Goal: Transaction & Acquisition: Purchase product/service

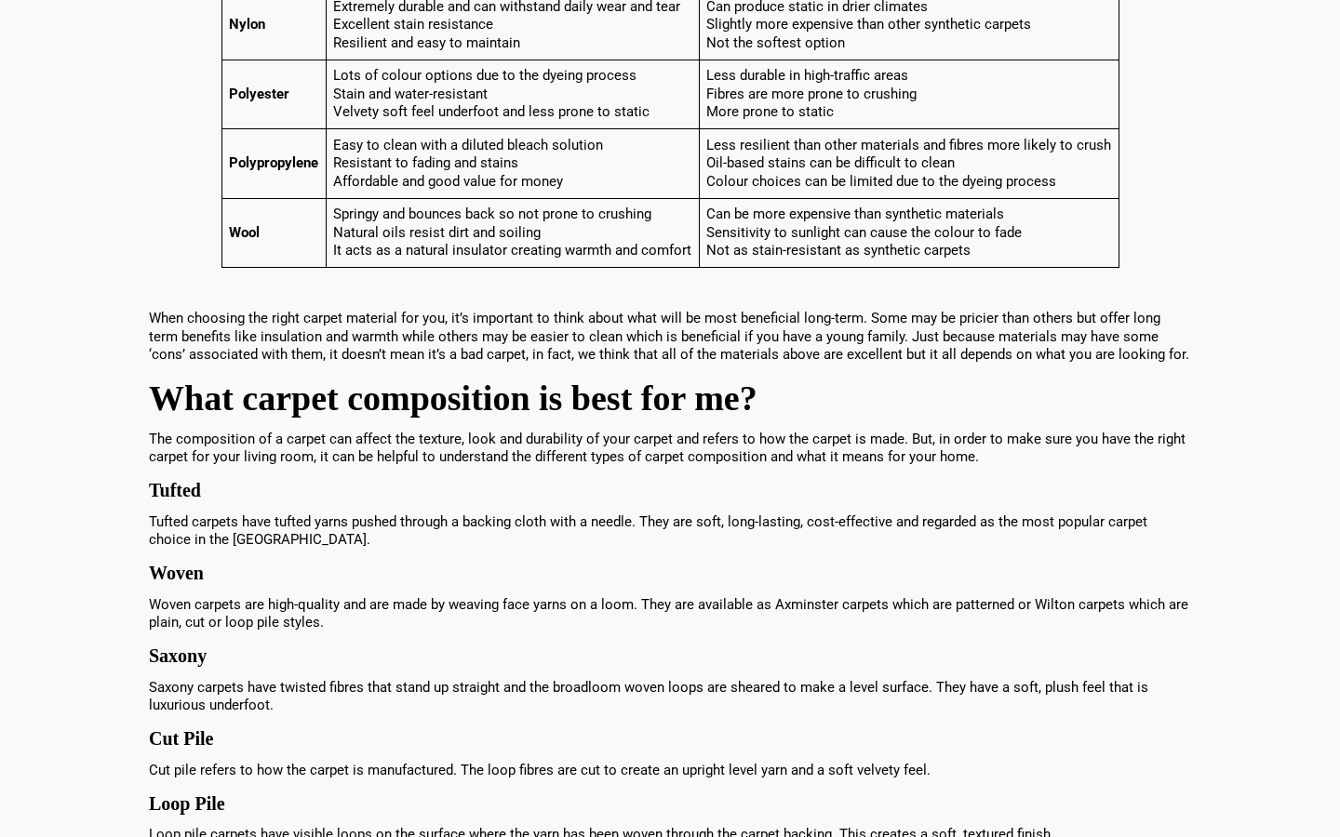
scroll to position [1154, 0]
drag, startPoint x: 144, startPoint y: 481, endPoint x: 207, endPoint y: 485, distance: 62.4
click at [207, 485] on div "The living room is the heart of the home so it makes sense to fill it with love…" at bounding box center [670, 458] width 1060 height 1900
click at [444, 519] on p "Tufted carpets have tufted yarns pushed through a backing cloth with a needle. …" at bounding box center [670, 532] width 1042 height 36
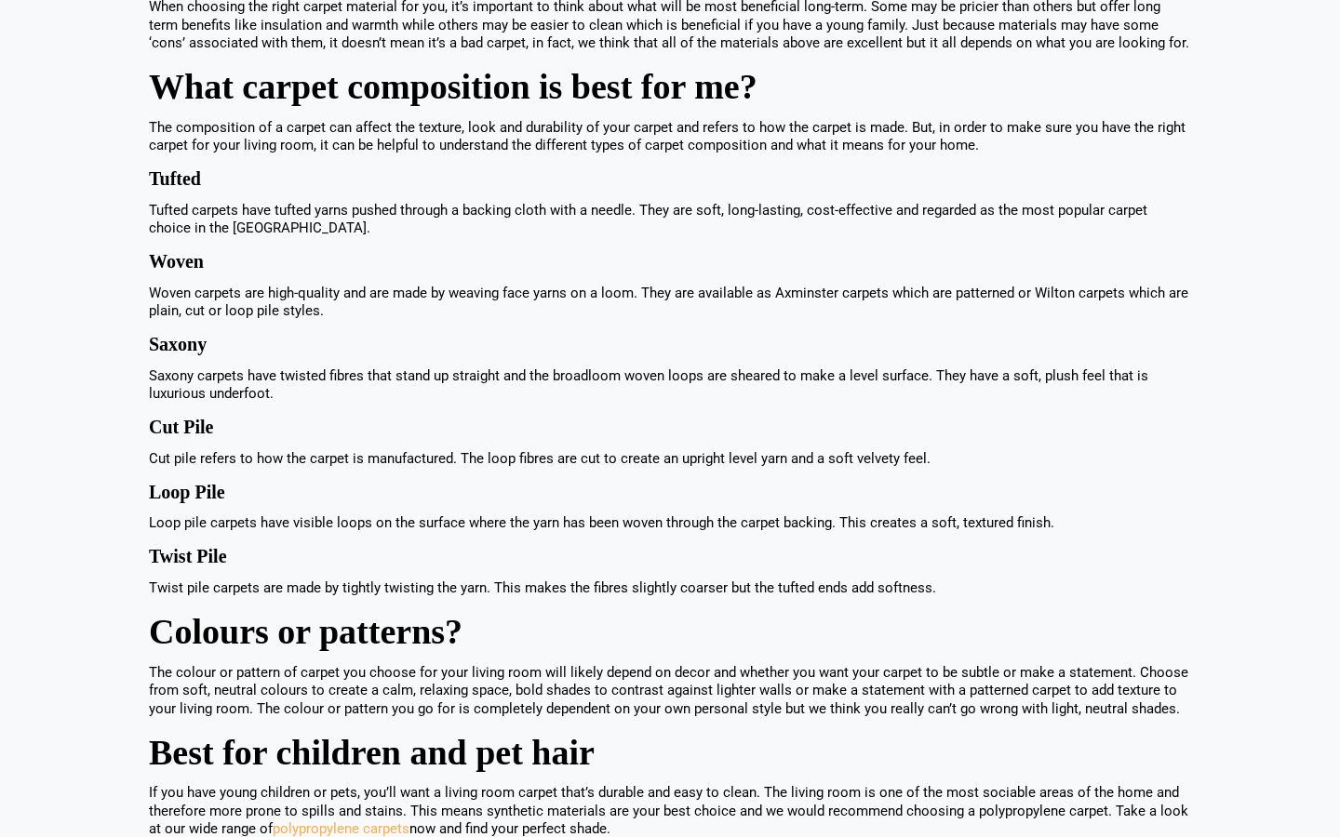
scroll to position [1472, 0]
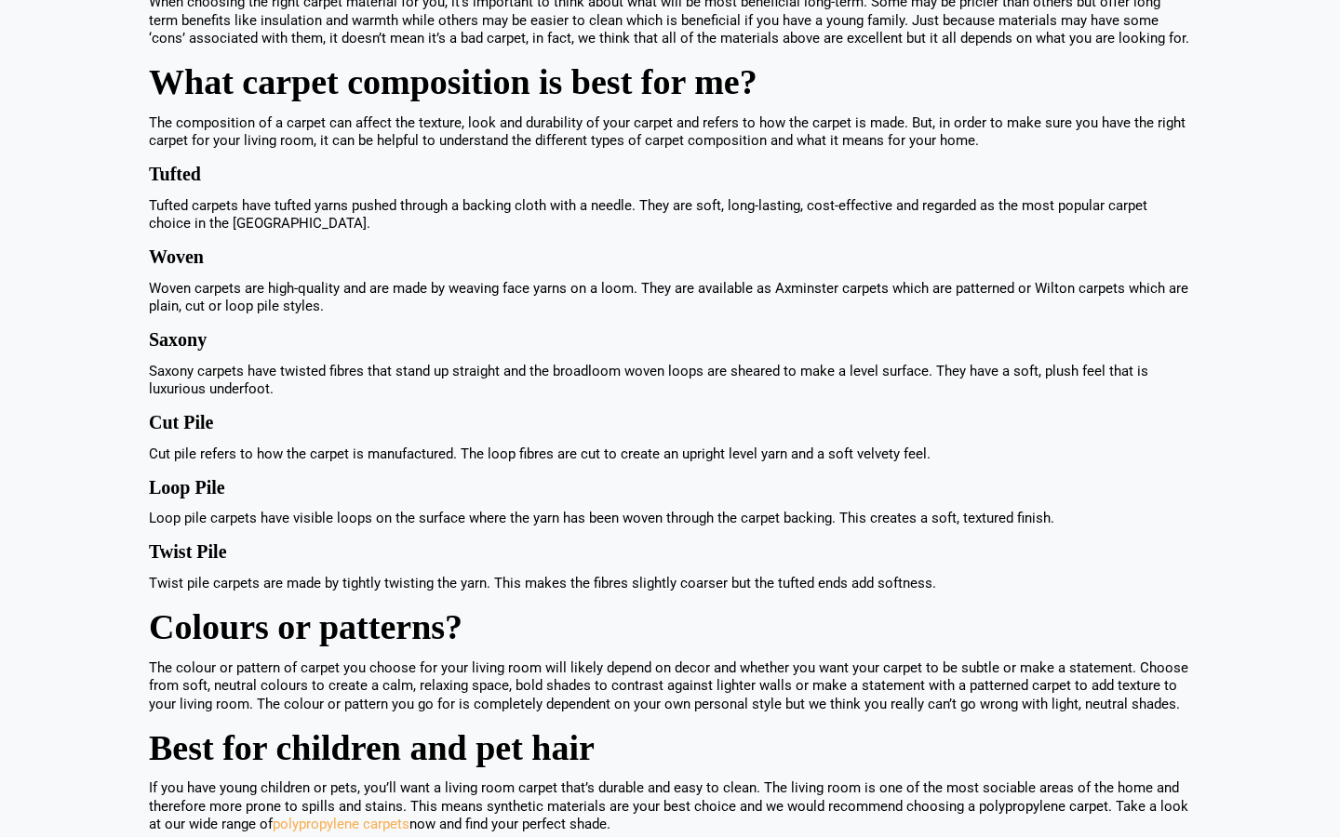
click at [569, 614] on h2 "Colours or patterns?" at bounding box center [670, 627] width 1042 height 27
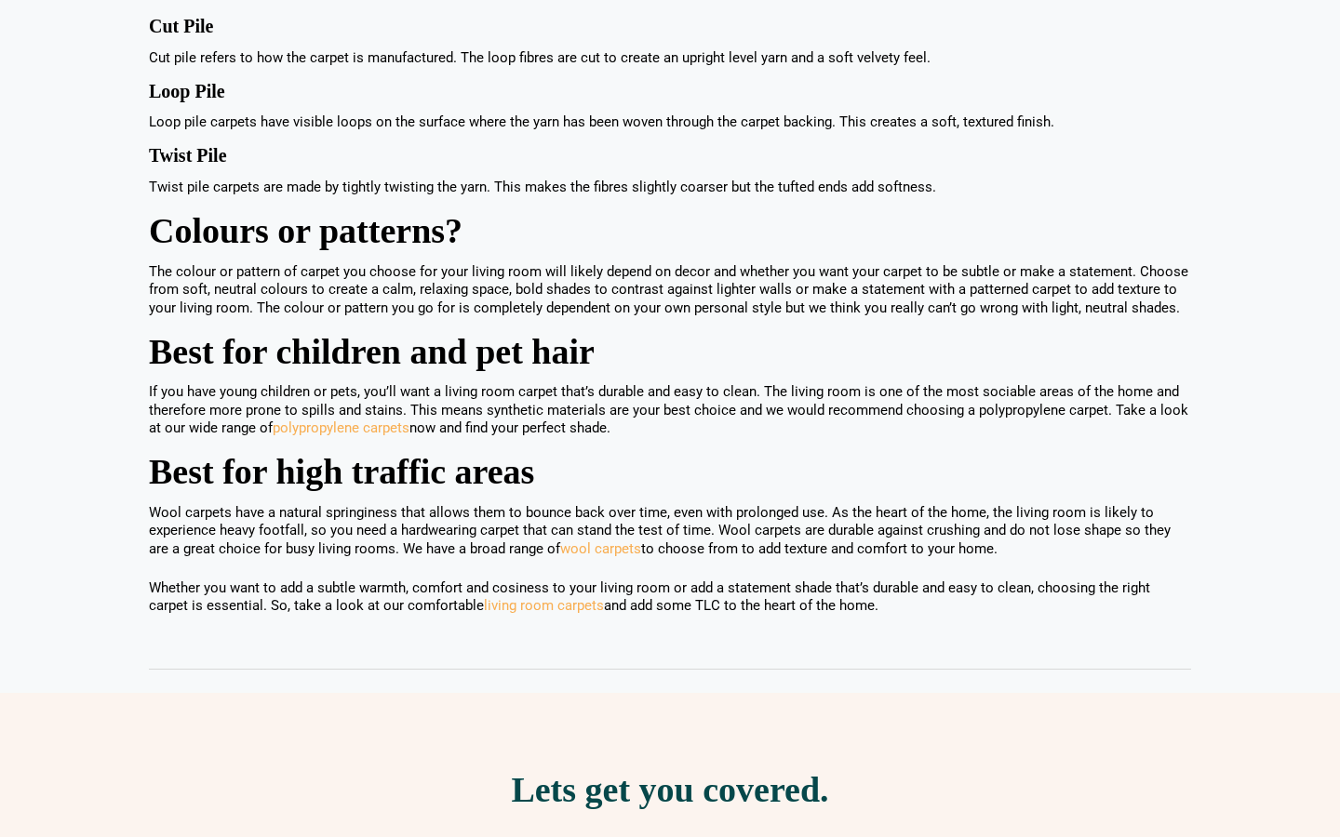
scroll to position [1869, 0]
drag, startPoint x: 643, startPoint y: 393, endPoint x: 754, endPoint y: 394, distance: 111.6
click at [754, 394] on p "If you have young children or pets, you’ll want a living room carpet that’s dur…" at bounding box center [670, 409] width 1042 height 55
drag, startPoint x: 966, startPoint y: 379, endPoint x: 1061, endPoint y: 391, distance: 96.6
click at [1061, 391] on p "If you have young children or pets, you’ll want a living room carpet that’s dur…" at bounding box center [670, 409] width 1042 height 55
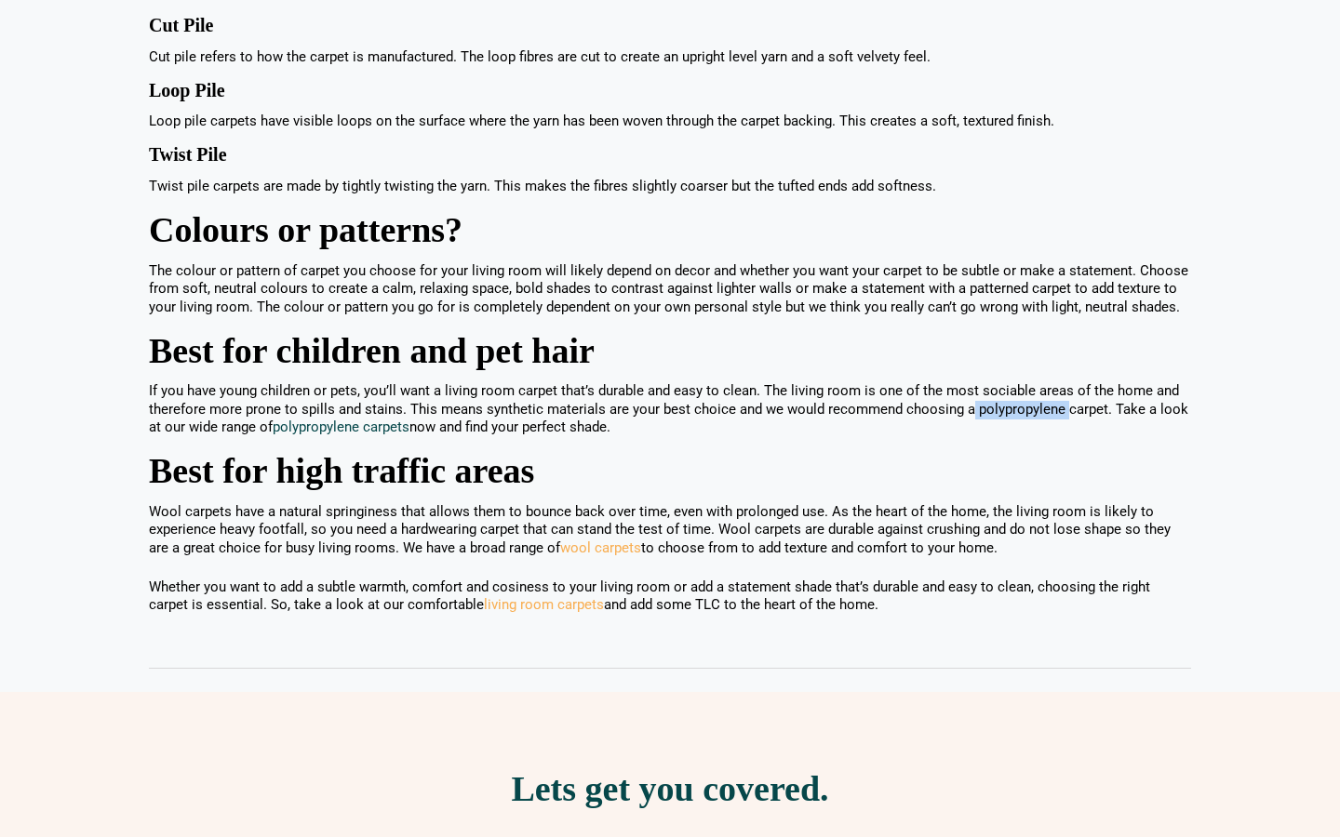
click at [379, 419] on link "polypropylene carpets" at bounding box center [341, 427] width 137 height 17
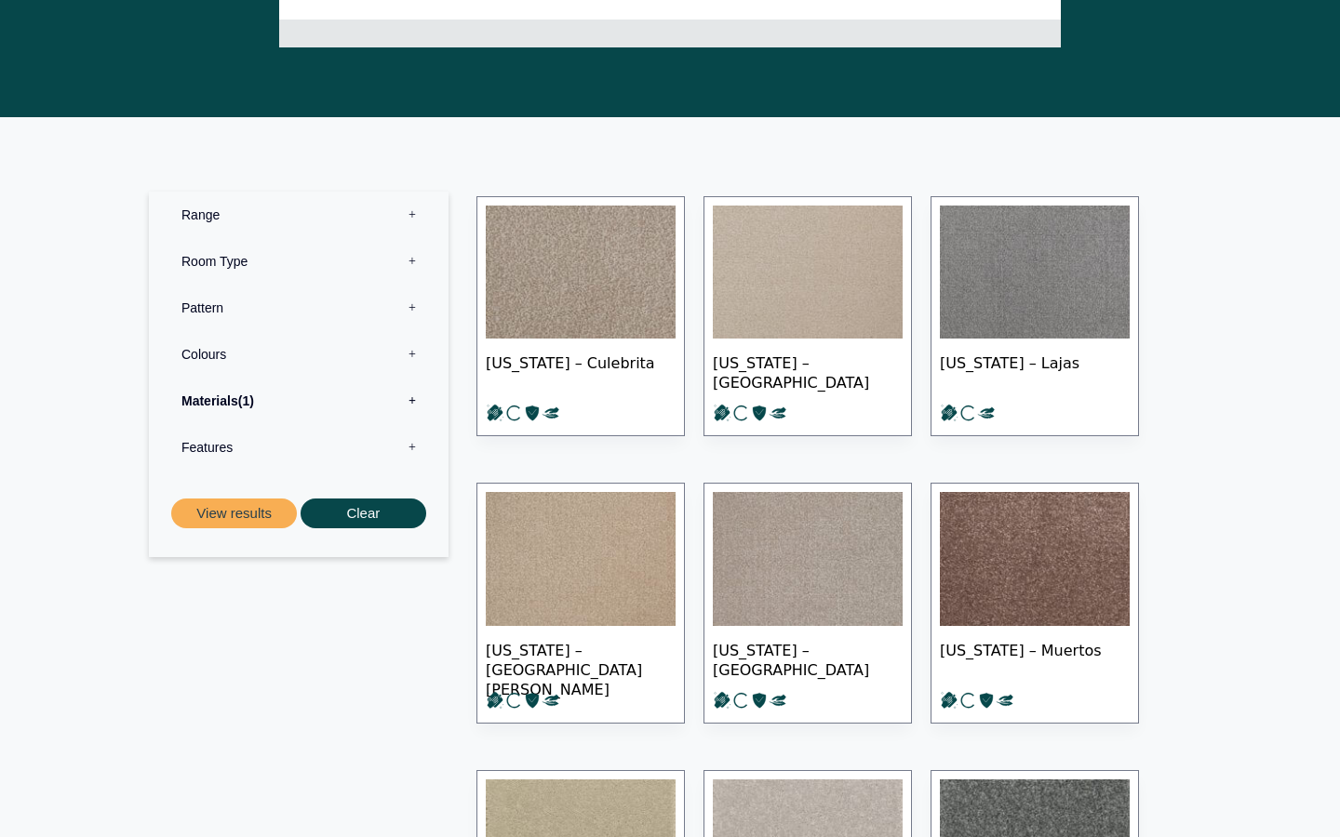
scroll to position [590, 0]
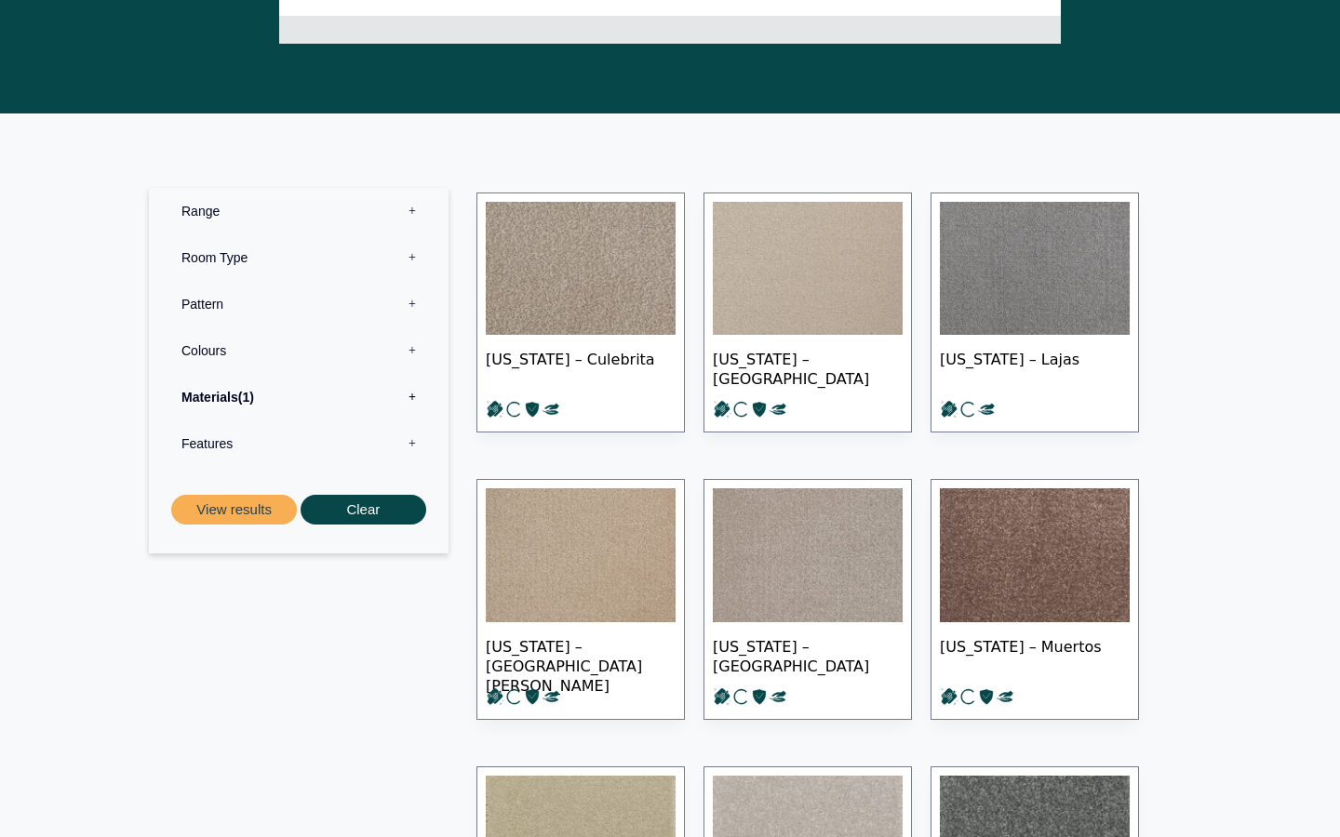
click at [413, 251] on label "Room Type 0" at bounding box center [299, 257] width 272 height 47
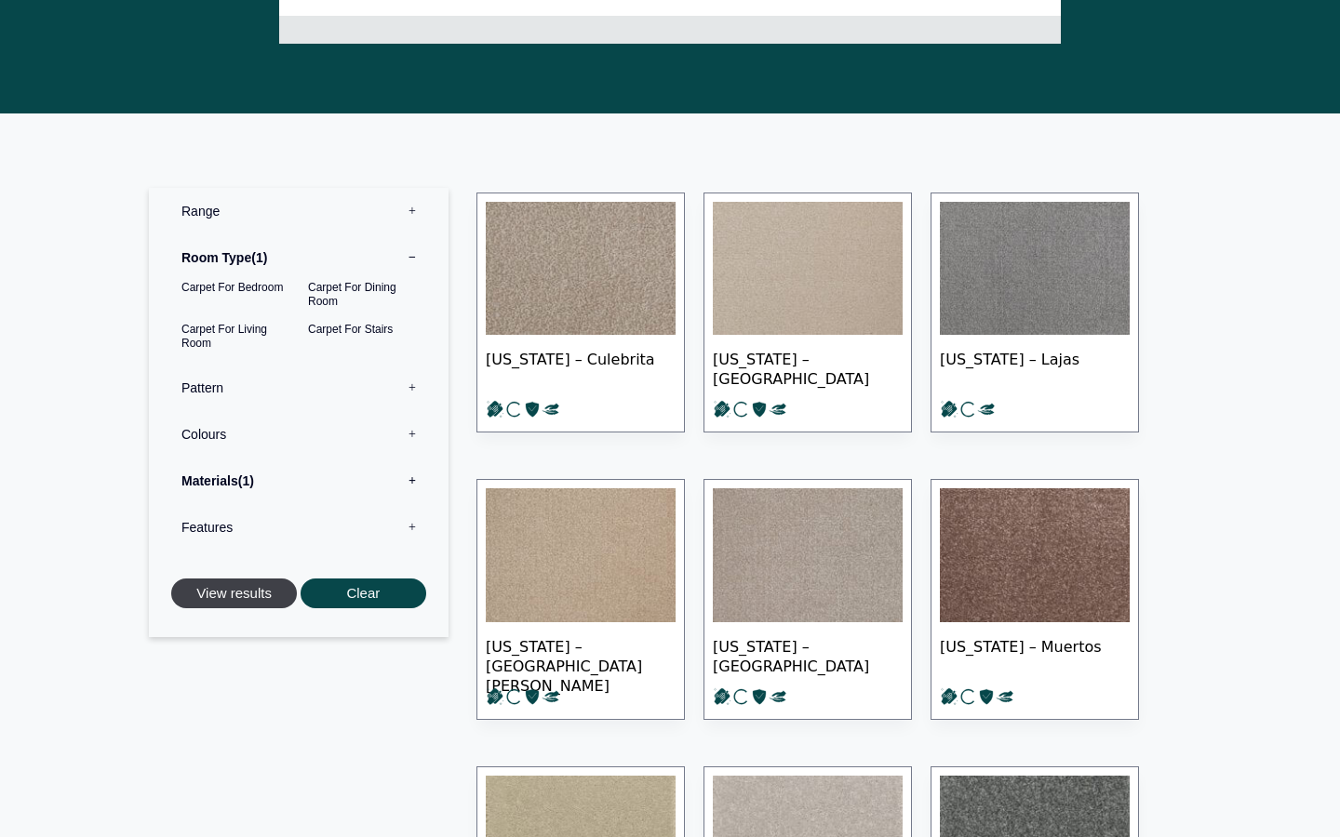
click at [260, 591] on button "View results" at bounding box center [234, 594] width 126 height 31
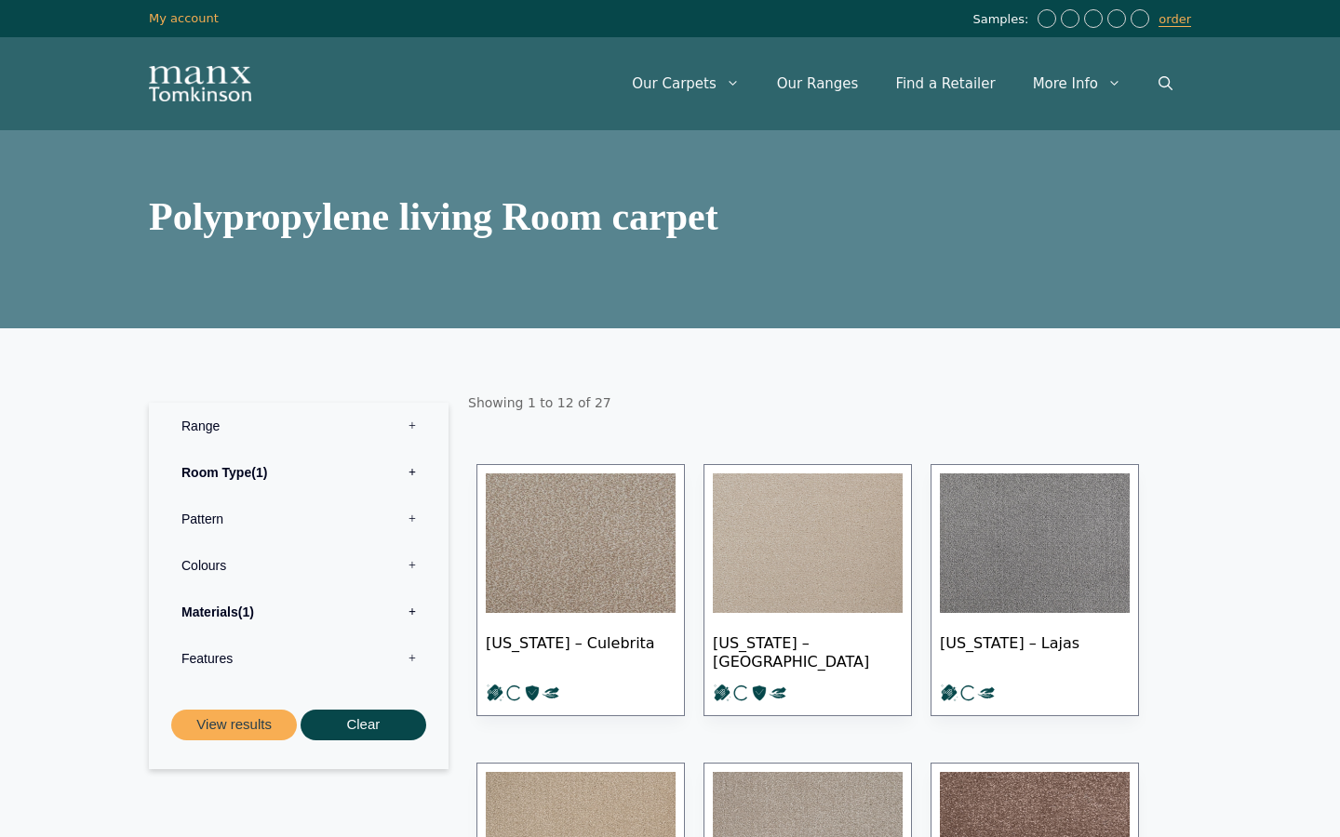
scroll to position [193, 0]
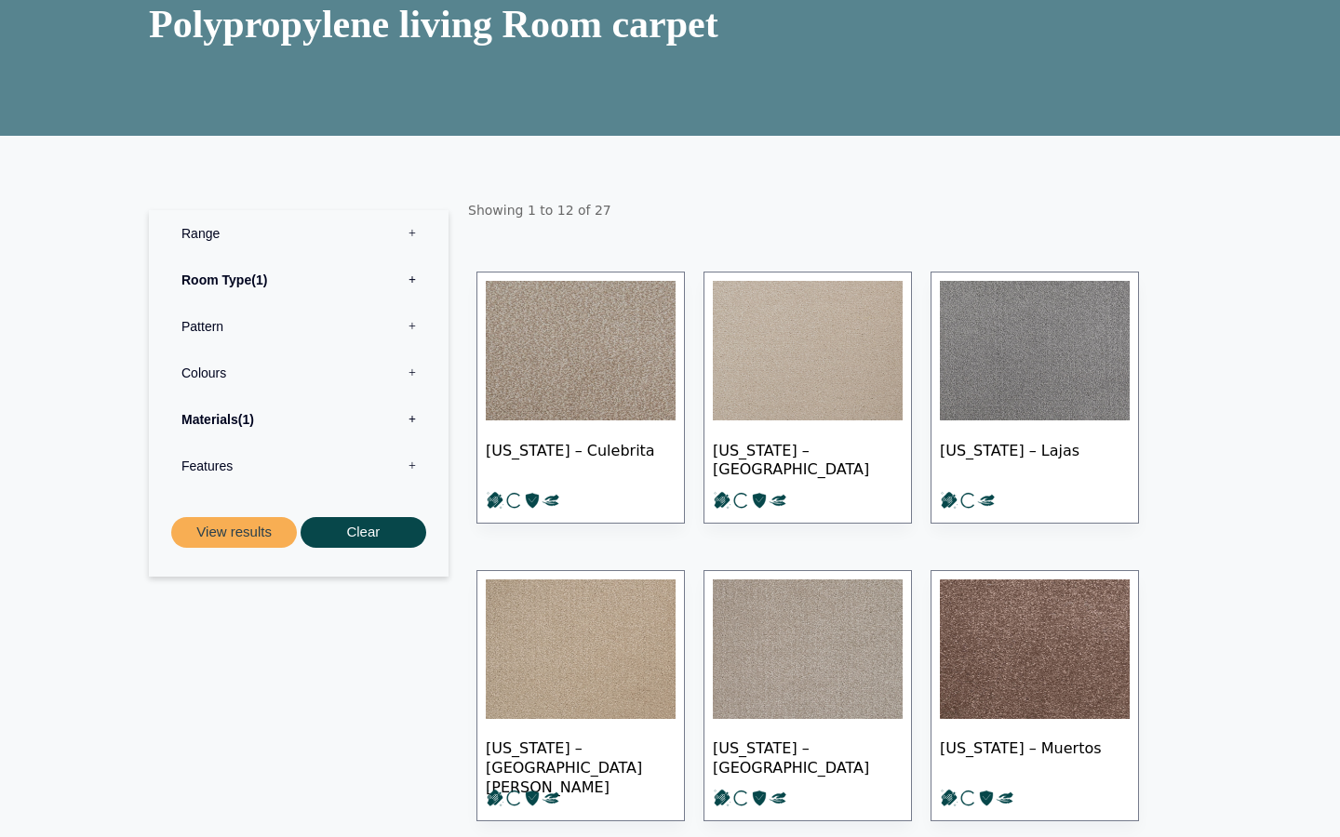
click at [589, 380] on img at bounding box center [581, 351] width 190 height 140
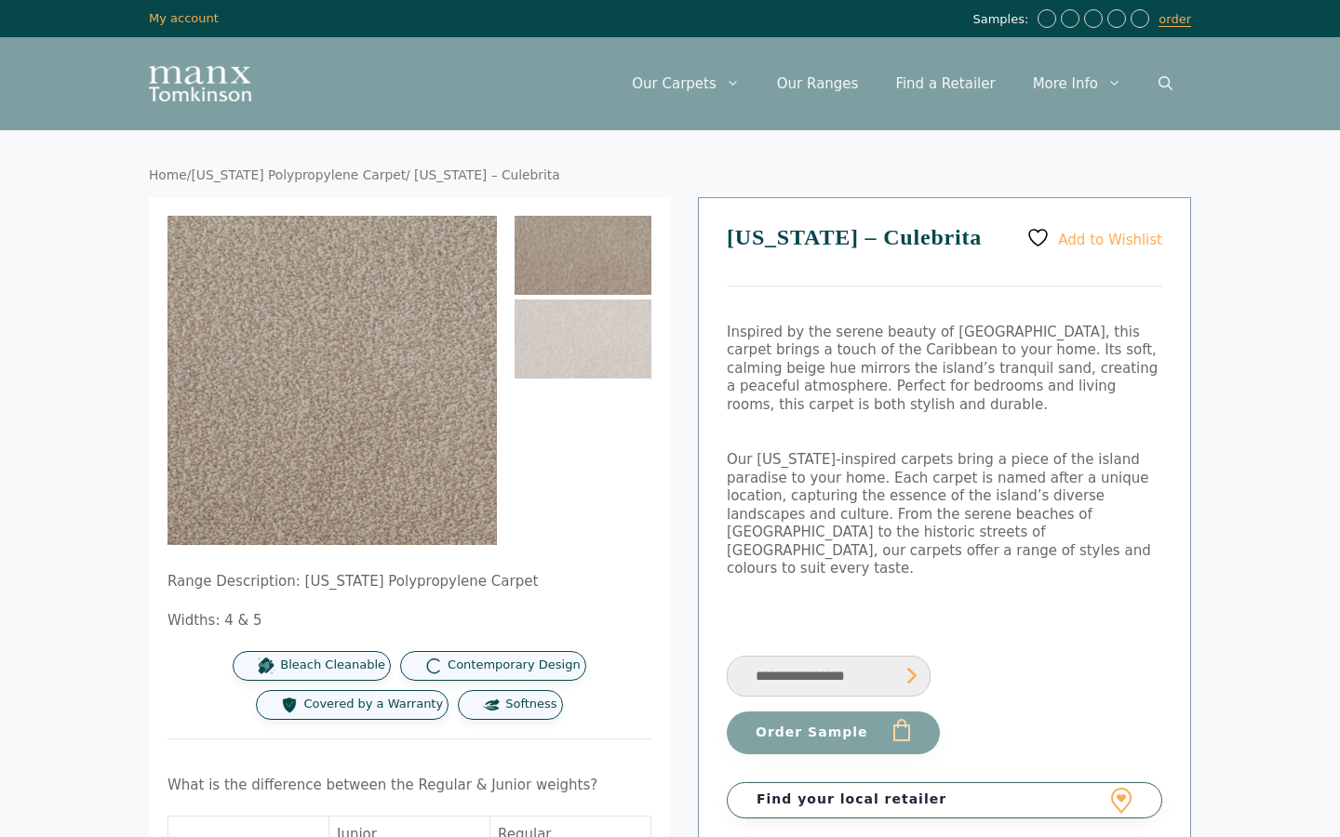
click at [579, 241] on img at bounding box center [582, 255] width 137 height 79
click at [566, 351] on img at bounding box center [582, 339] width 137 height 79
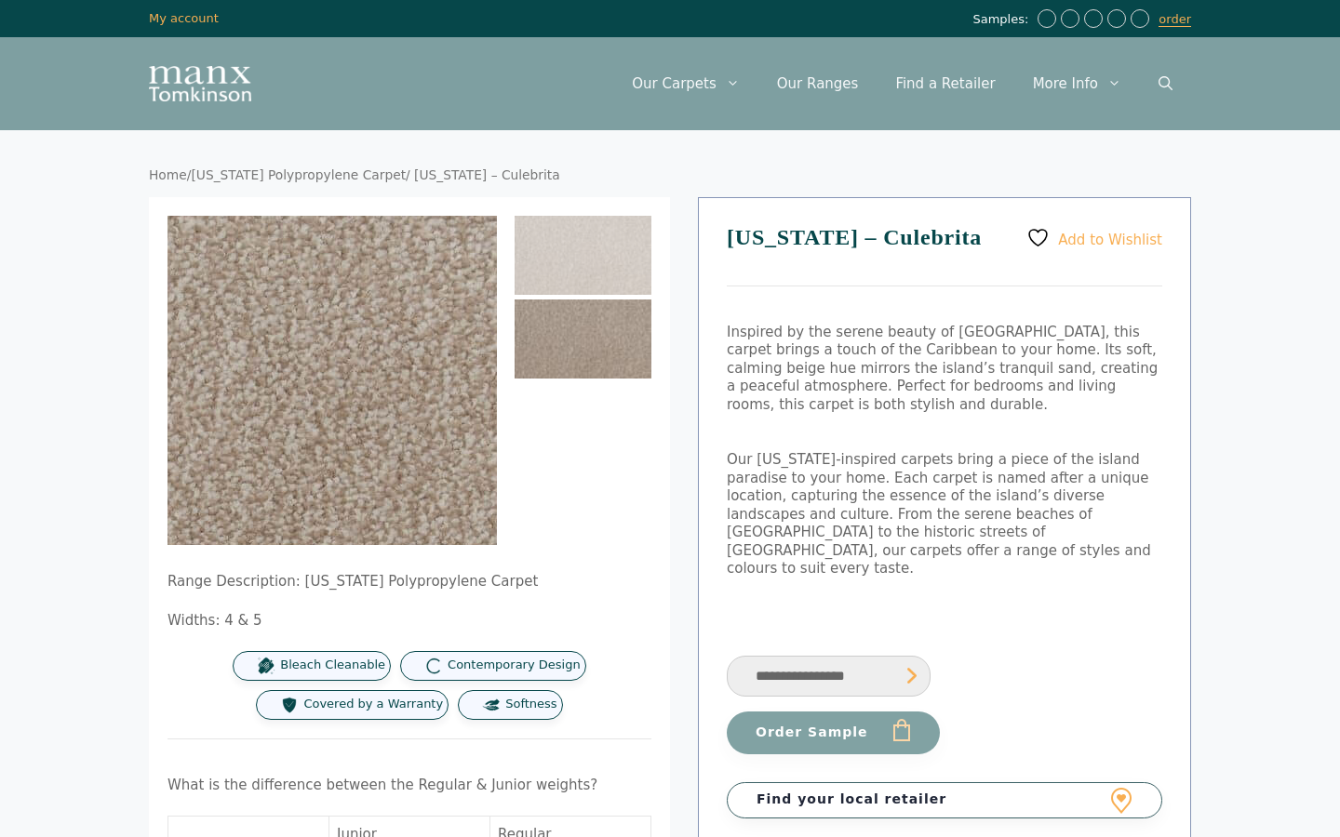
click at [359, 445] on img at bounding box center [298, 298] width 744 height 744
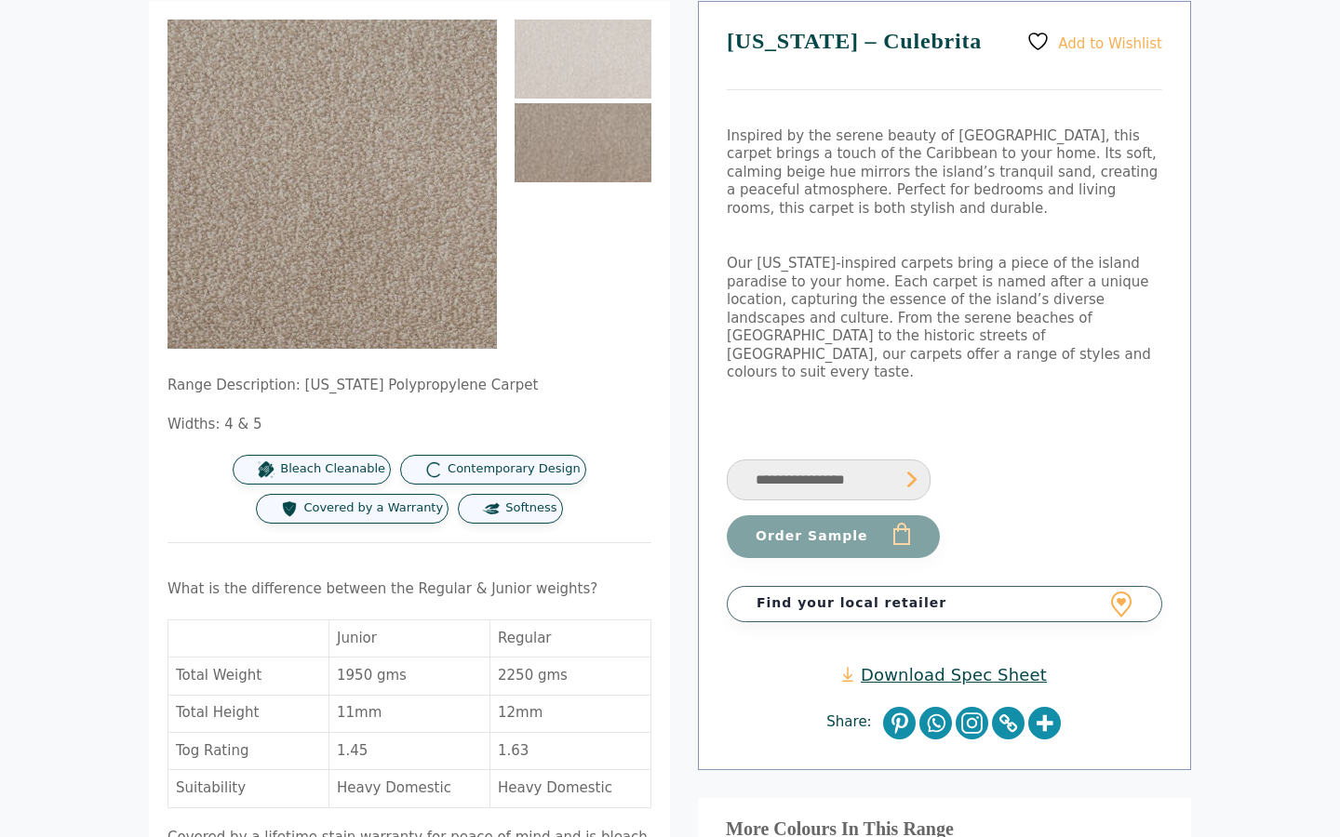
scroll to position [210, 0]
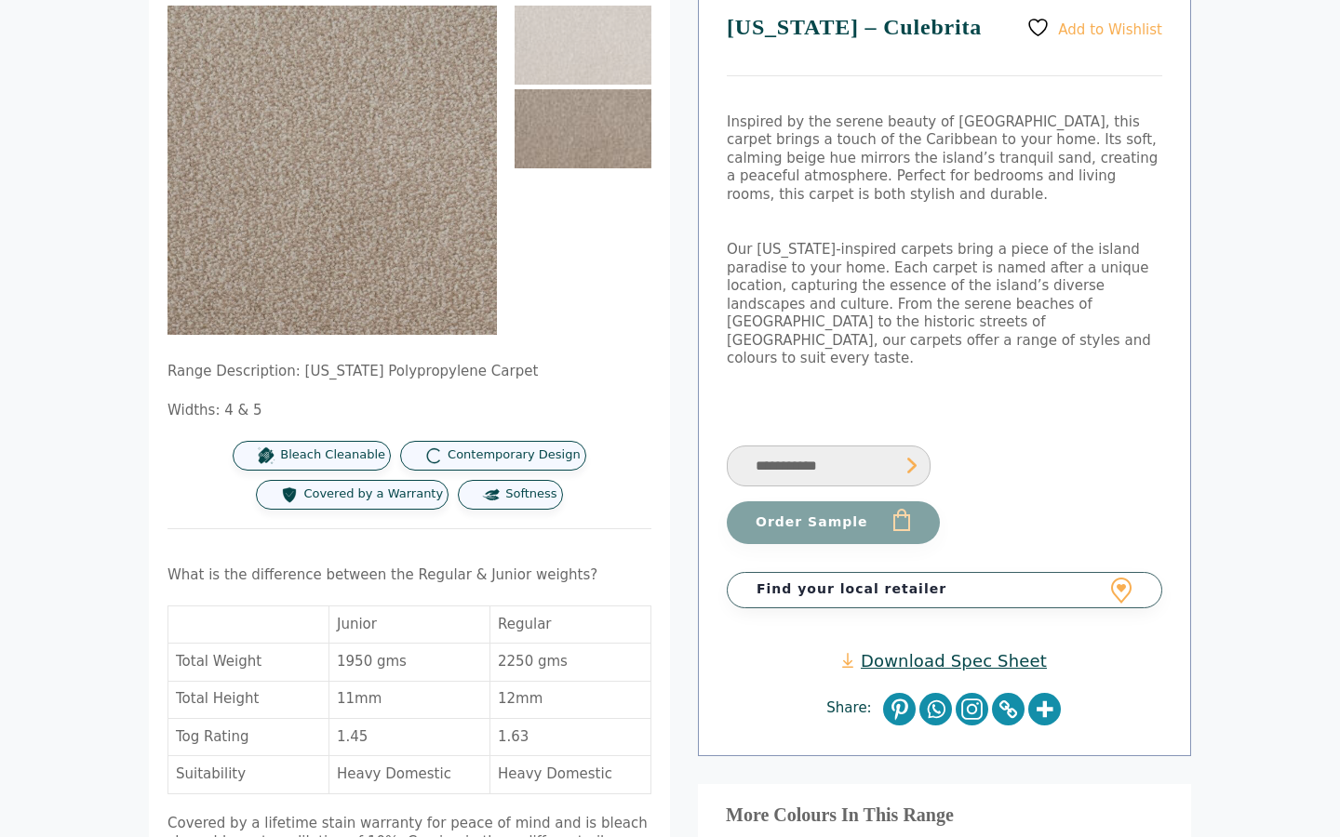
select select "**********"
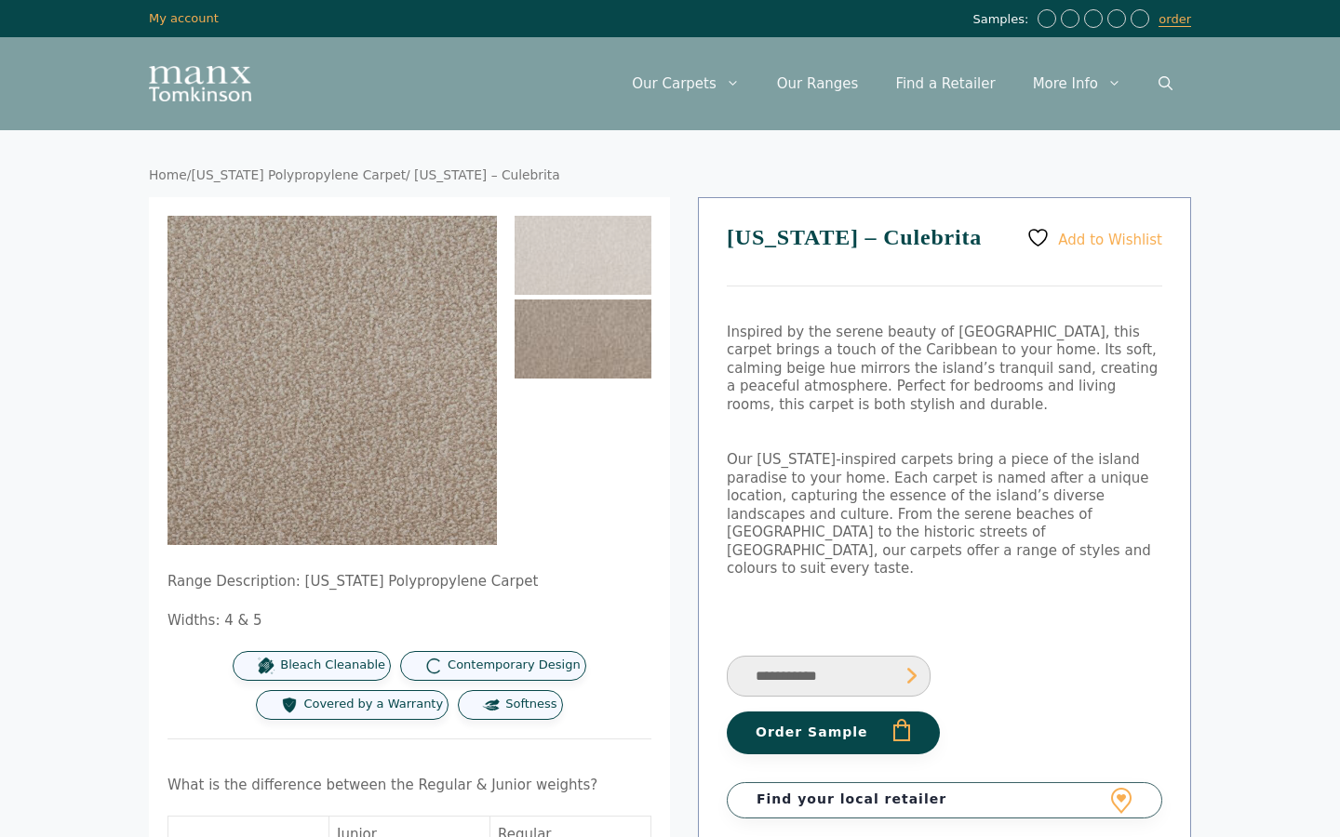
scroll to position [0, 0]
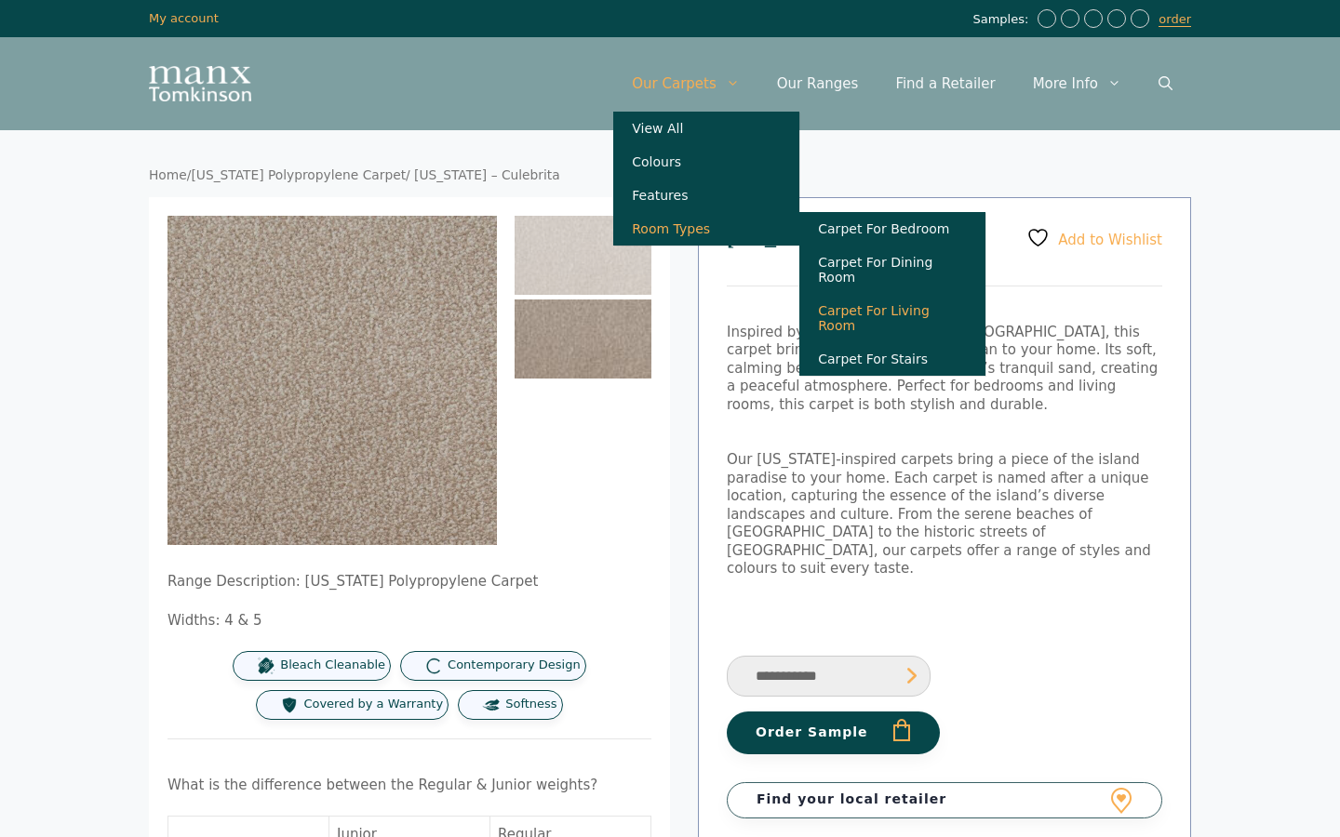
click at [872, 302] on link "Carpet For Living Room" at bounding box center [892, 318] width 186 height 48
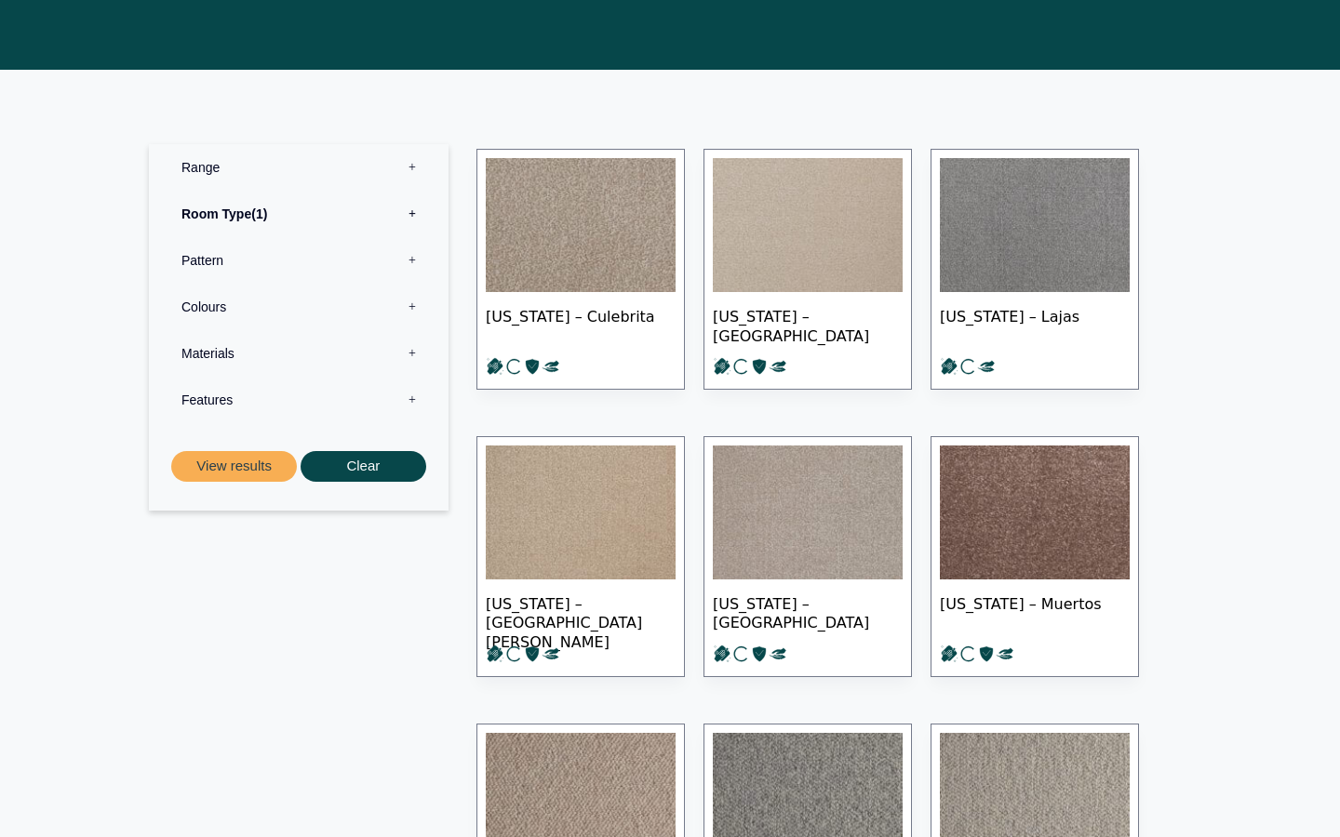
scroll to position [653, 0]
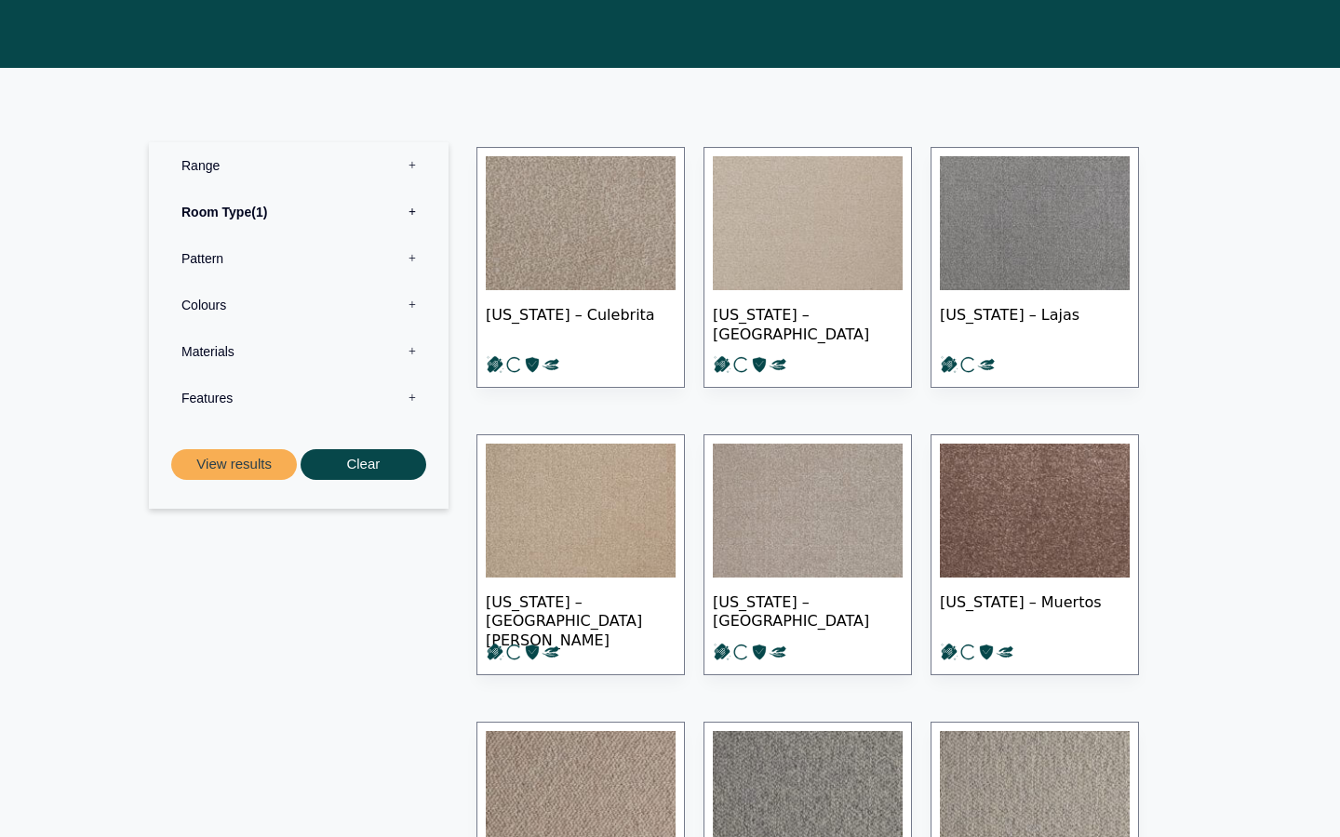
click at [631, 175] on img at bounding box center [581, 223] width 190 height 134
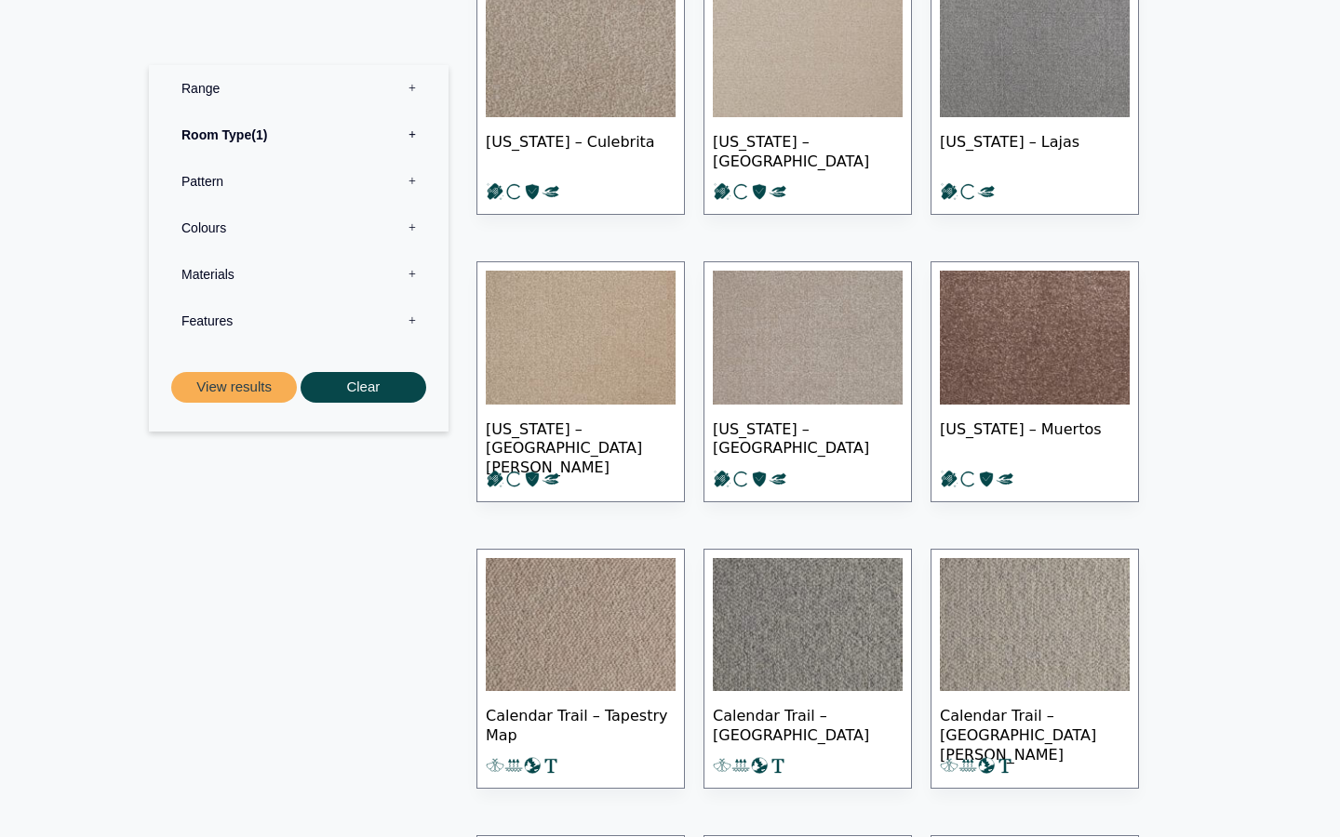
scroll to position [833, 0]
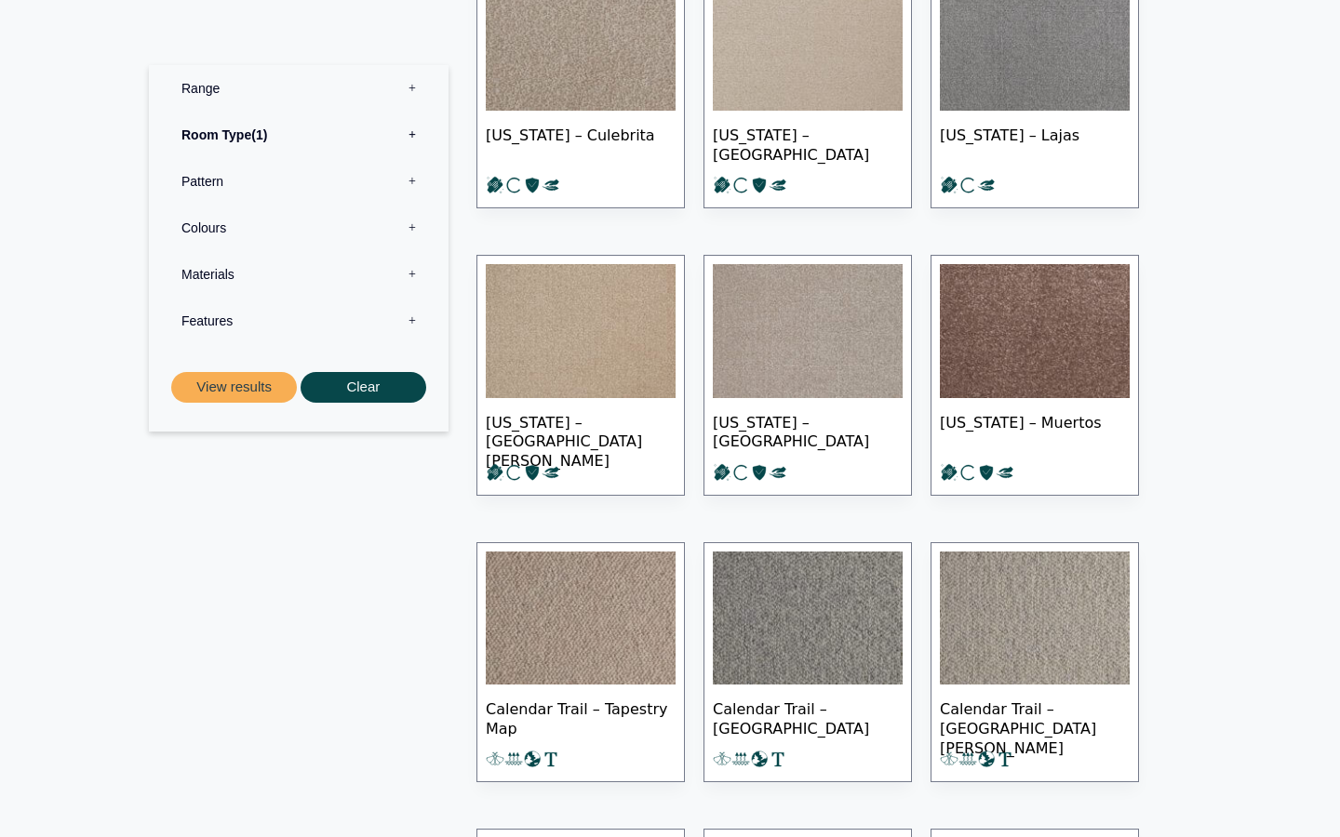
click at [577, 605] on img at bounding box center [581, 619] width 190 height 134
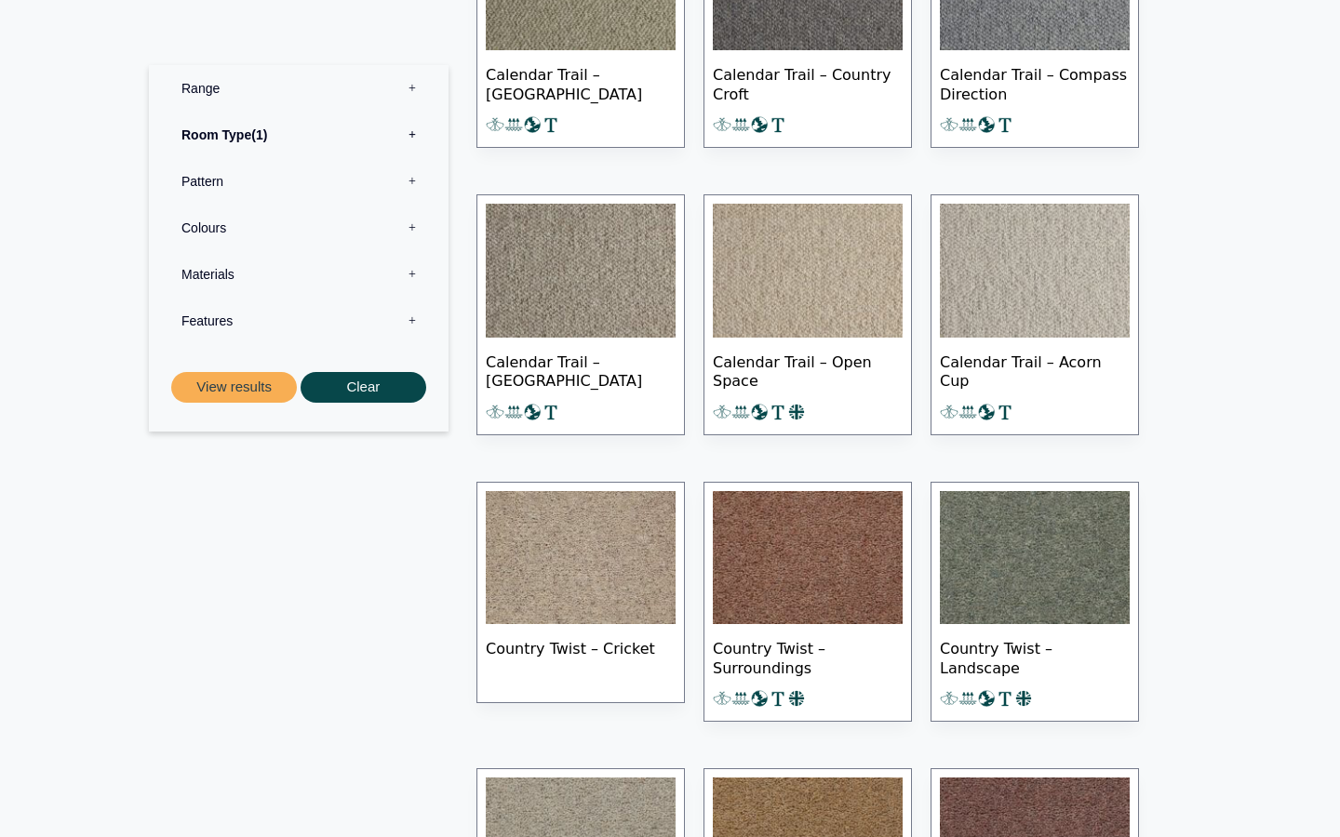
scroll to position [2056, 0]
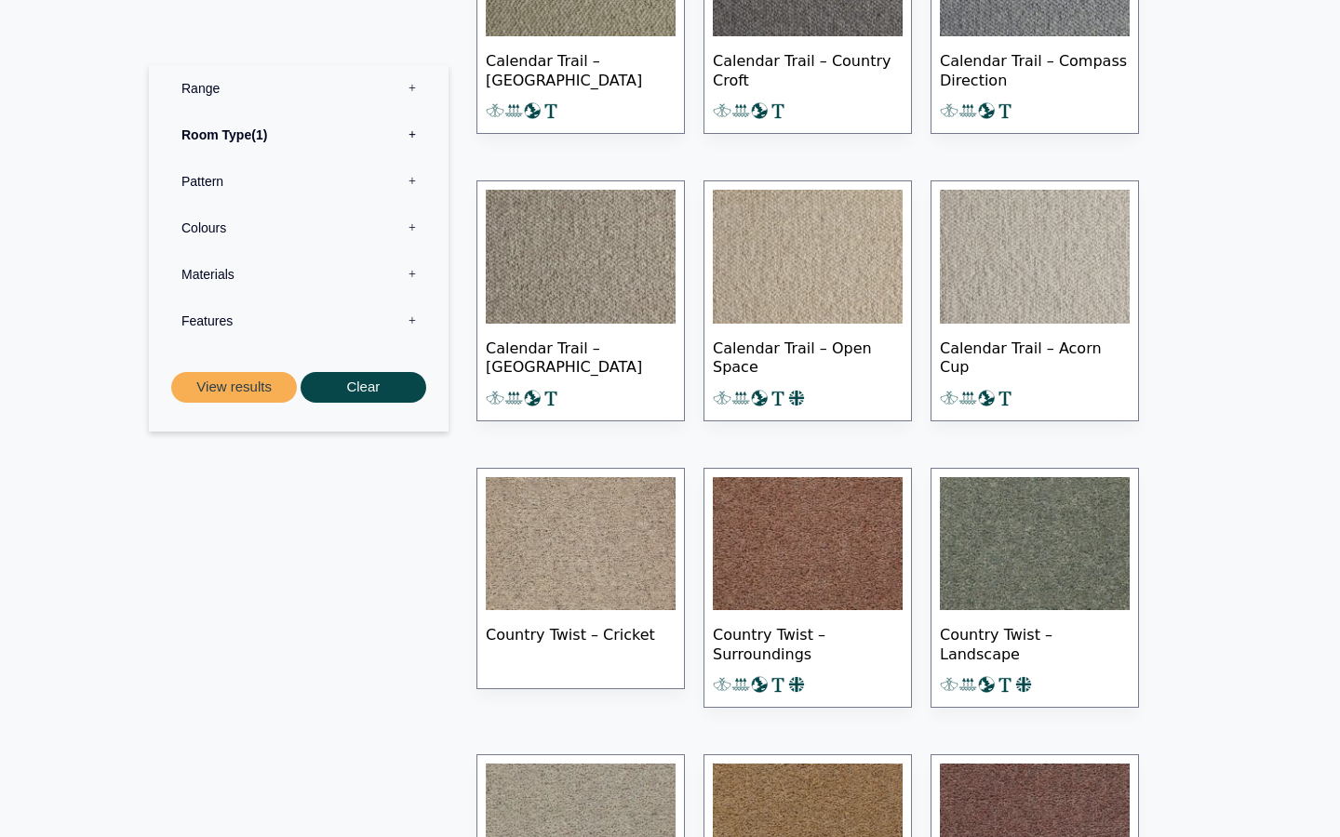
click at [635, 521] on img at bounding box center [581, 544] width 190 height 134
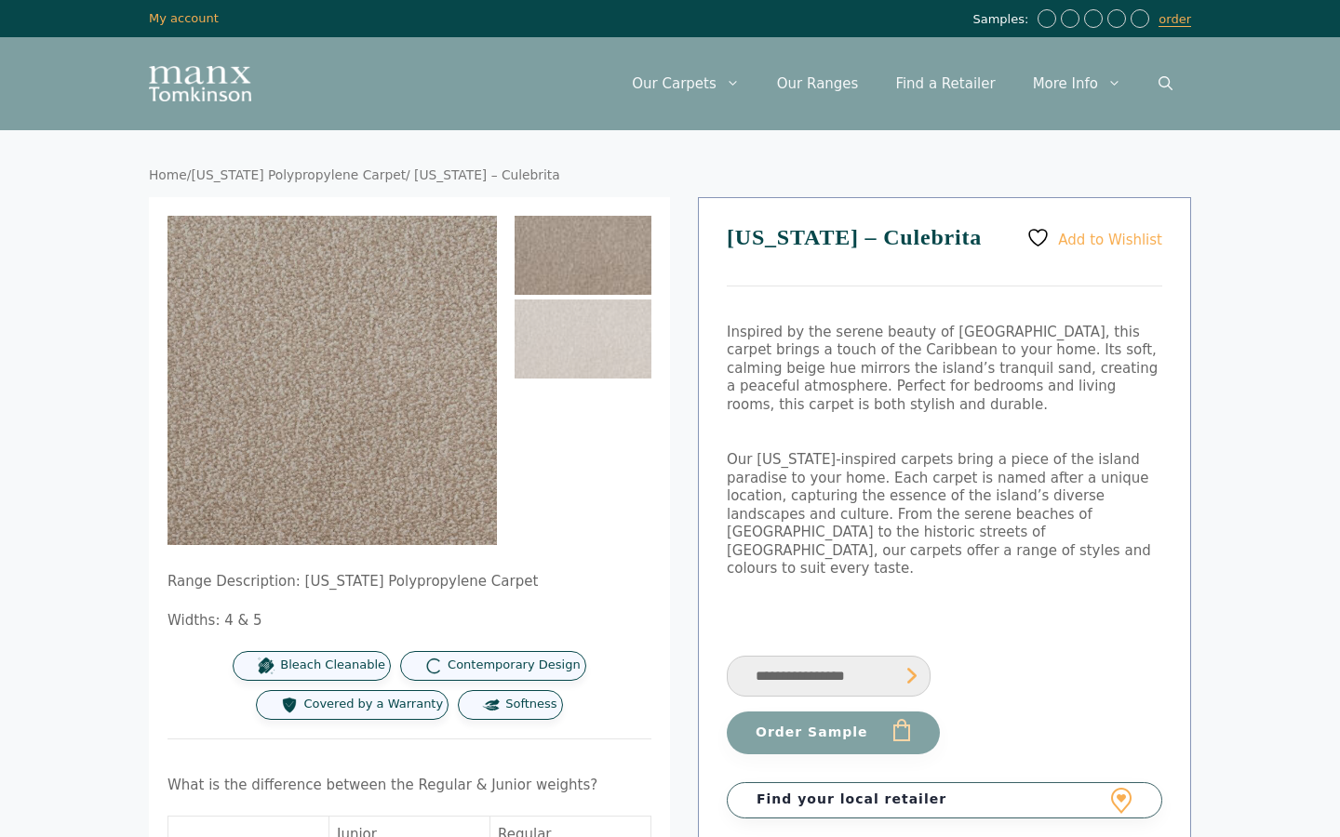
click at [604, 254] on img at bounding box center [582, 255] width 137 height 79
click at [578, 353] on img at bounding box center [582, 339] width 137 height 79
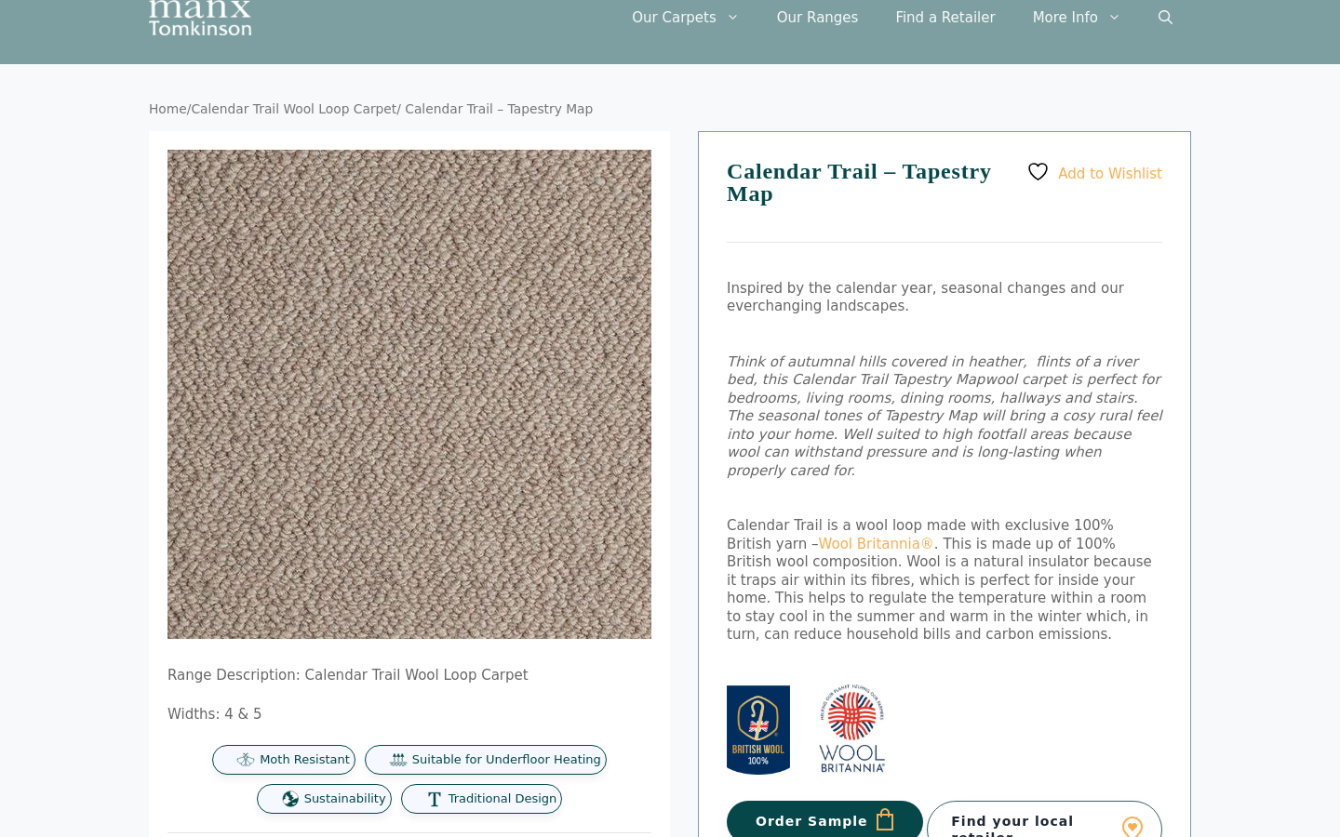
scroll to position [59, 0]
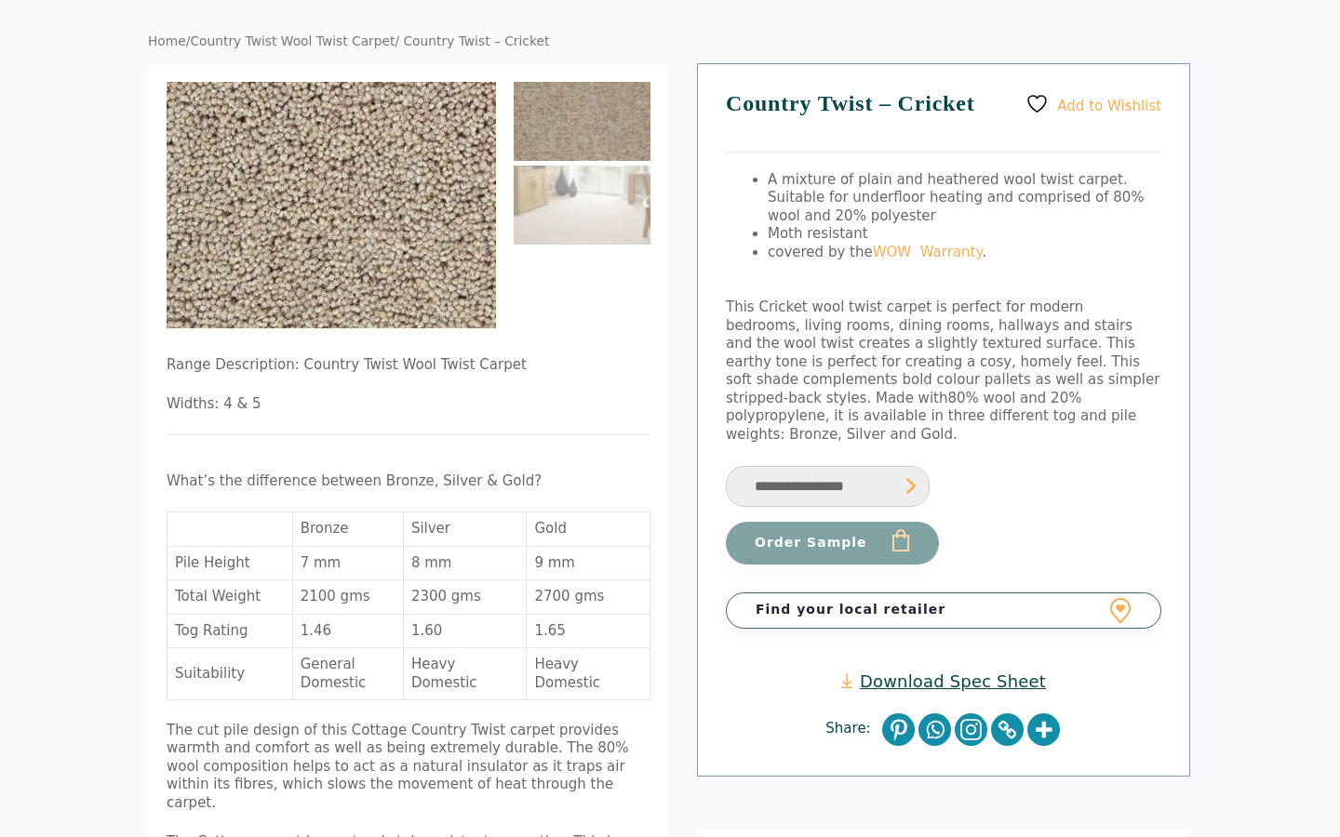
scroll to position [141, 1]
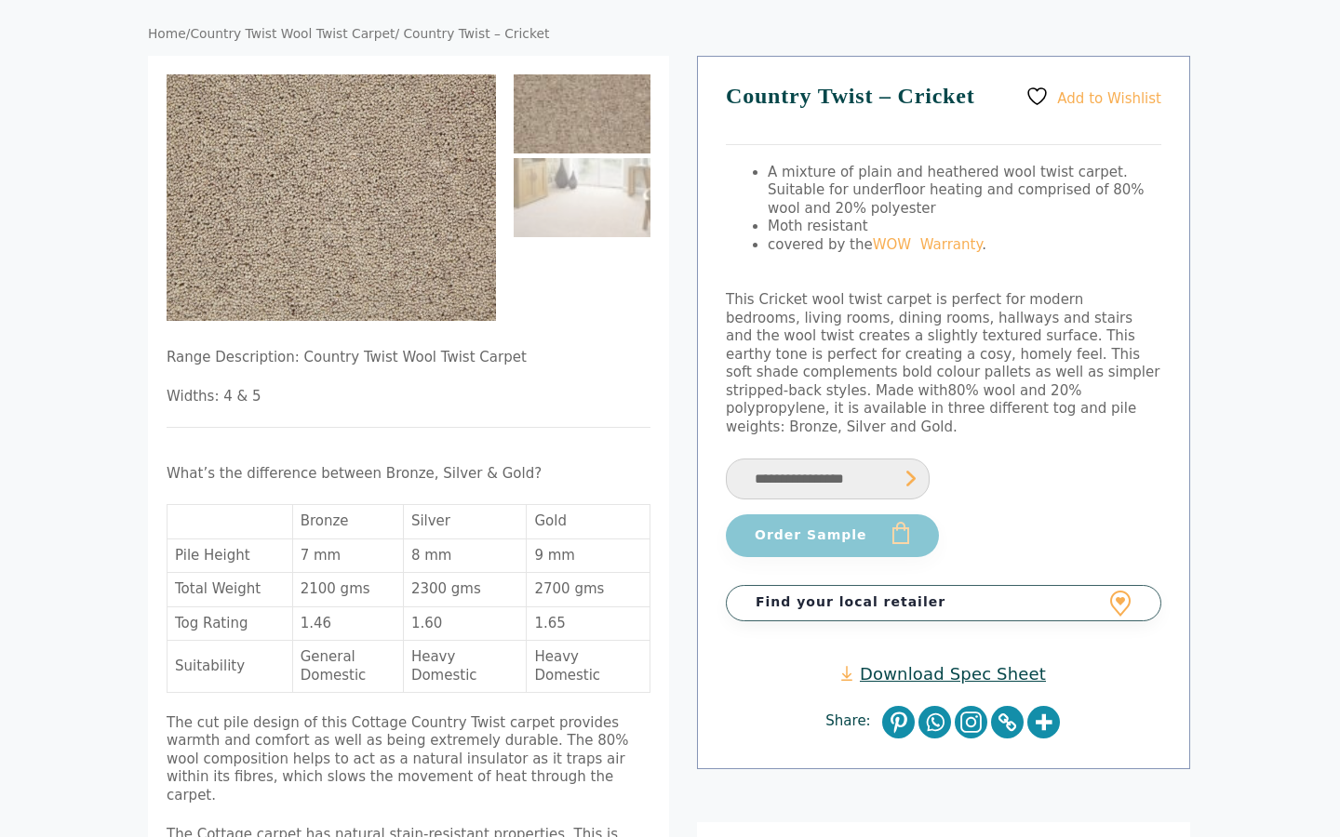
click at [855, 514] on button "Order Sample" at bounding box center [832, 535] width 213 height 43
select select "**********"
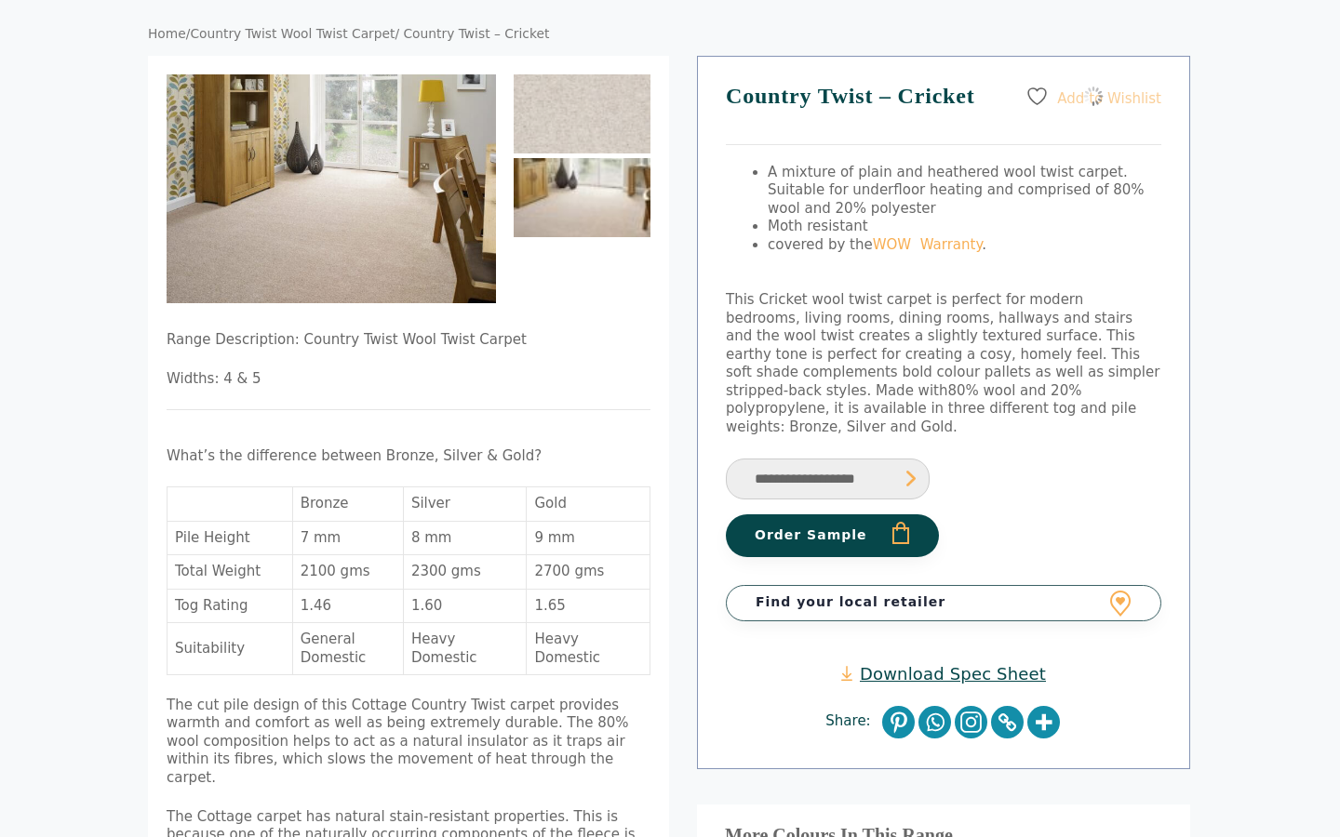
click at [853, 515] on button "Order Sample" at bounding box center [832, 535] width 213 height 43
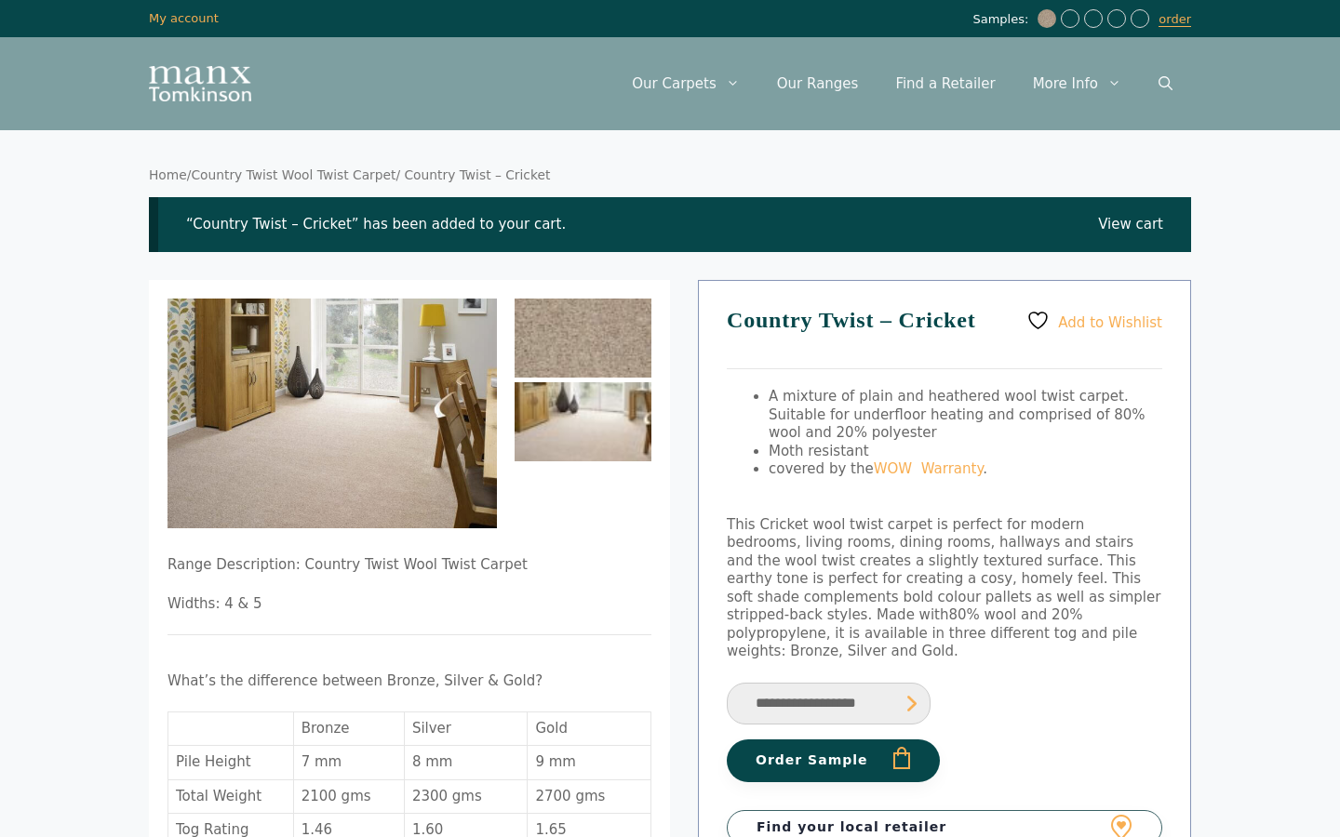
click at [565, 353] on img at bounding box center [582, 338] width 137 height 79
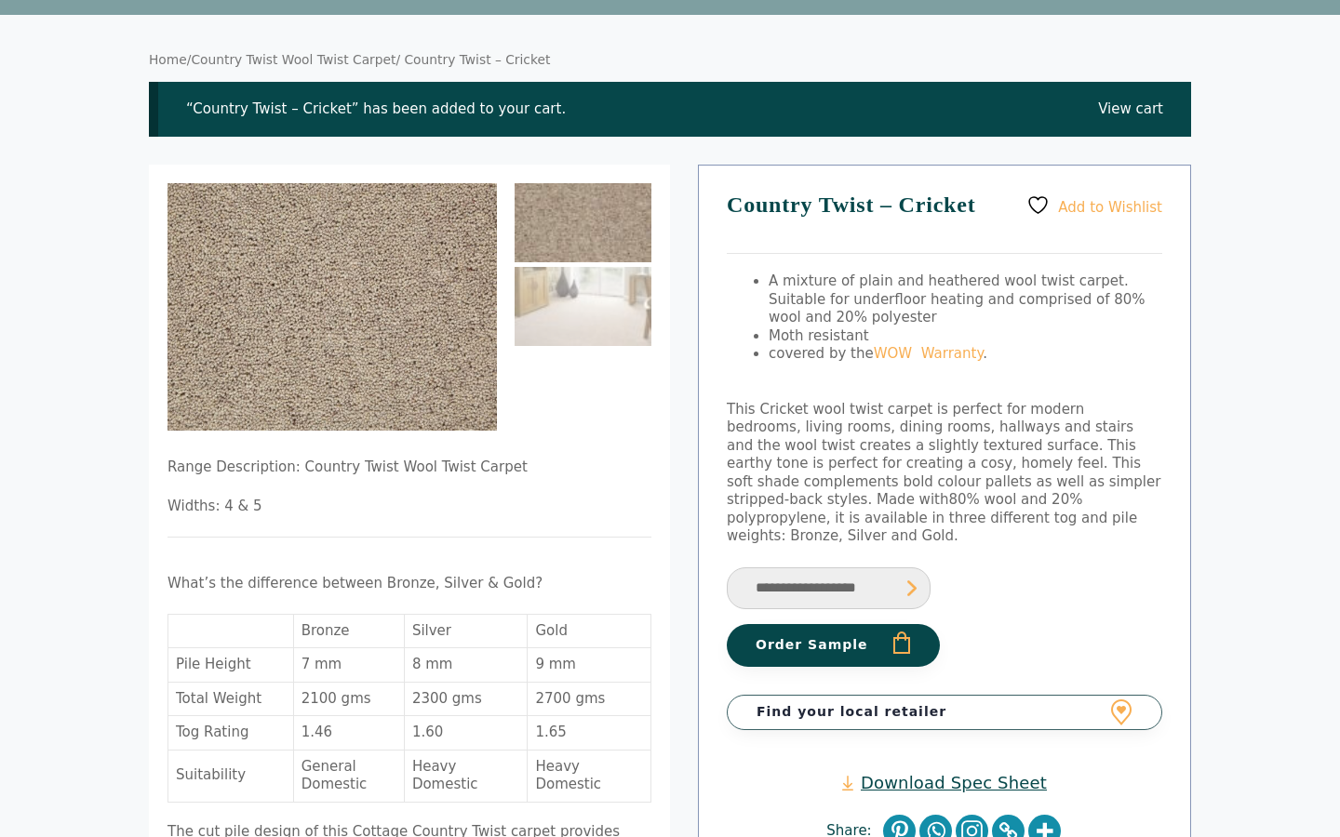
scroll to position [116, 0]
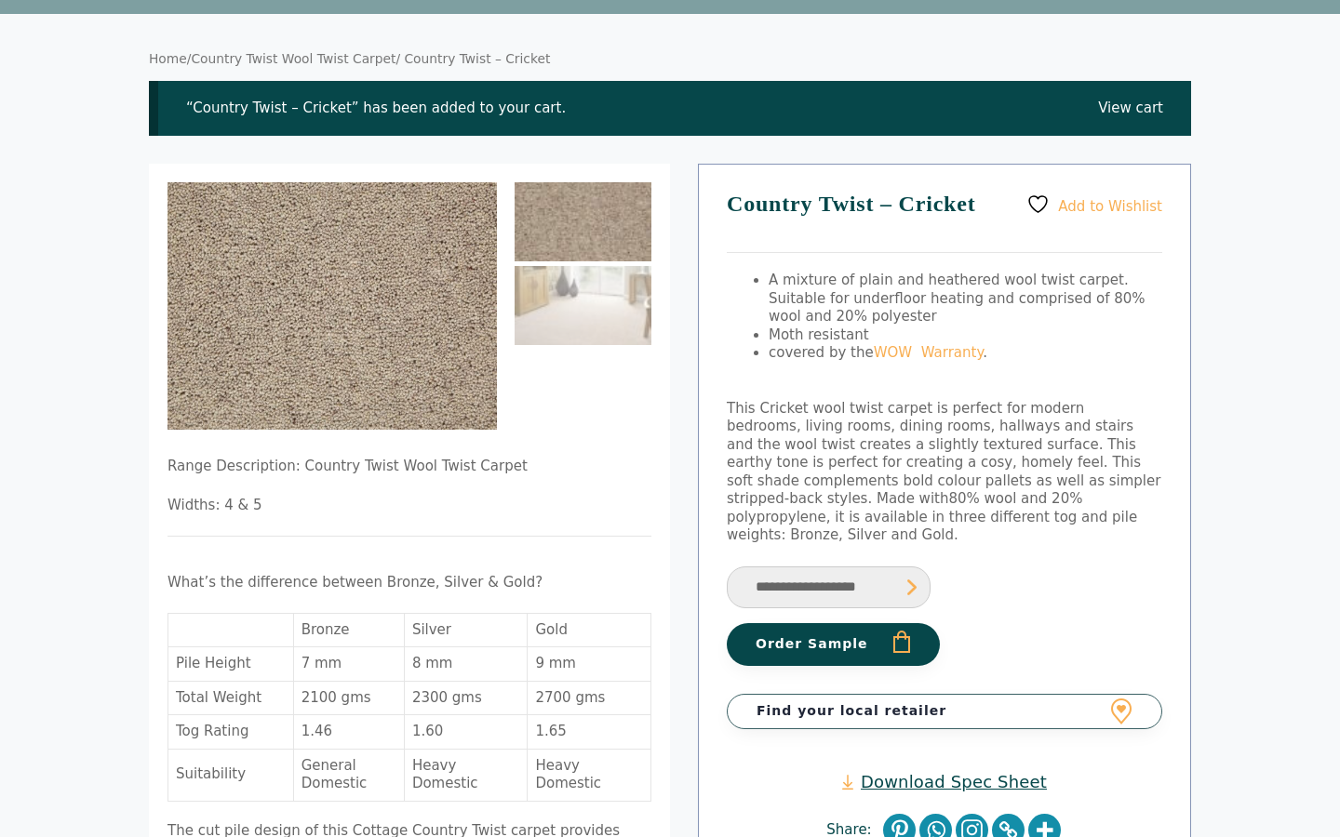
click at [944, 694] on link "Find your local retailer" at bounding box center [944, 711] width 435 height 35
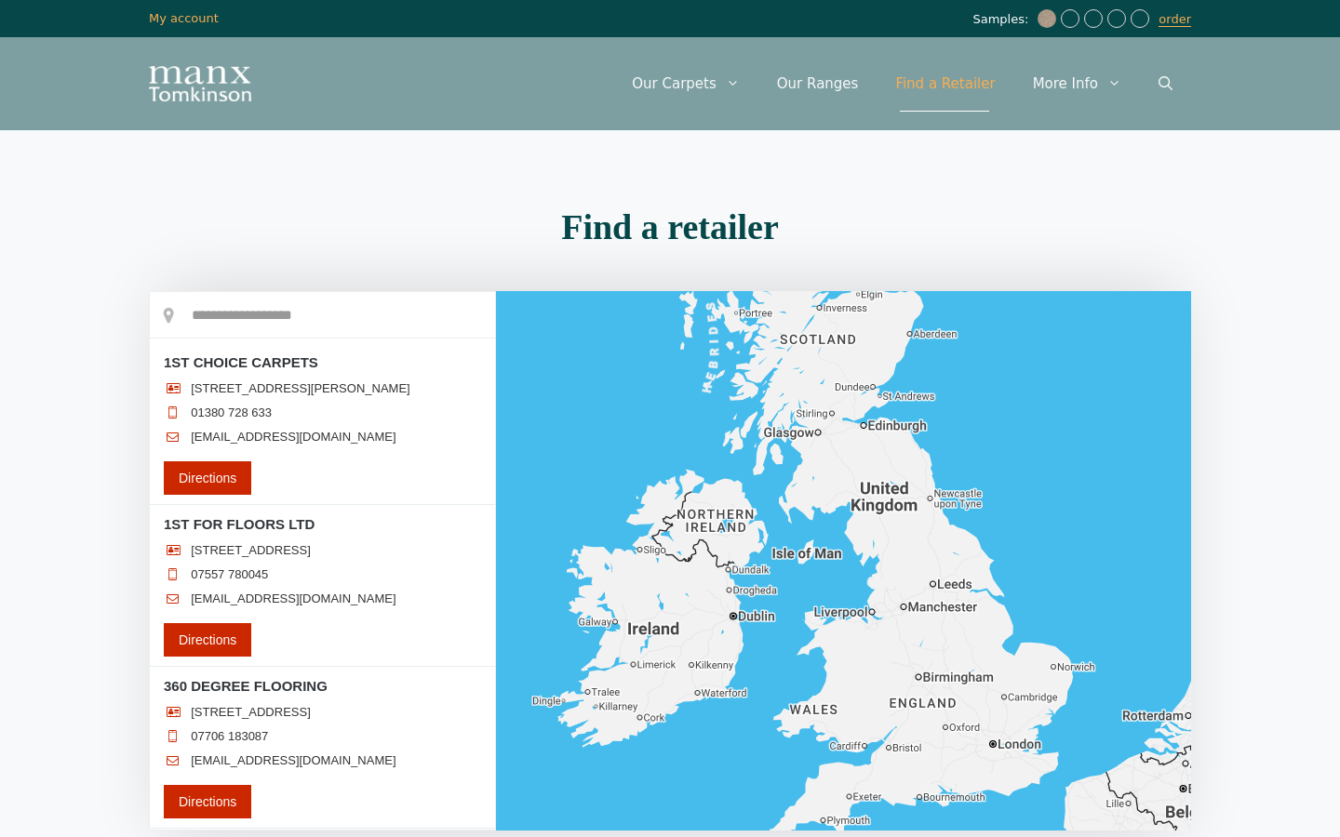
click at [326, 309] on input "text" at bounding box center [322, 315] width 345 height 47
click at [224, 312] on input "text" at bounding box center [322, 315] width 345 height 47
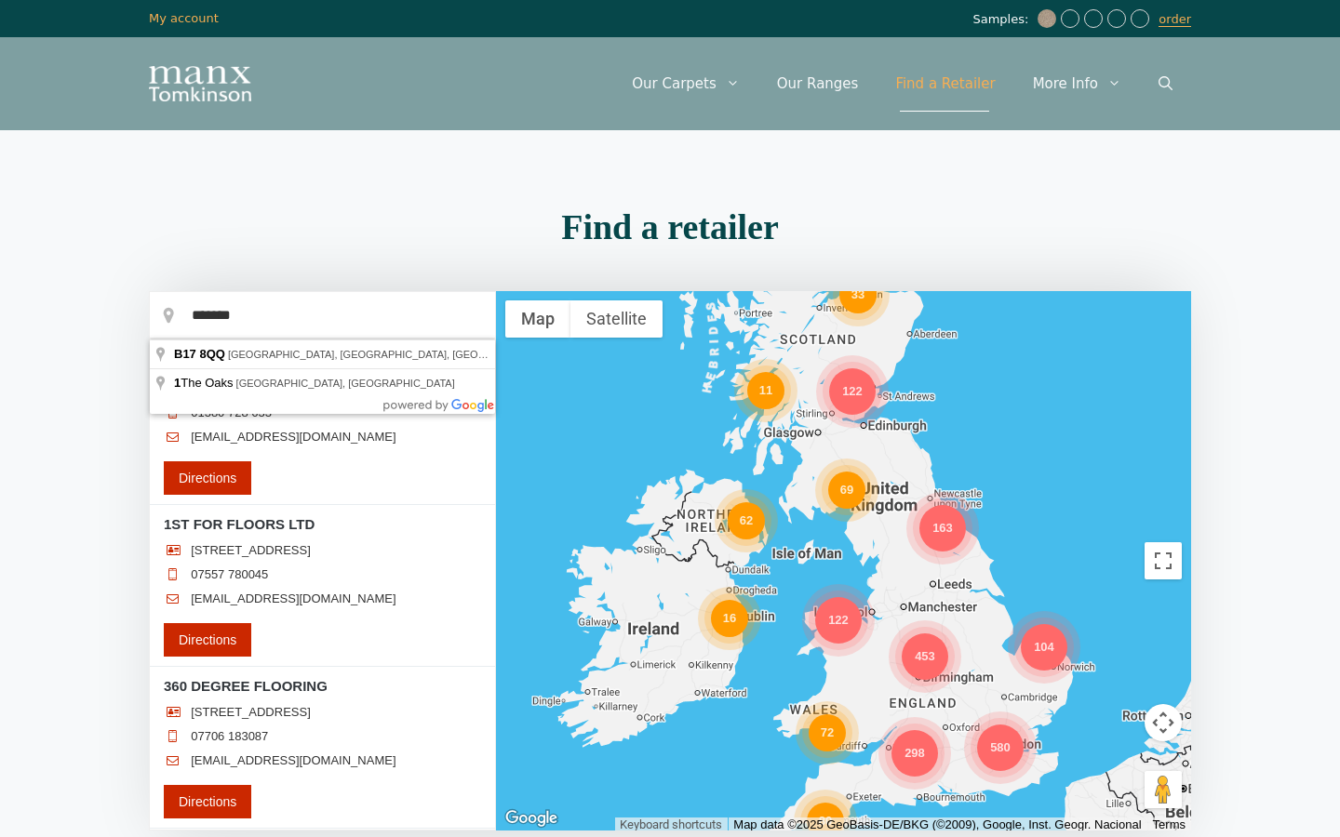
type input "**********"
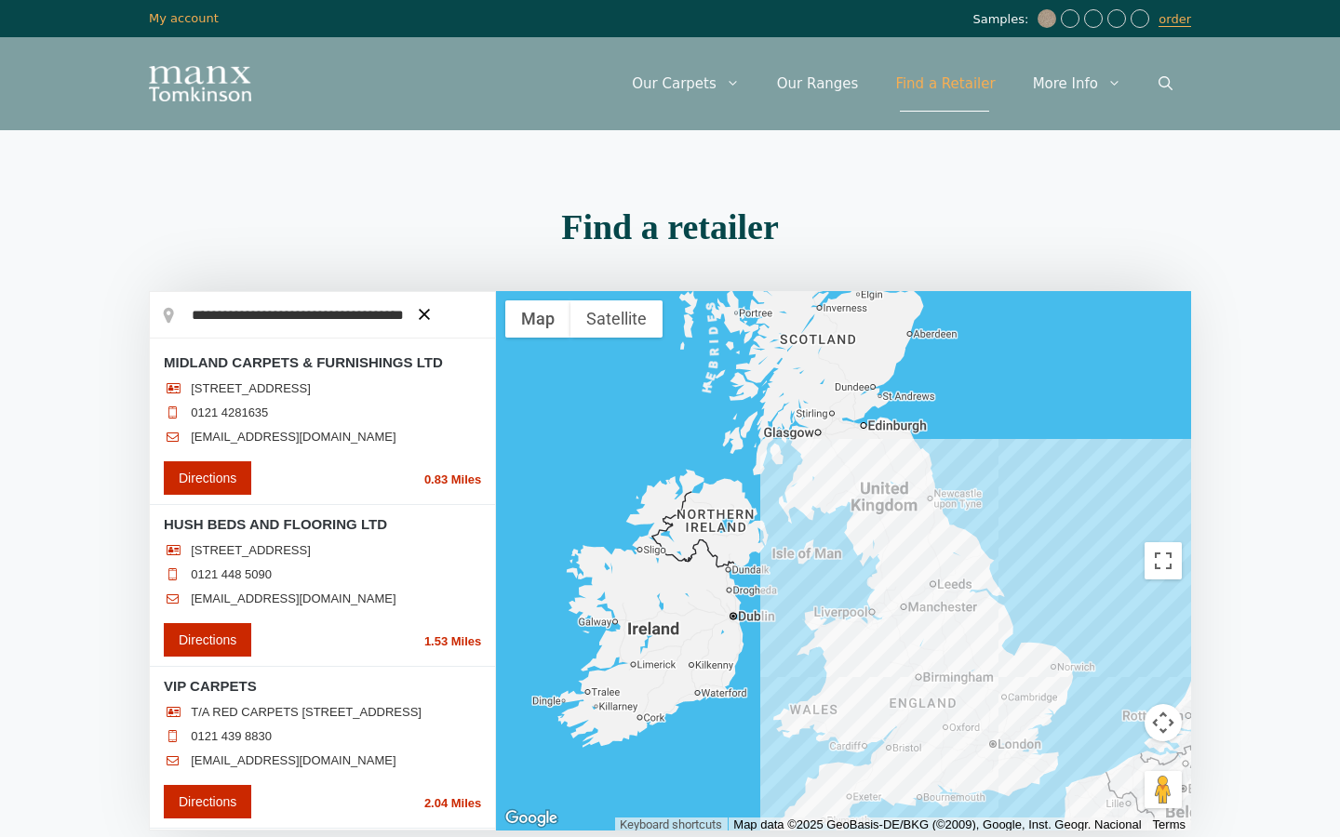
click at [0, 0] on div at bounding box center [0, 0] width 0 height 0
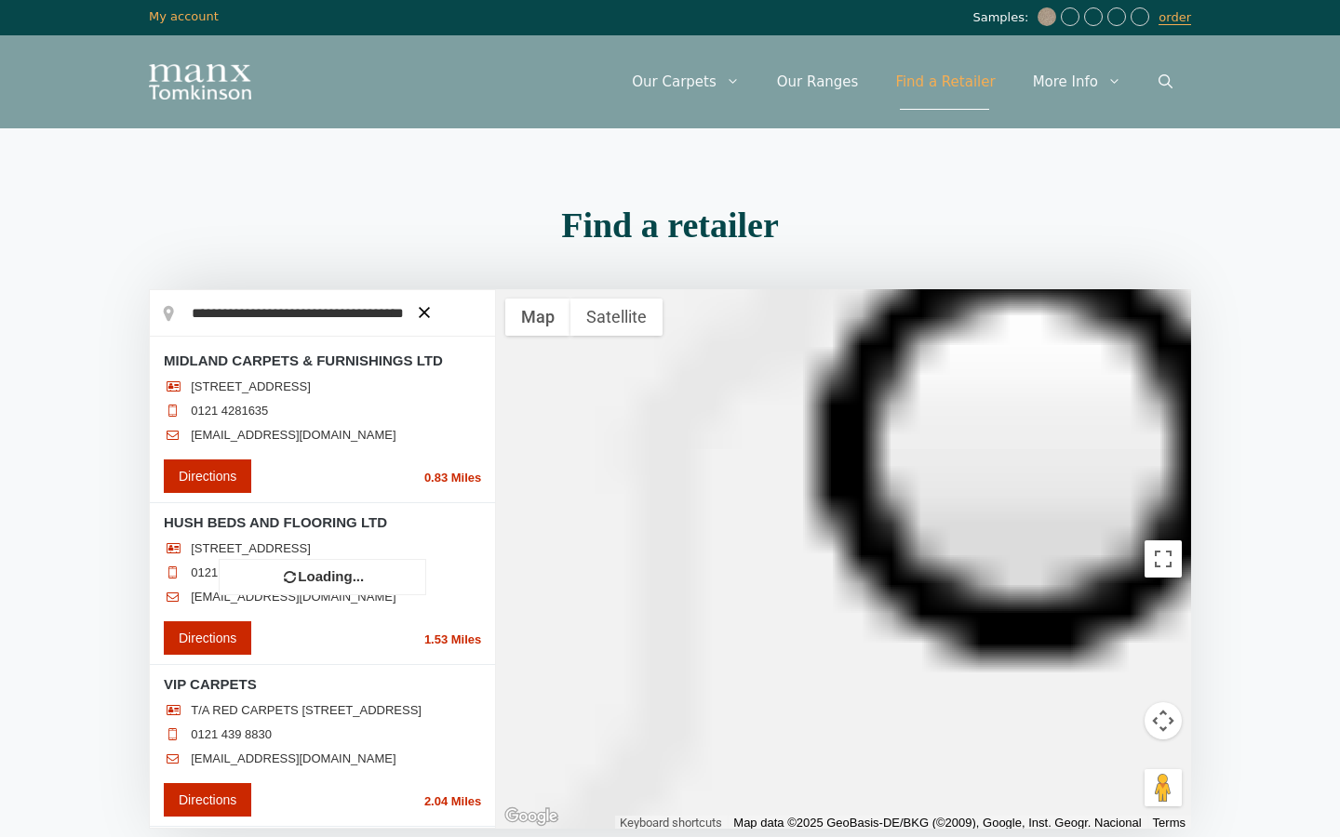
scroll to position [14, 0]
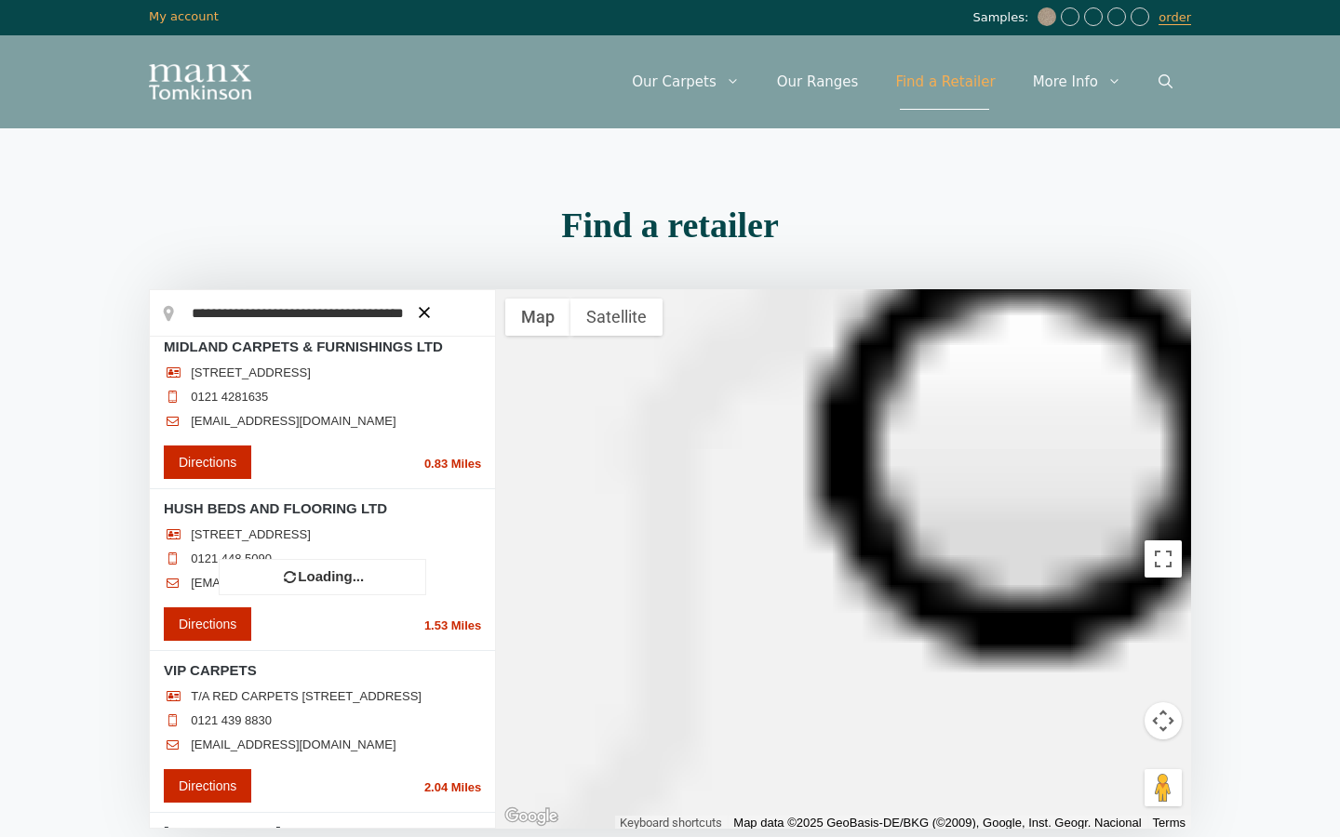
drag, startPoint x: 245, startPoint y: 353, endPoint x: 286, endPoint y: 319, distance: 53.5
click at [286, 319] on div "**********" at bounding box center [322, 559] width 347 height 540
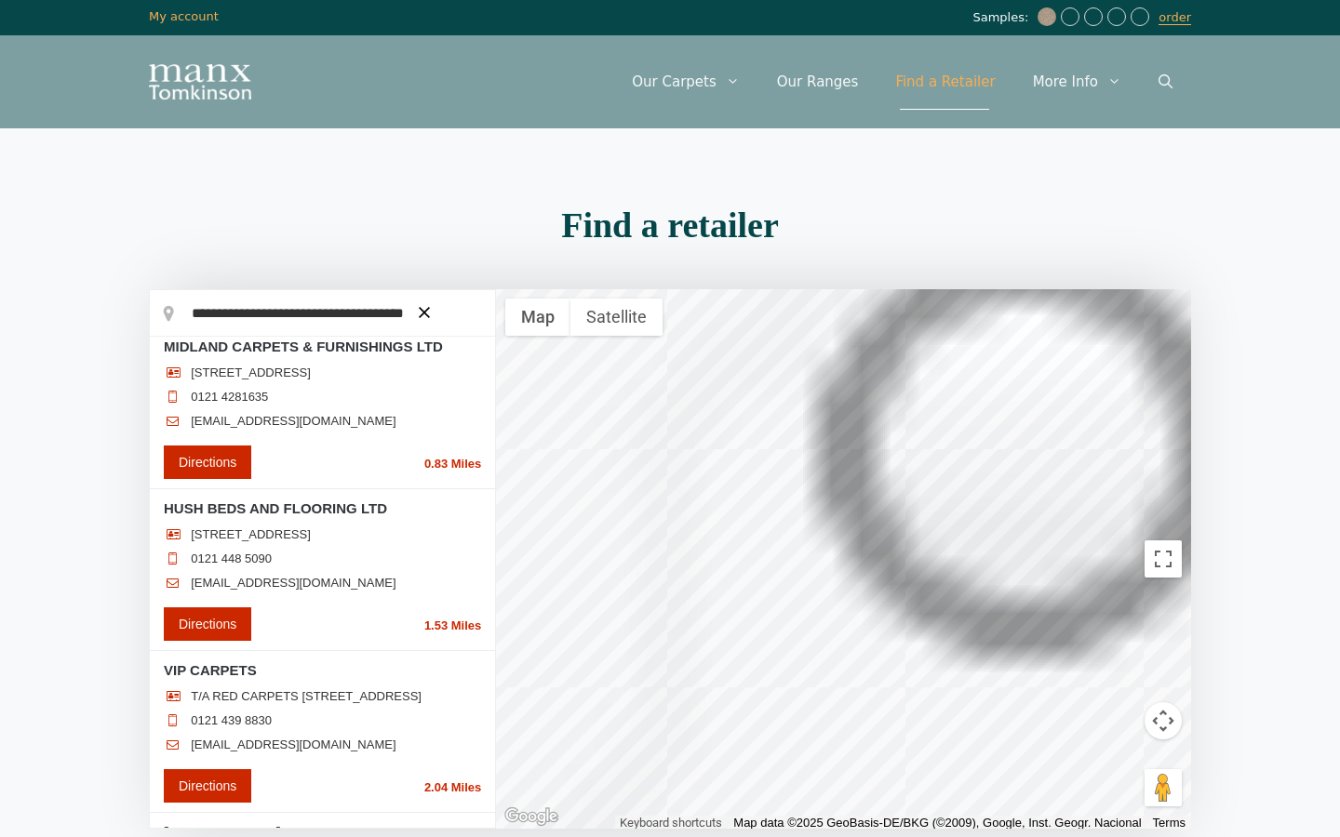
scroll to position [0, 0]
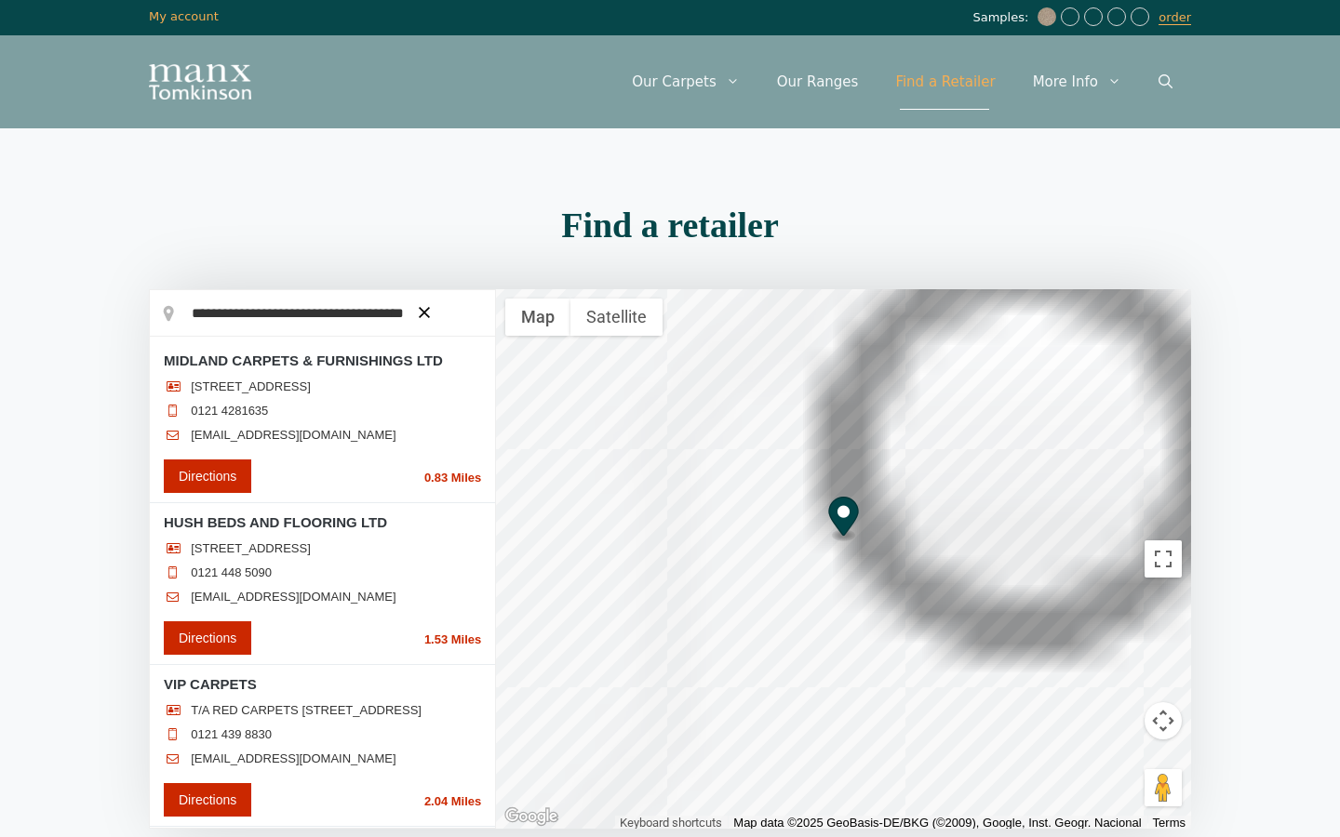
click at [364, 415] on ul "334-340 HIGH STREET HARBORNE, BIRMINGHAM, B17 9PU 0121 4281635 info@midlandcarp…" at bounding box center [322, 416] width 317 height 73
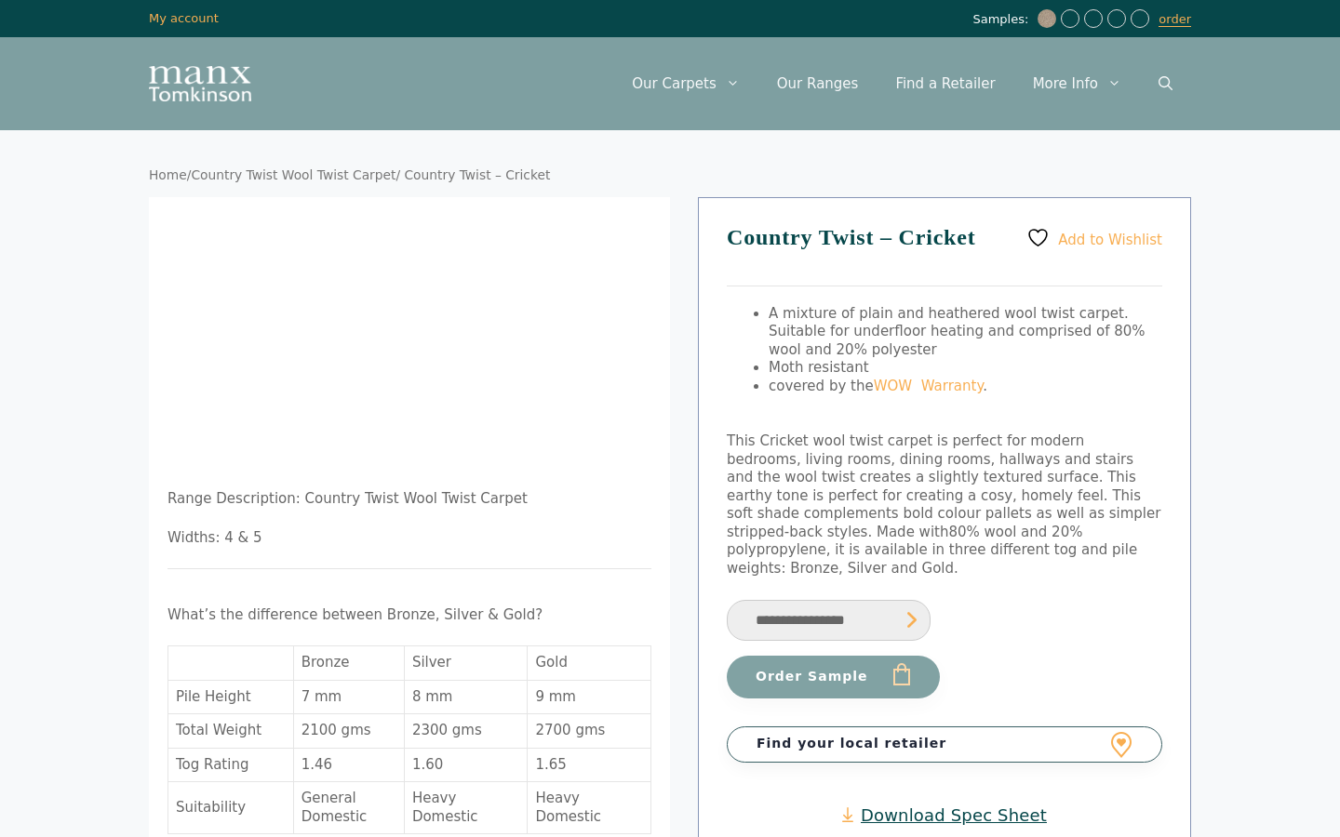
scroll to position [141, 1]
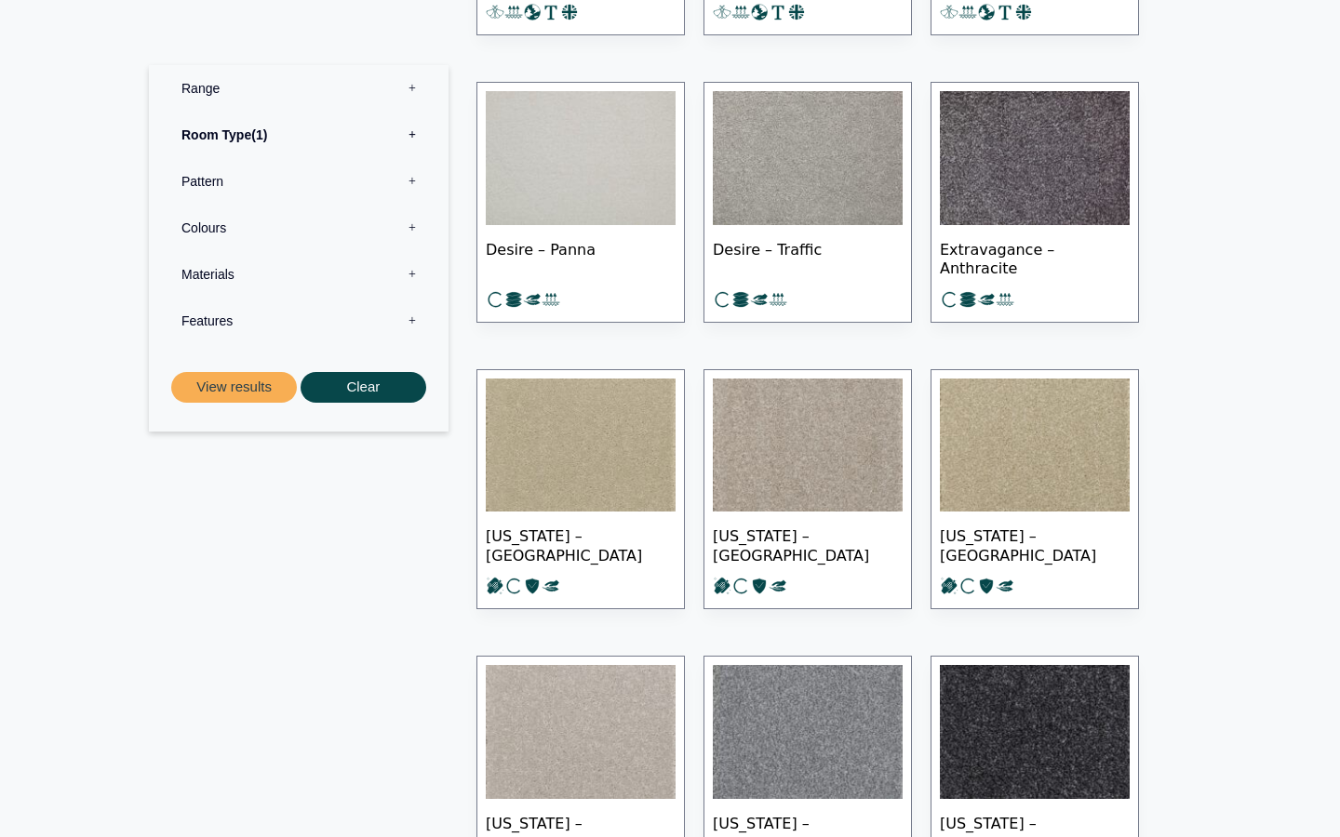
scroll to position [3331, 0]
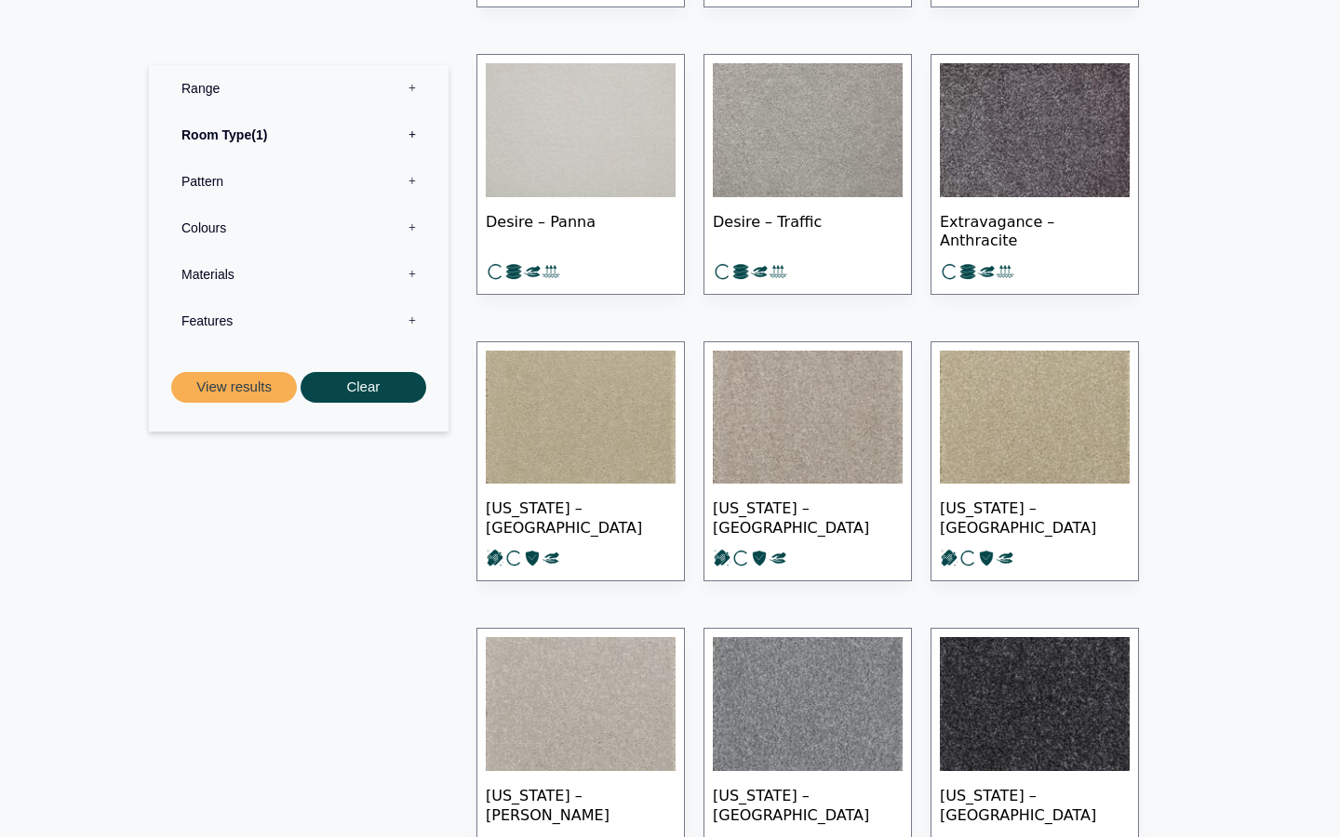
click at [1029, 426] on img at bounding box center [1035, 418] width 190 height 134
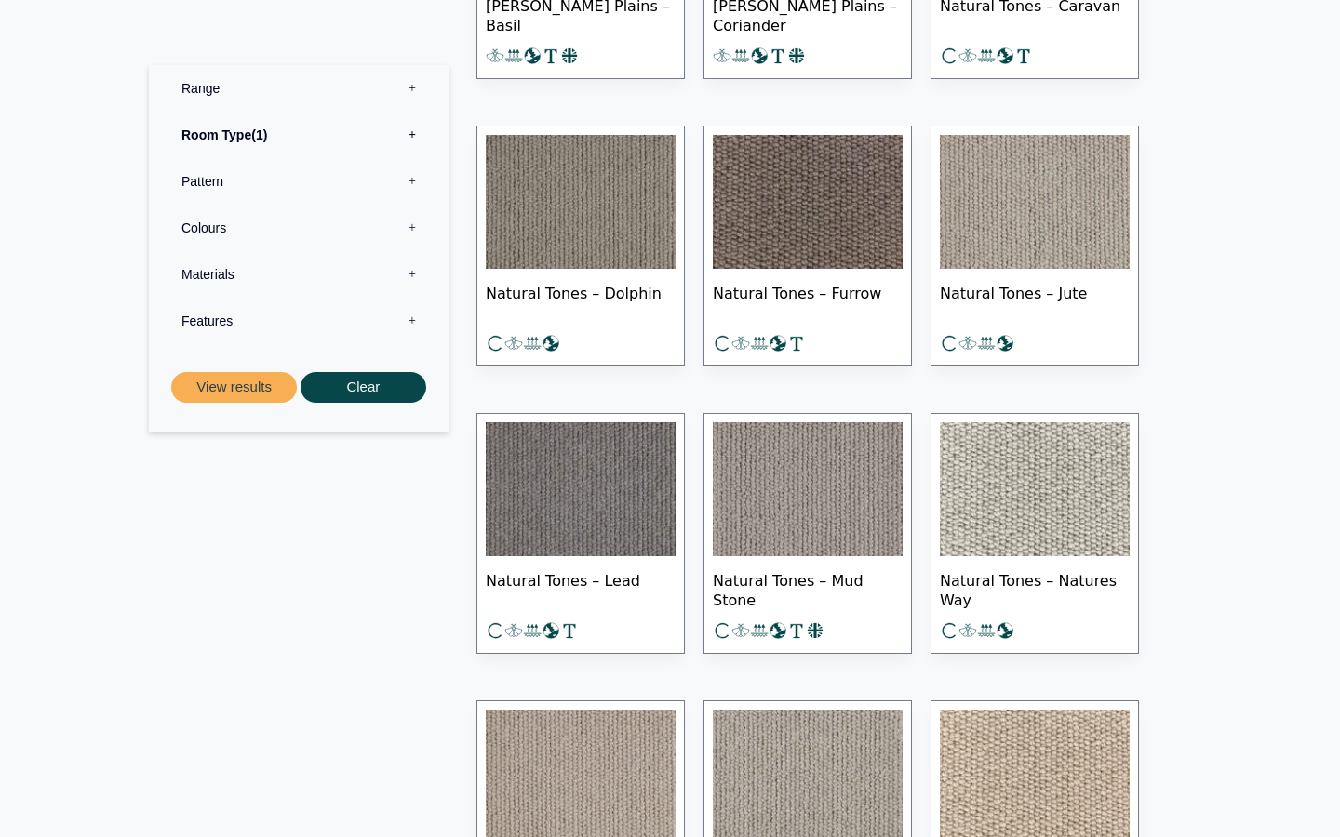
scroll to position [12452, 0]
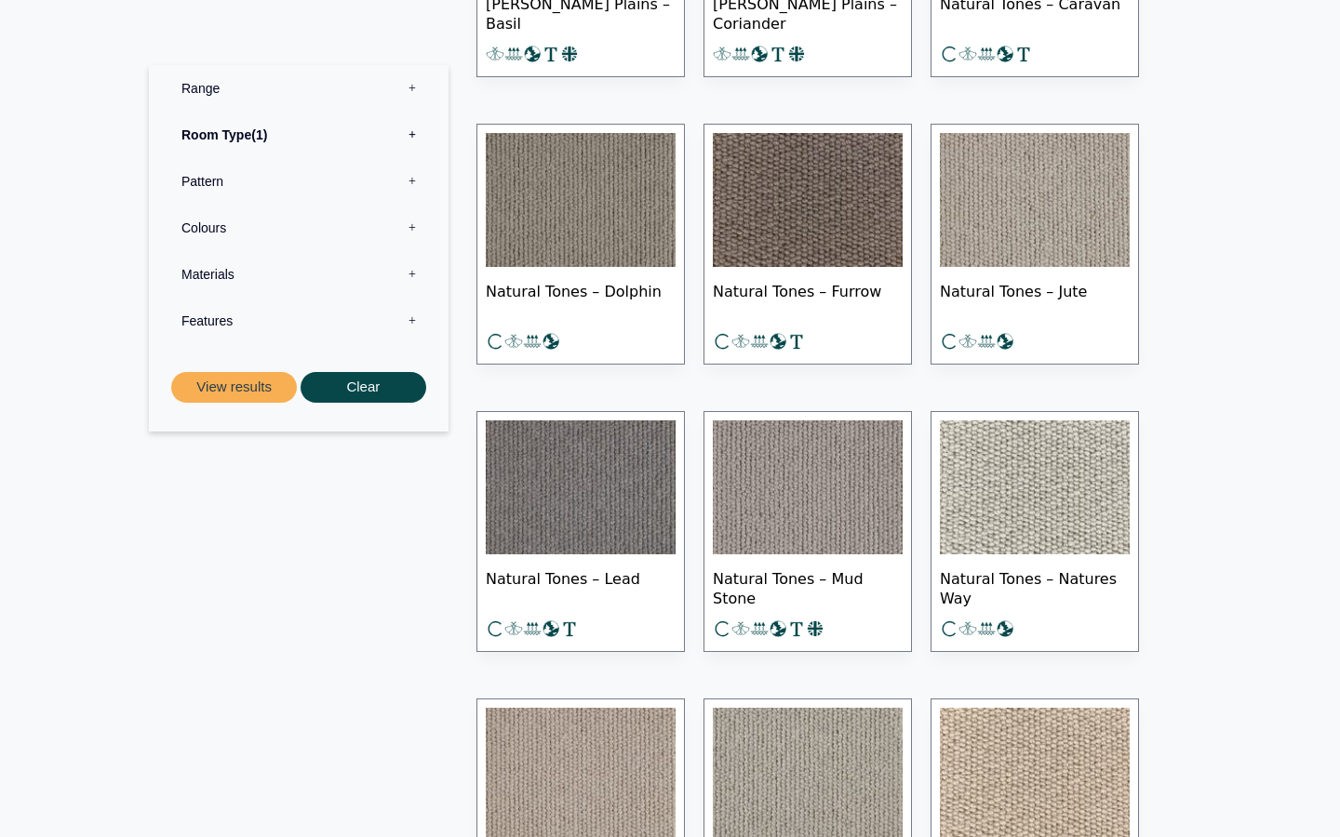
click at [595, 175] on img at bounding box center [581, 200] width 190 height 134
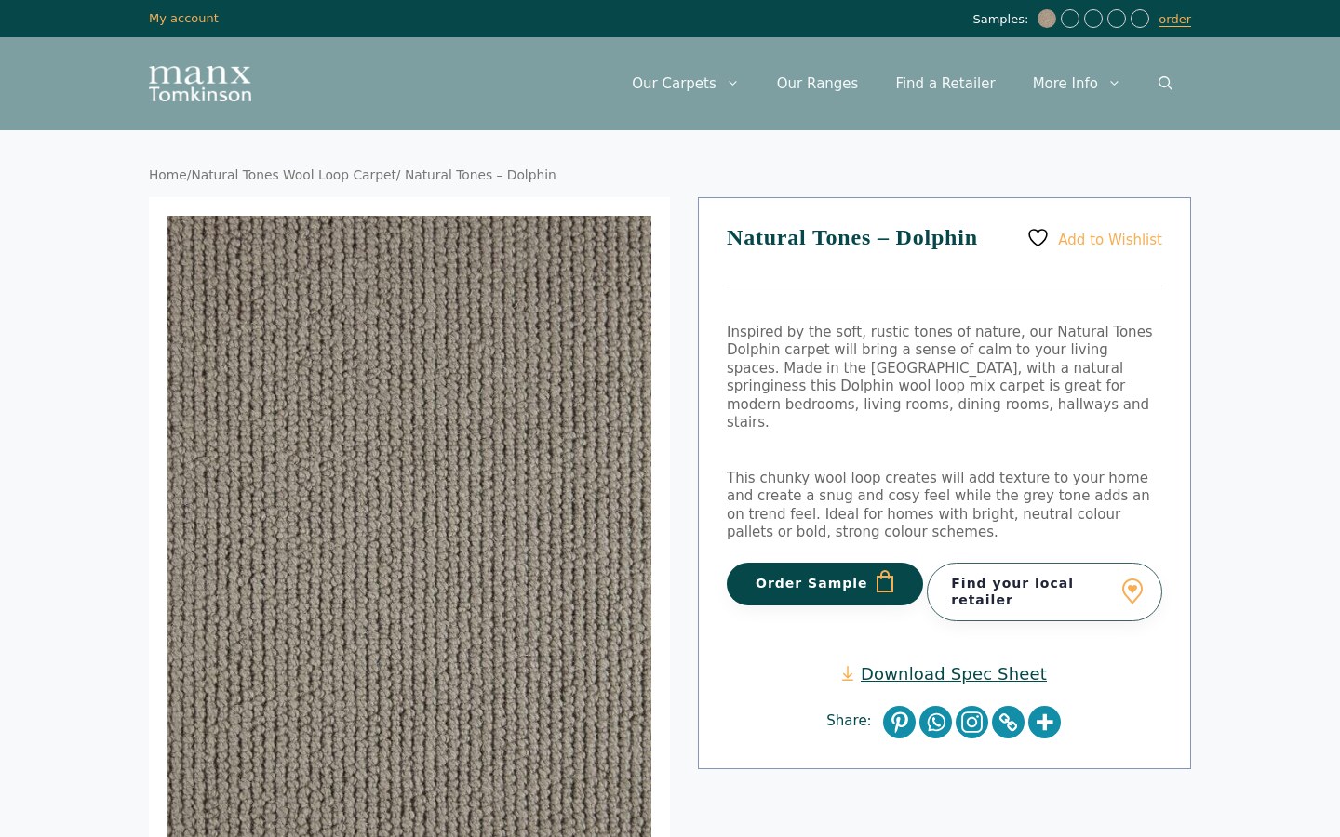
click at [817, 563] on button "Order Sample" at bounding box center [825, 584] width 196 height 43
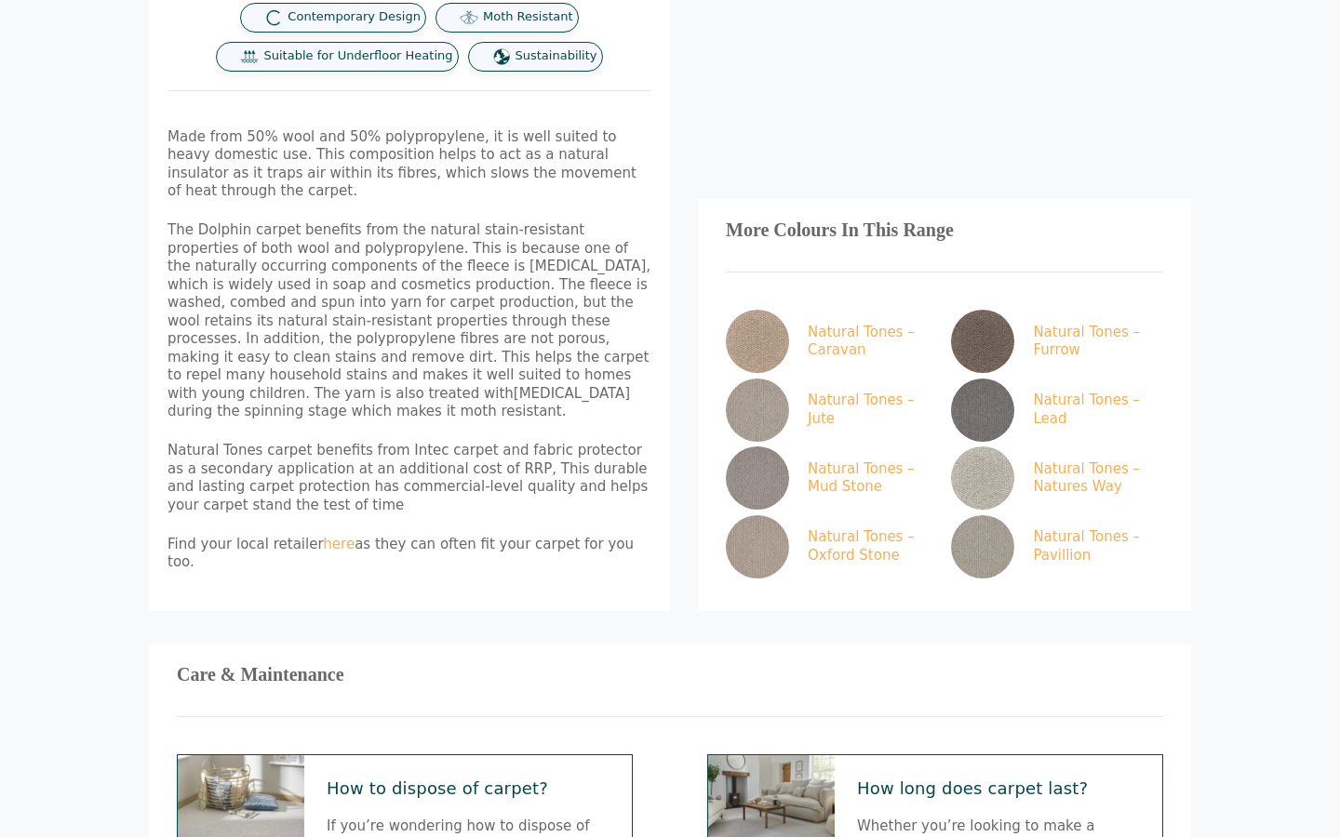
scroll to position [1047, 0]
click at [1006, 447] on img at bounding box center [982, 478] width 63 height 63
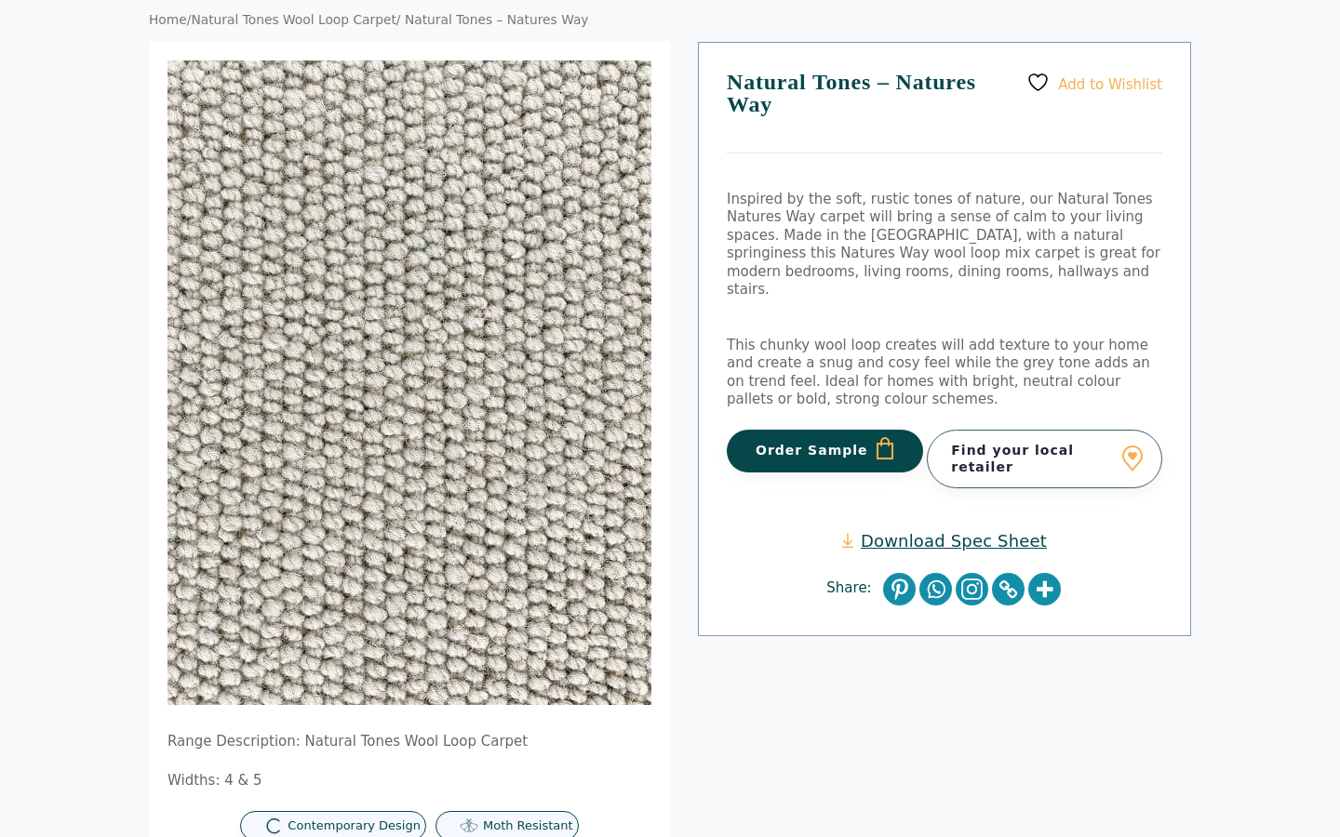
scroll to position [156, 0]
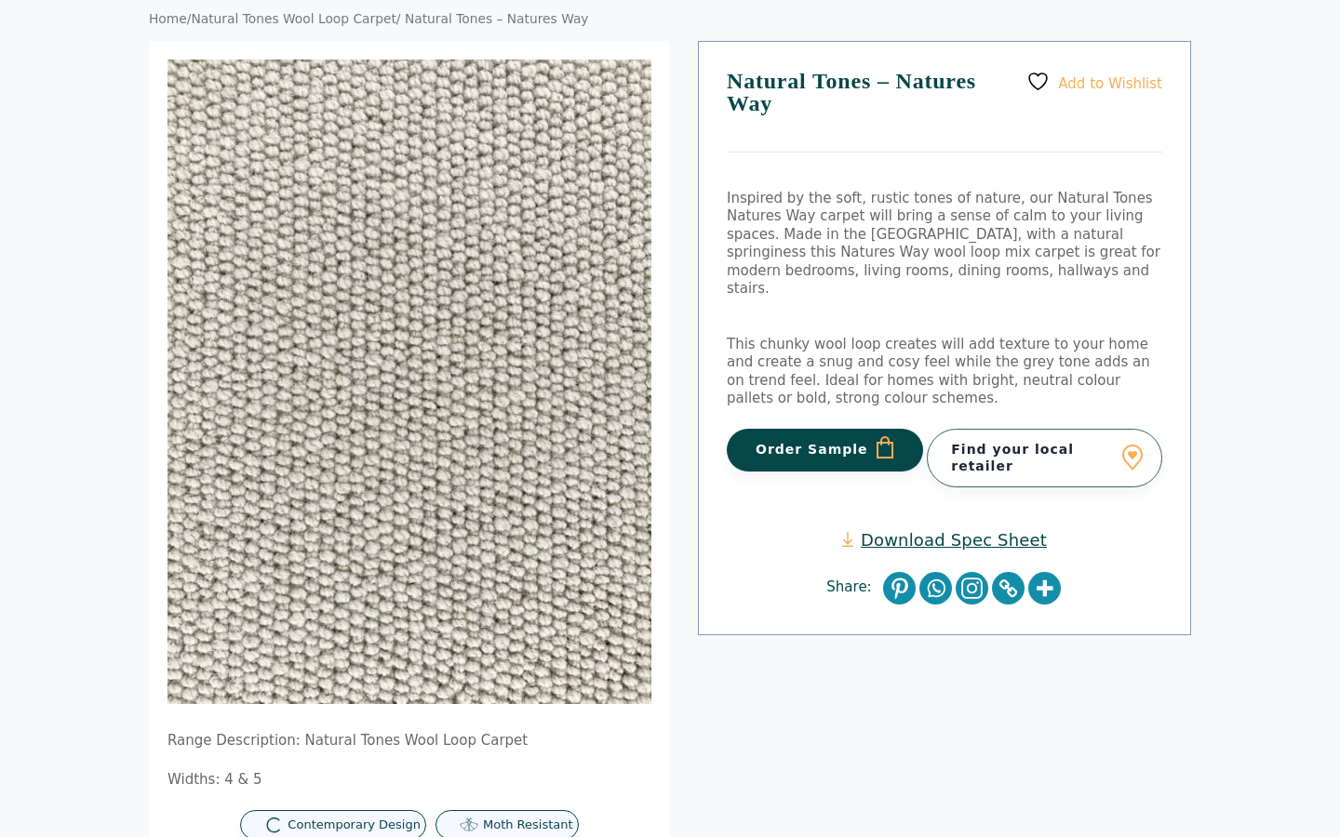
click at [847, 429] on button "Order Sample" at bounding box center [825, 450] width 196 height 43
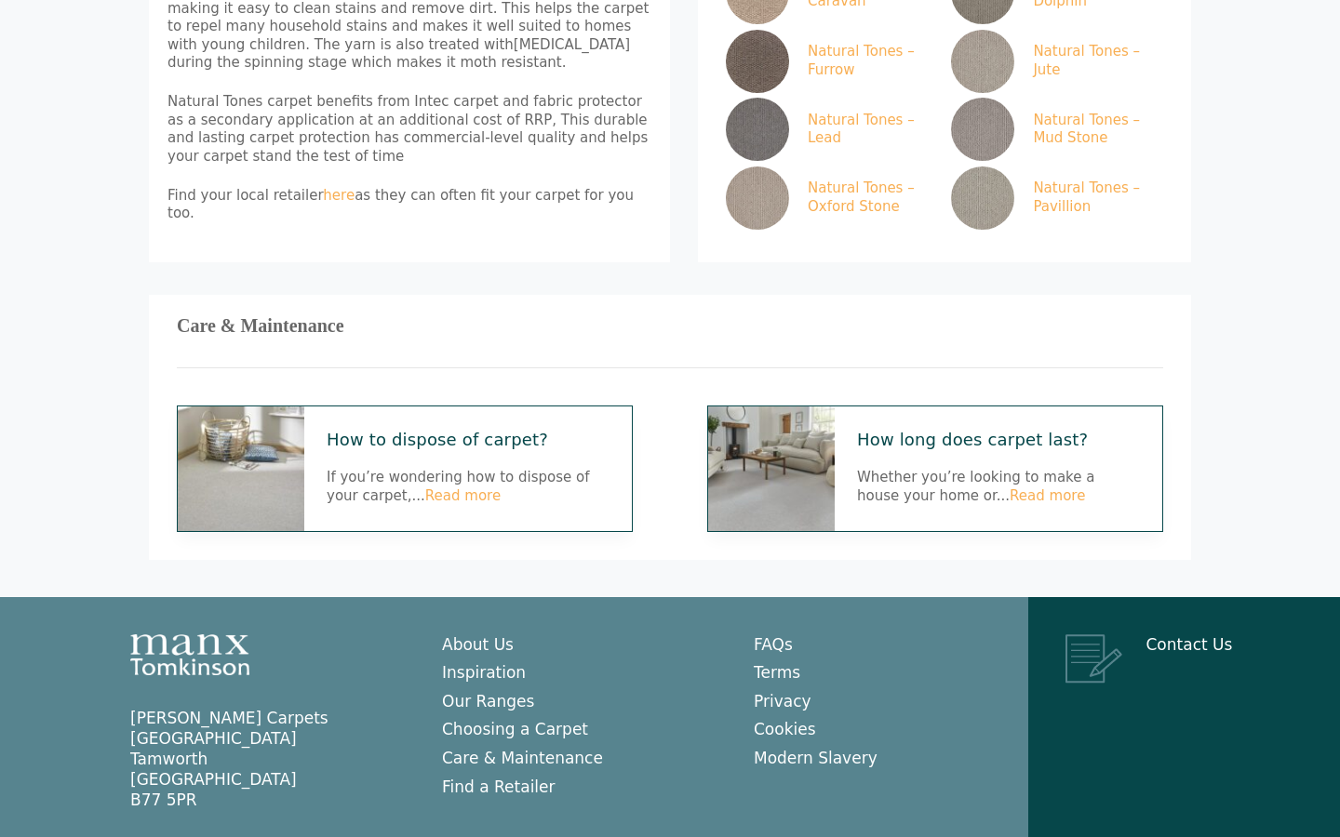
scroll to position [1395, 0]
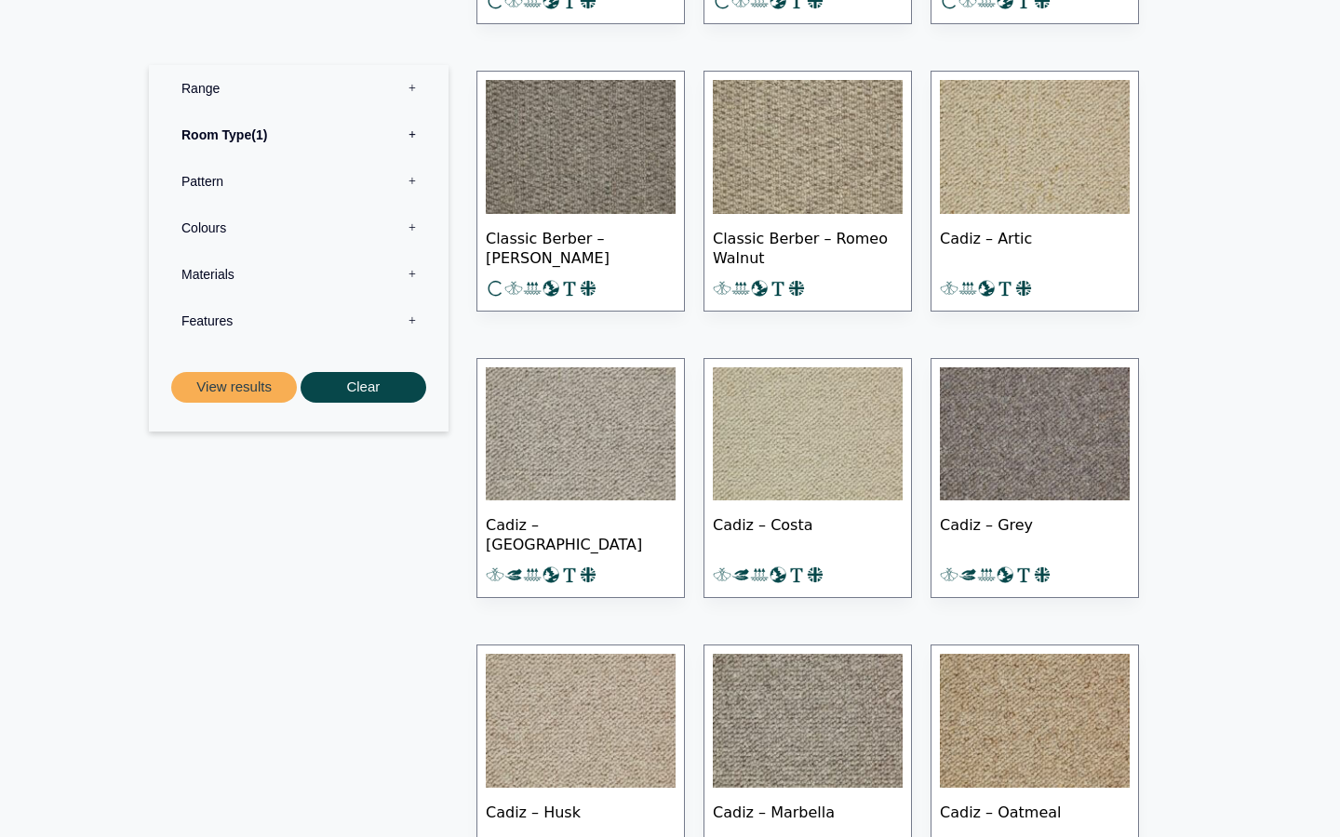
scroll to position [22848, 0]
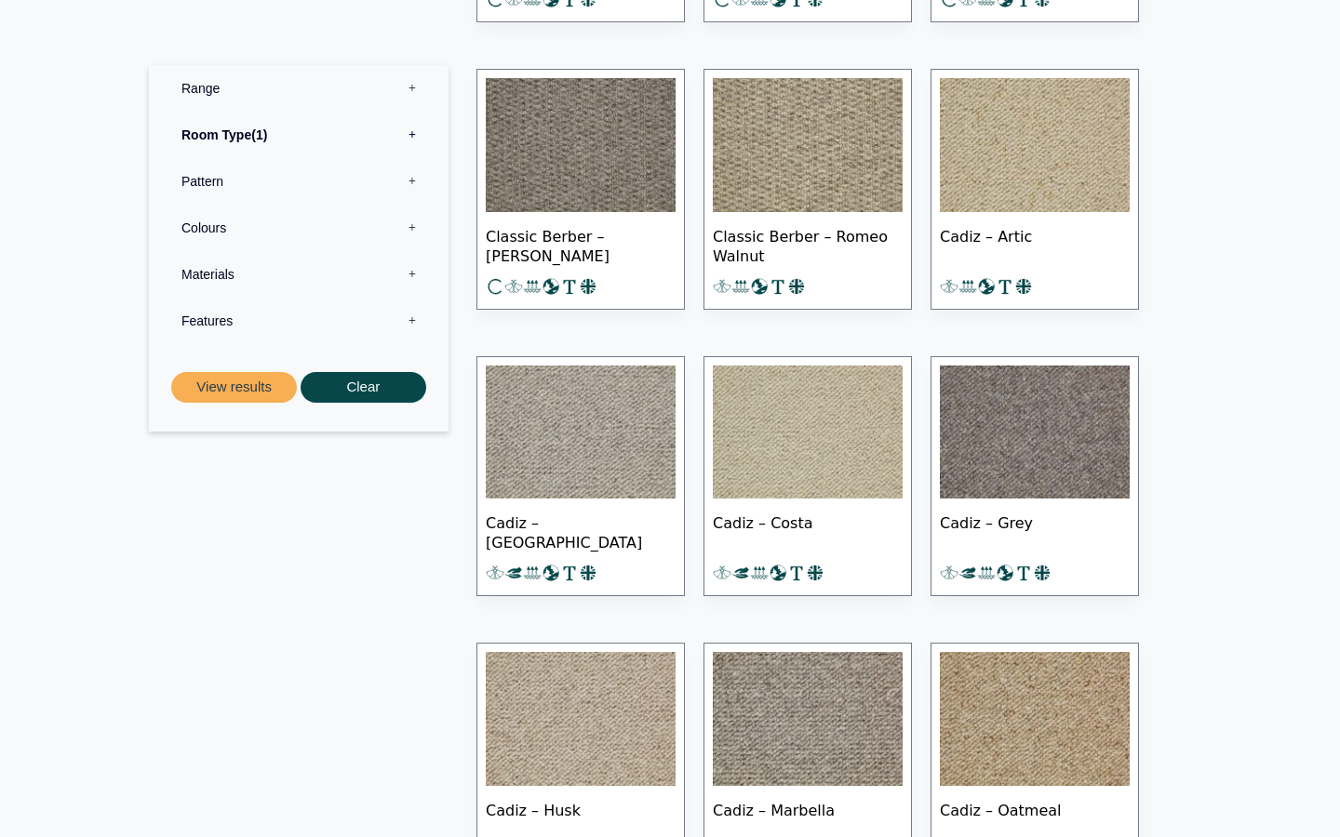
click at [591, 427] on img at bounding box center [581, 433] width 190 height 134
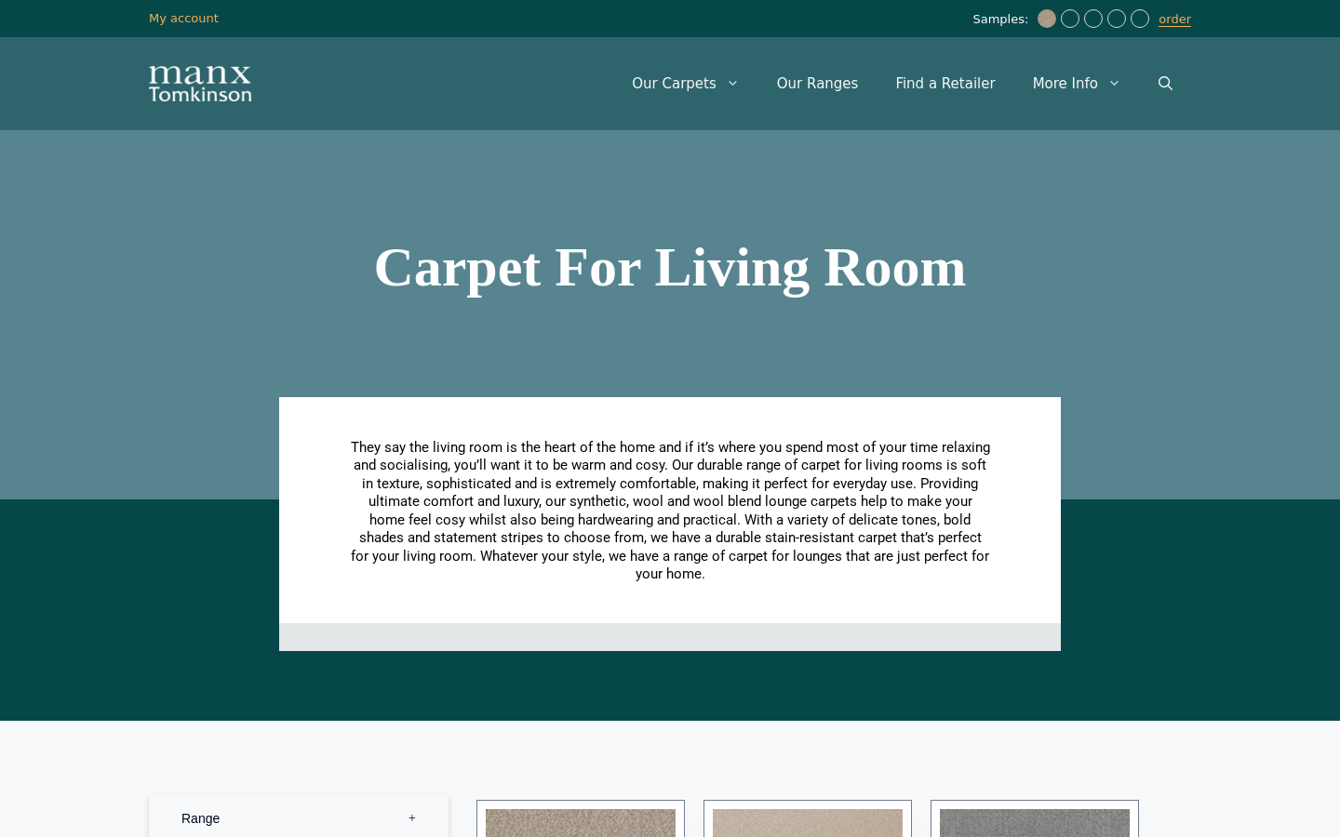
scroll to position [0, 0]
click at [1176, 21] on link "order" at bounding box center [1174, 19] width 33 height 15
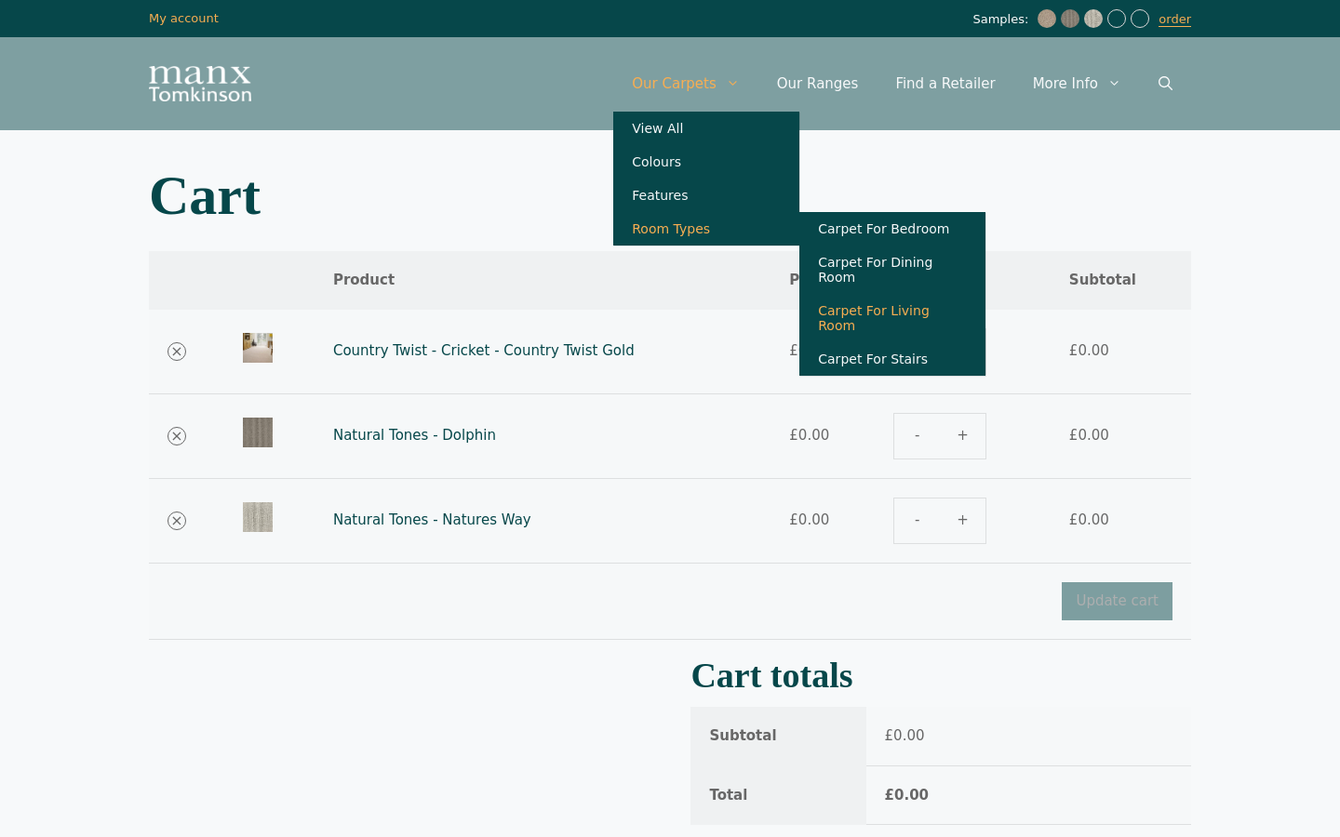
click at [904, 296] on link "Carpet For Living Room" at bounding box center [892, 318] width 186 height 48
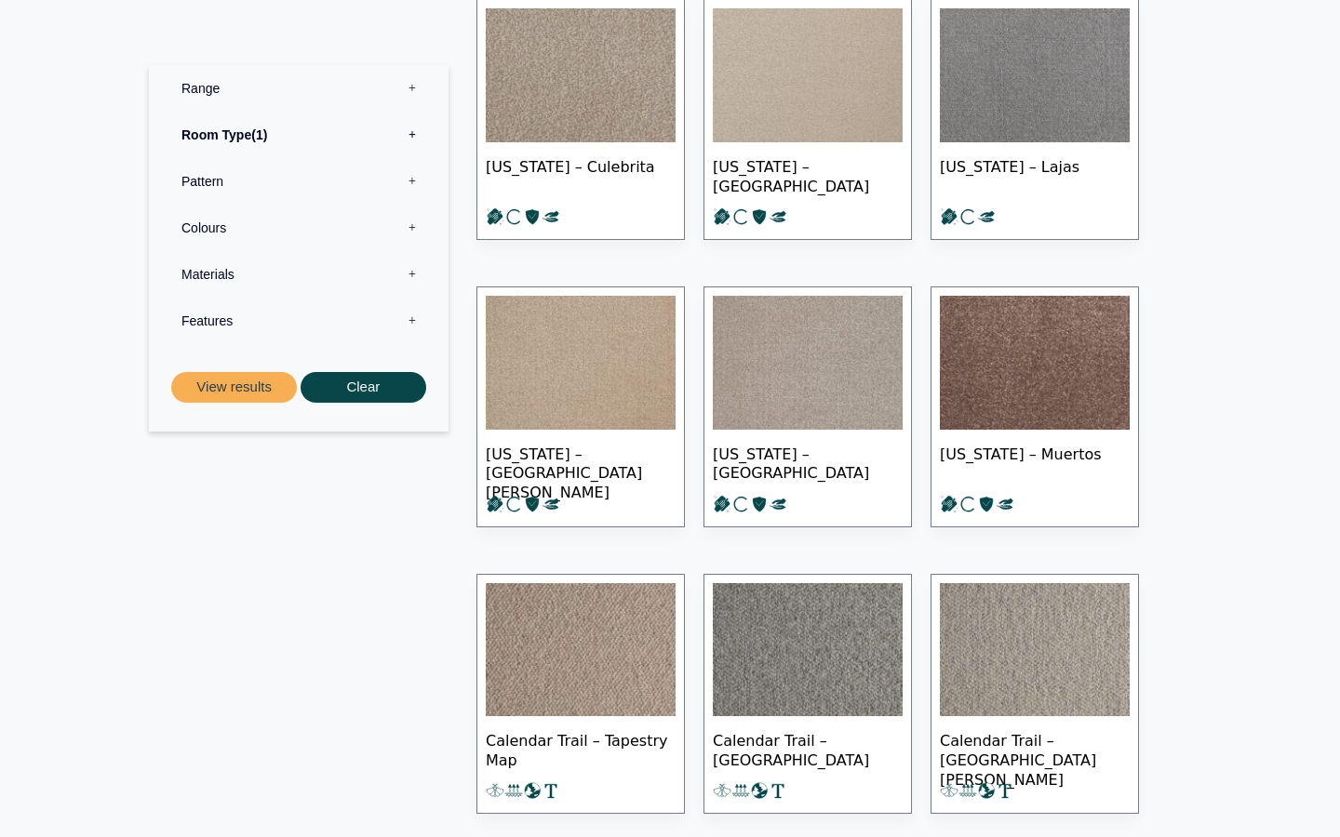
scroll to position [748, 0]
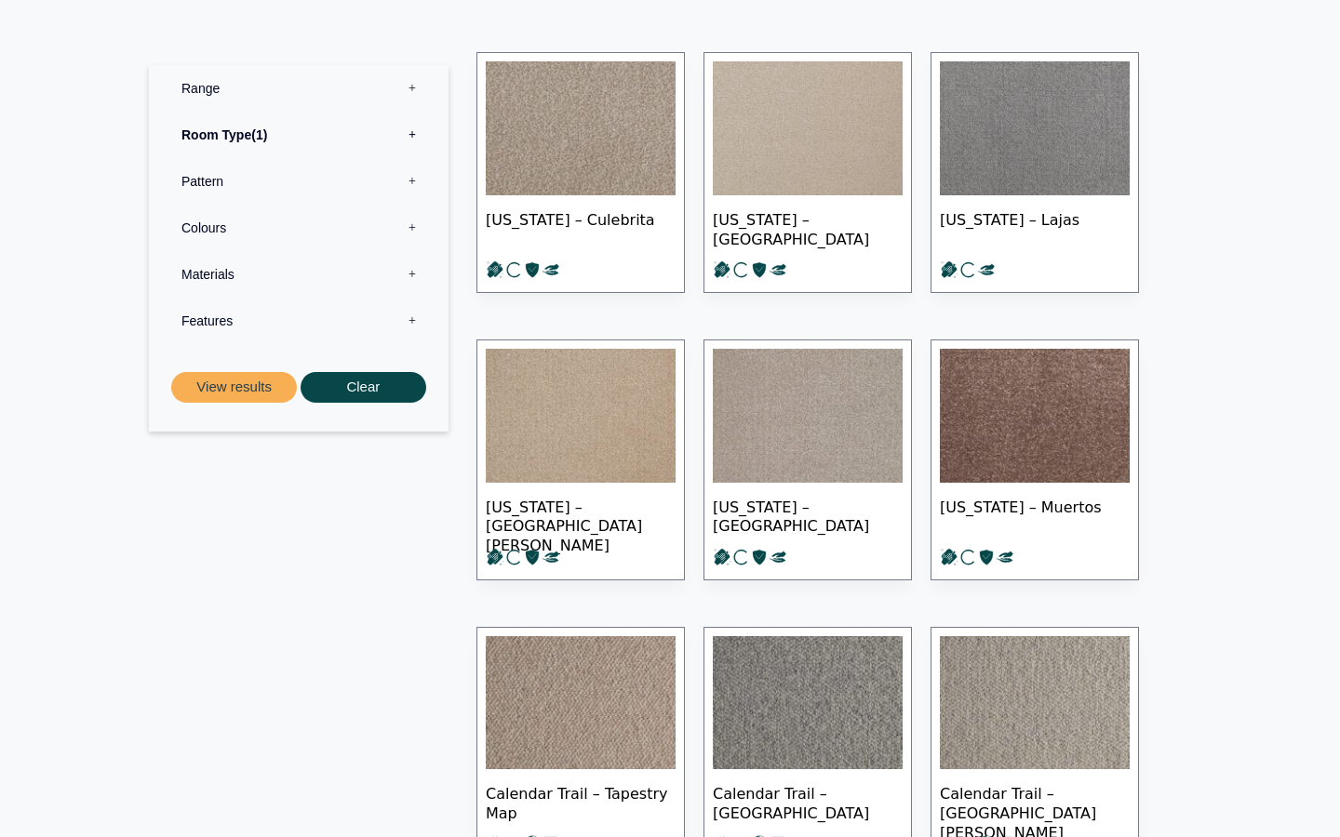
click at [414, 85] on label "Range 0" at bounding box center [299, 88] width 272 height 47
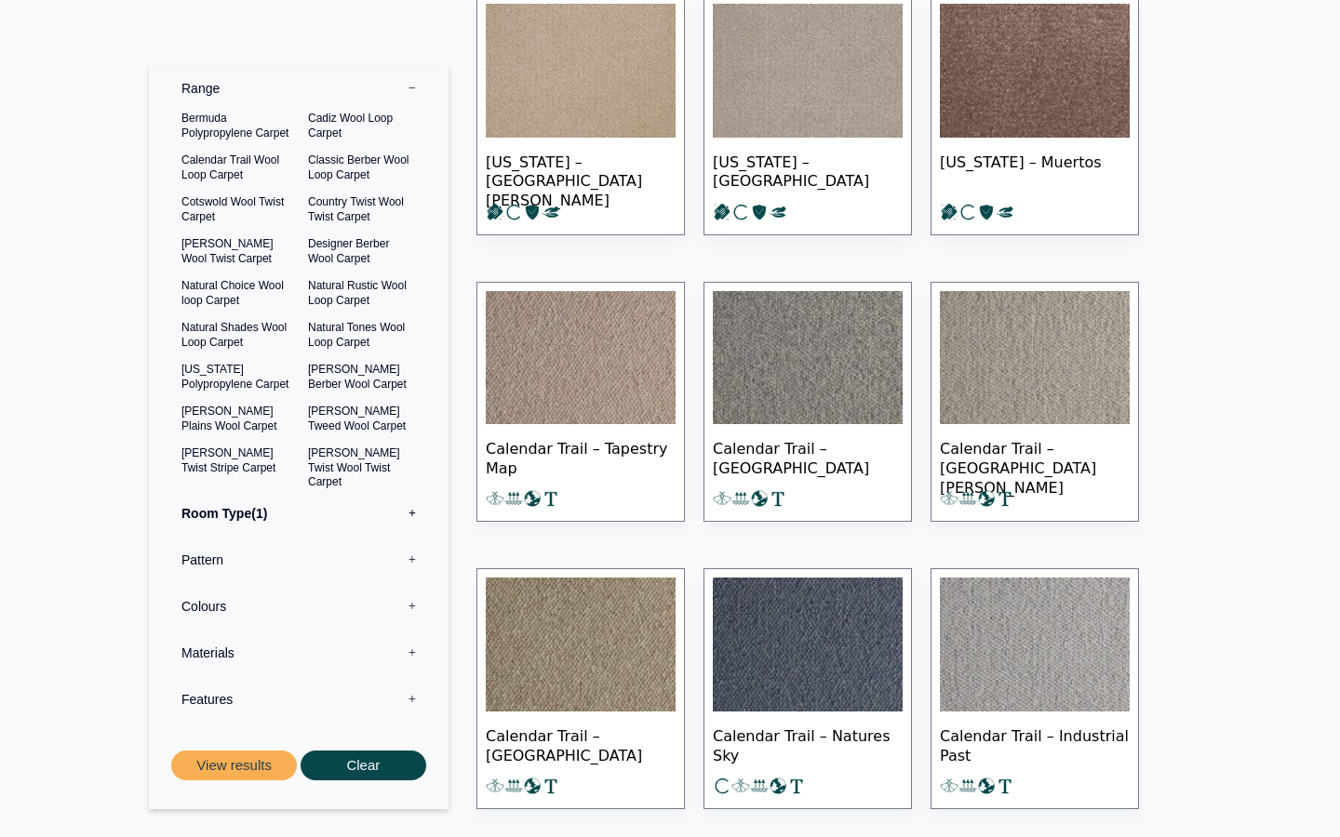
scroll to position [1118, 0]
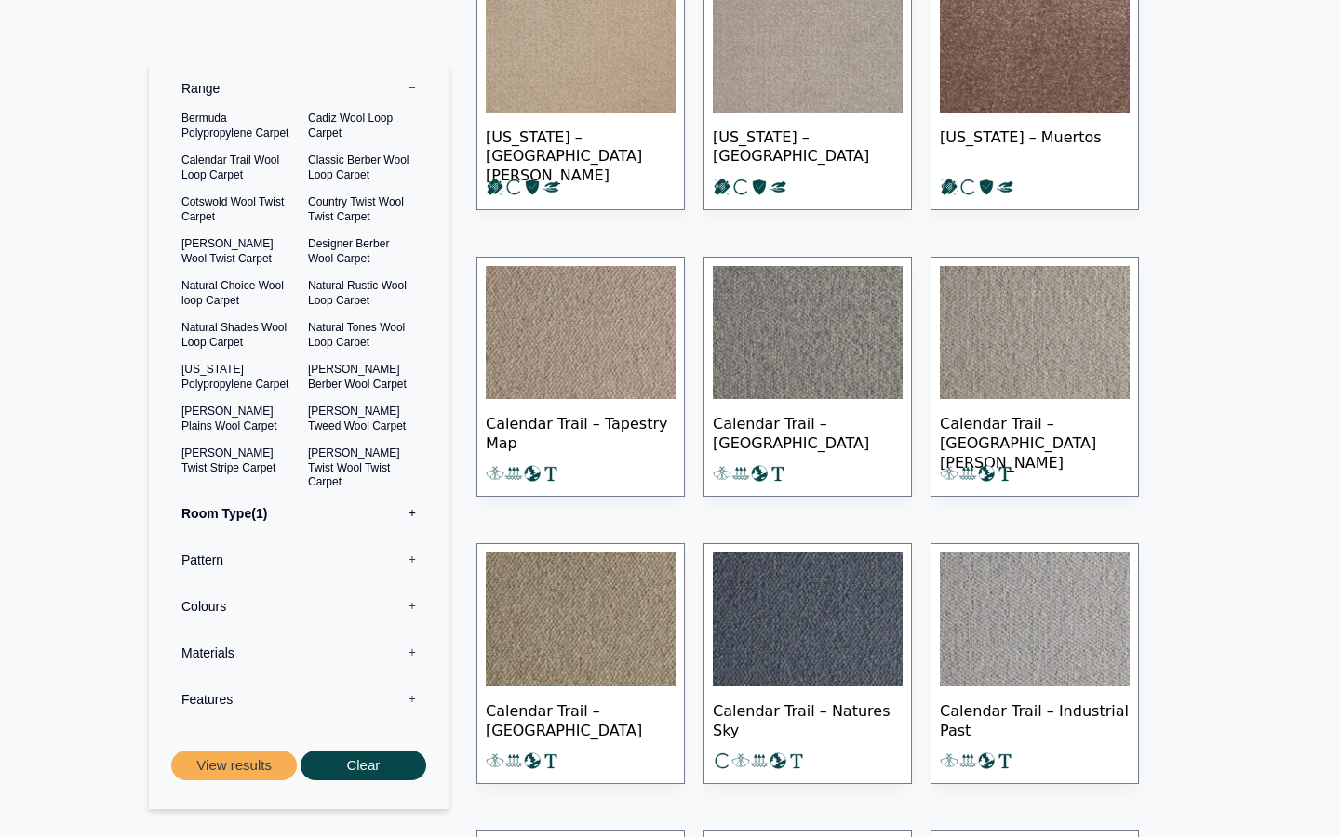
click at [820, 633] on img at bounding box center [808, 620] width 190 height 134
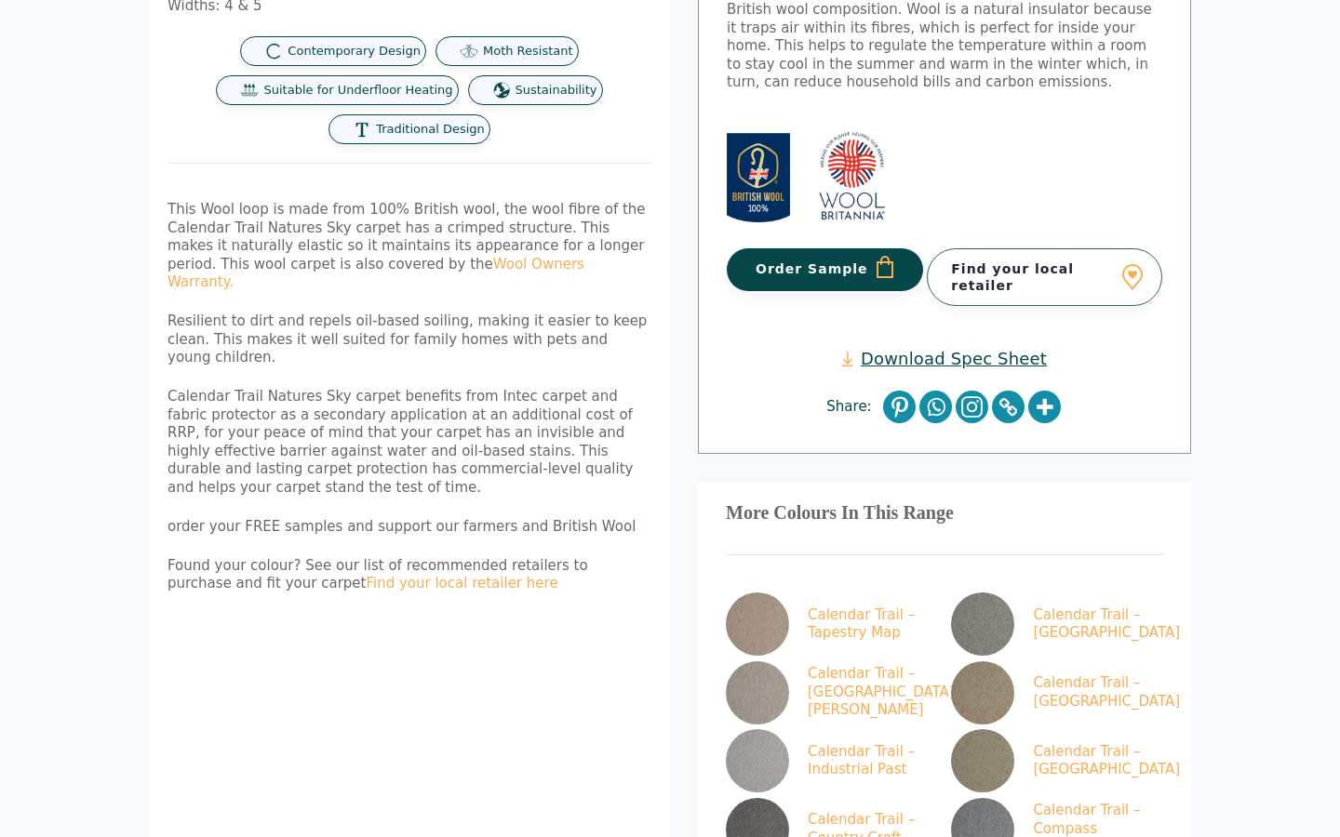
scroll to position [628, 0]
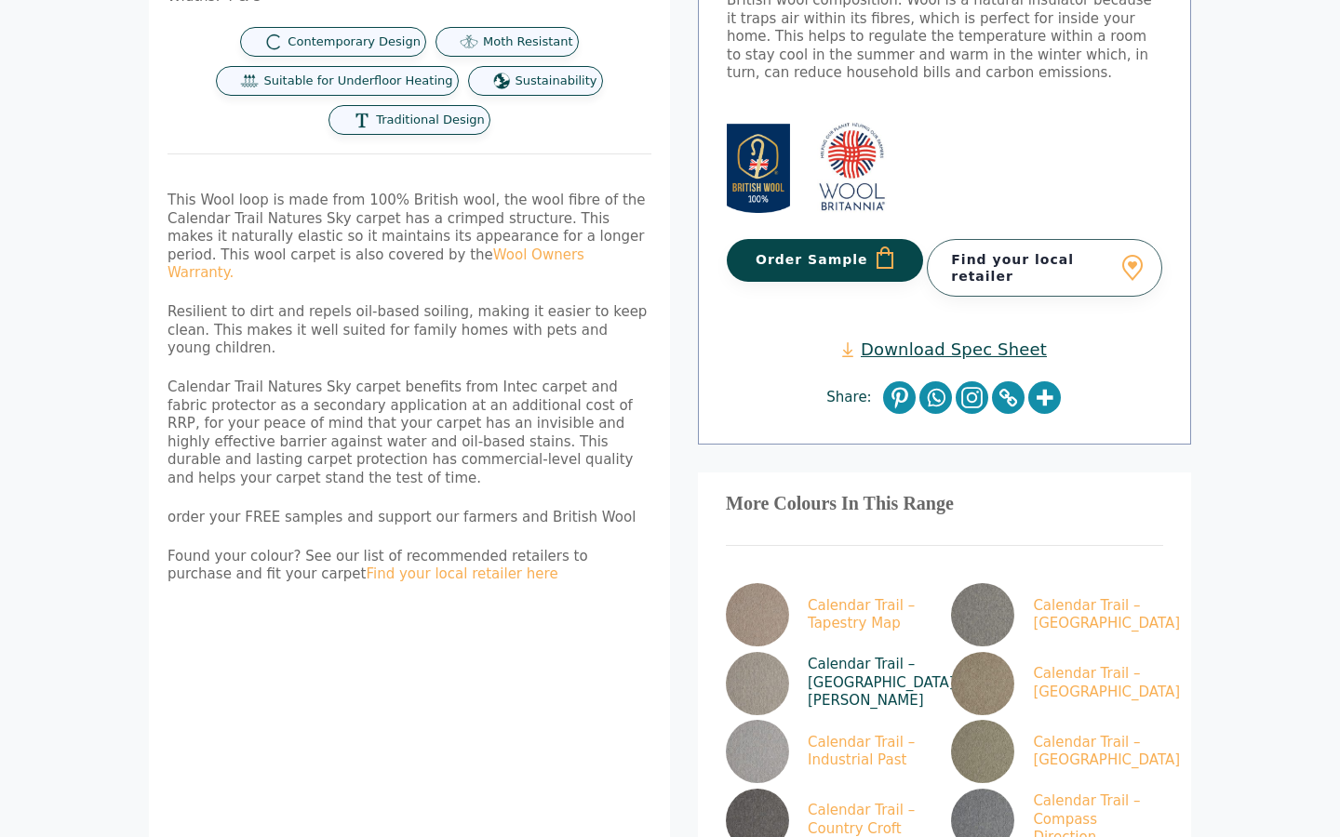
click at [757, 652] on img at bounding box center [757, 683] width 63 height 63
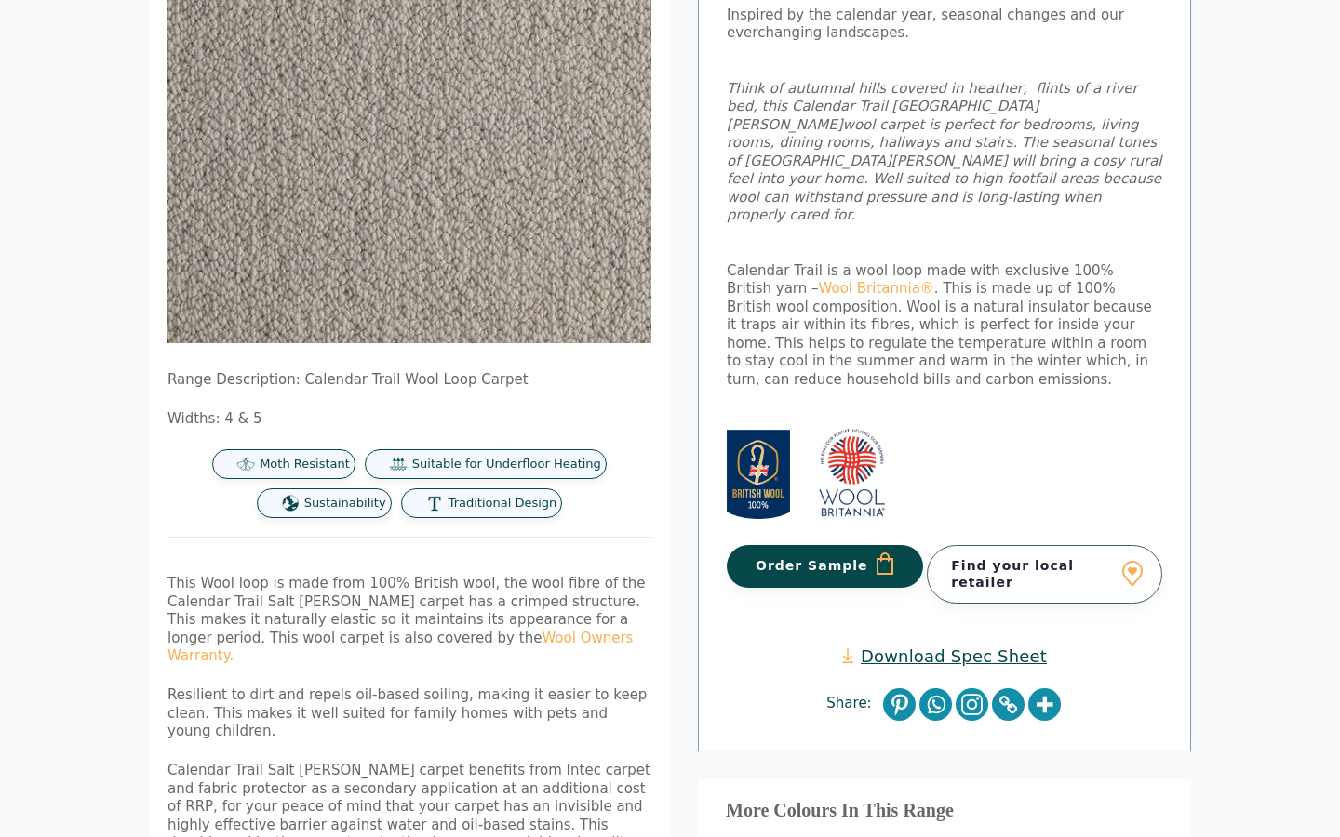
scroll to position [364, 0]
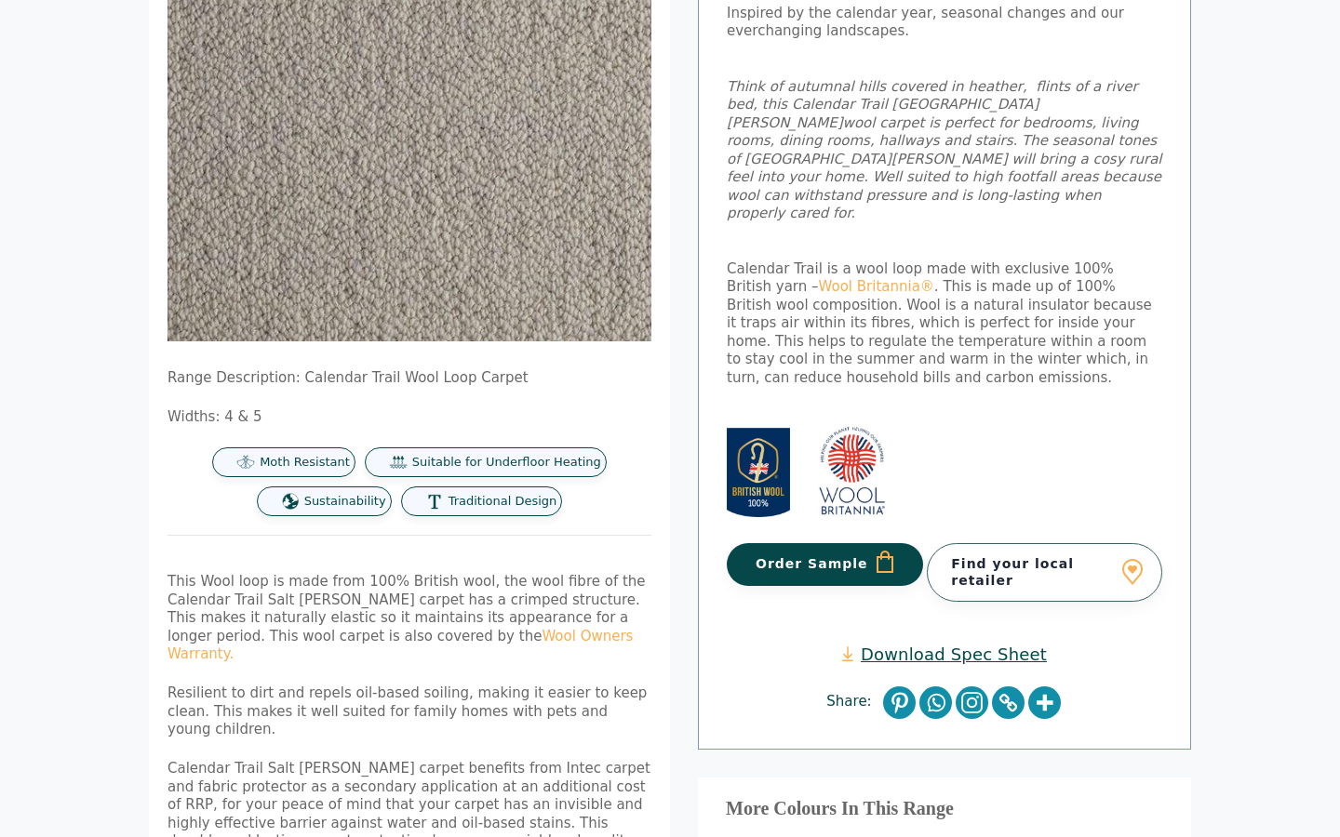
click at [796, 543] on button "Order Sample" at bounding box center [825, 564] width 196 height 43
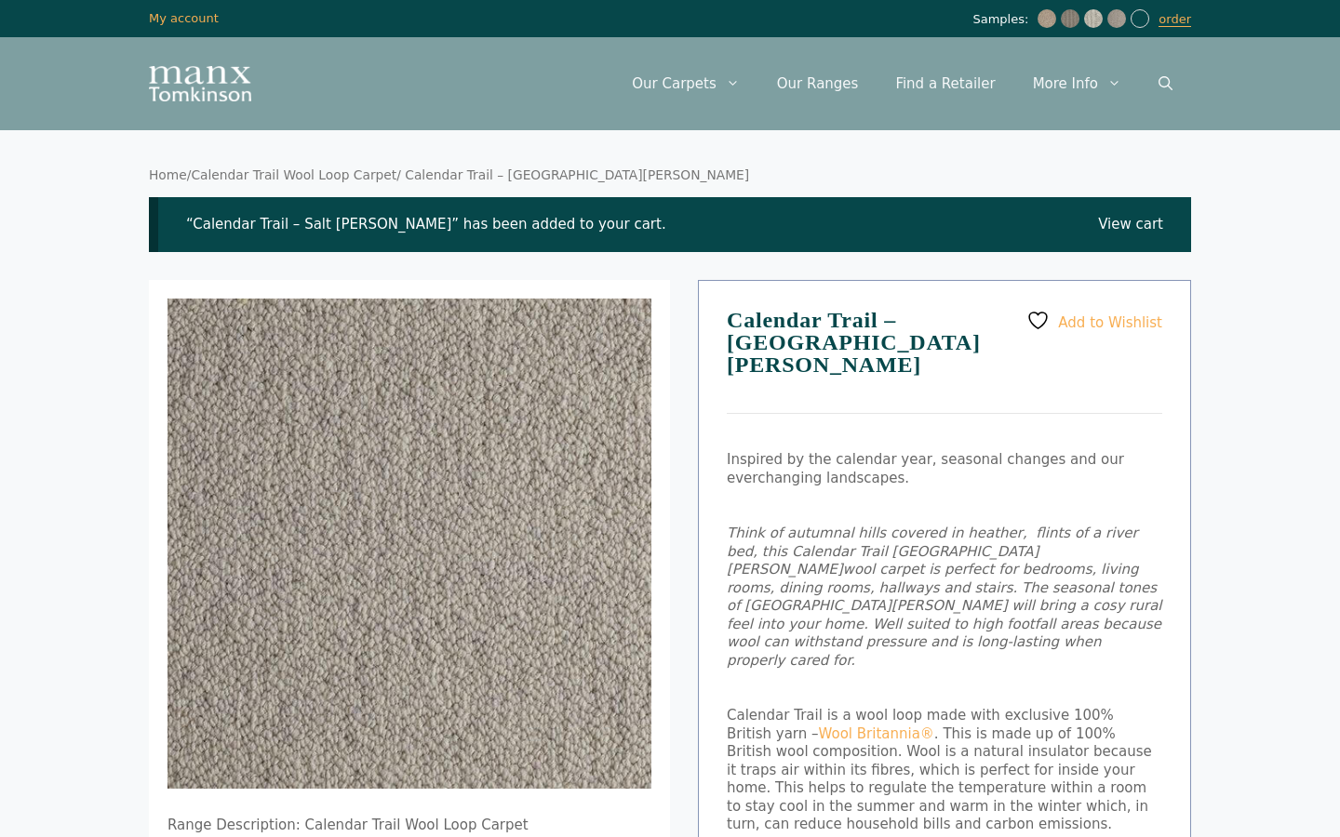
click at [171, 177] on link "Home" at bounding box center [168, 174] width 38 height 15
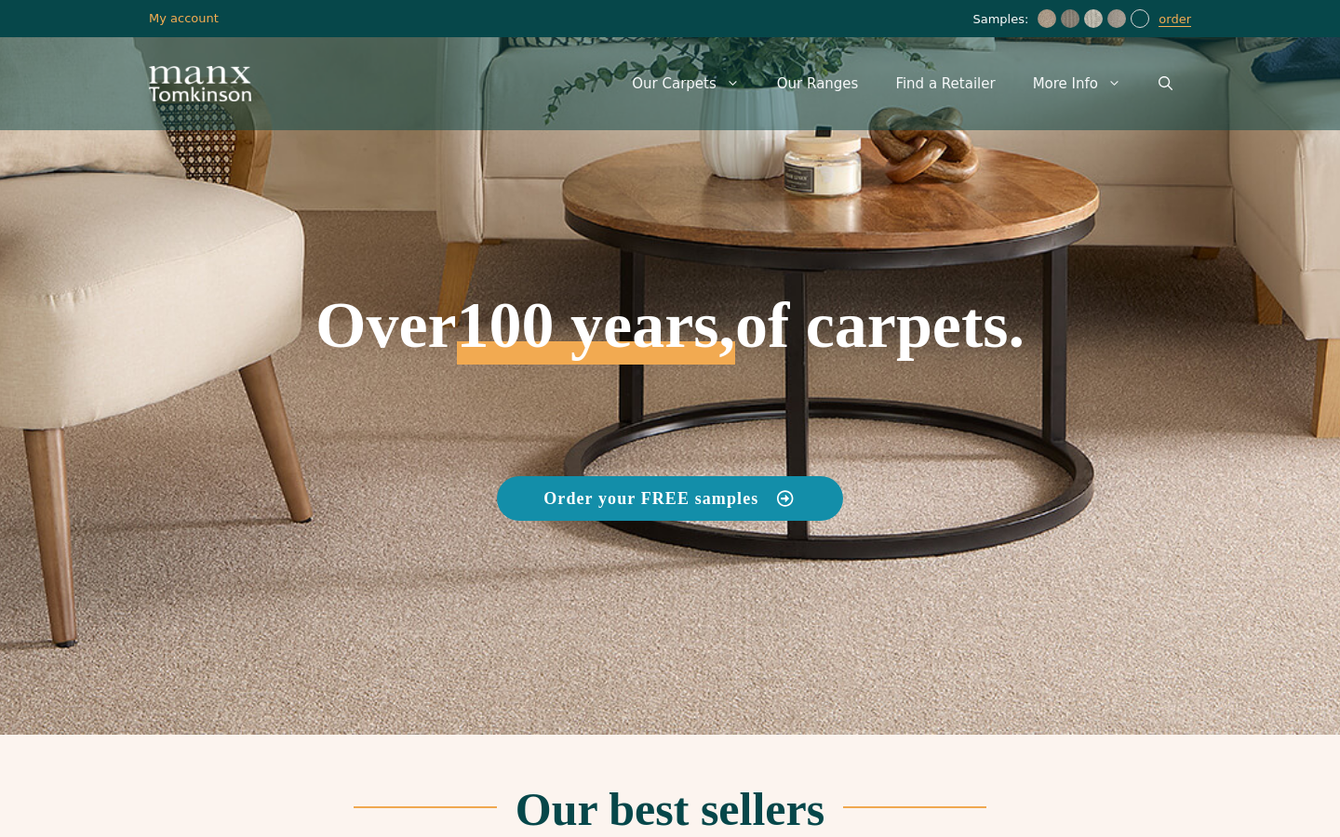
click at [782, 500] on icon at bounding box center [785, 498] width 16 height 16
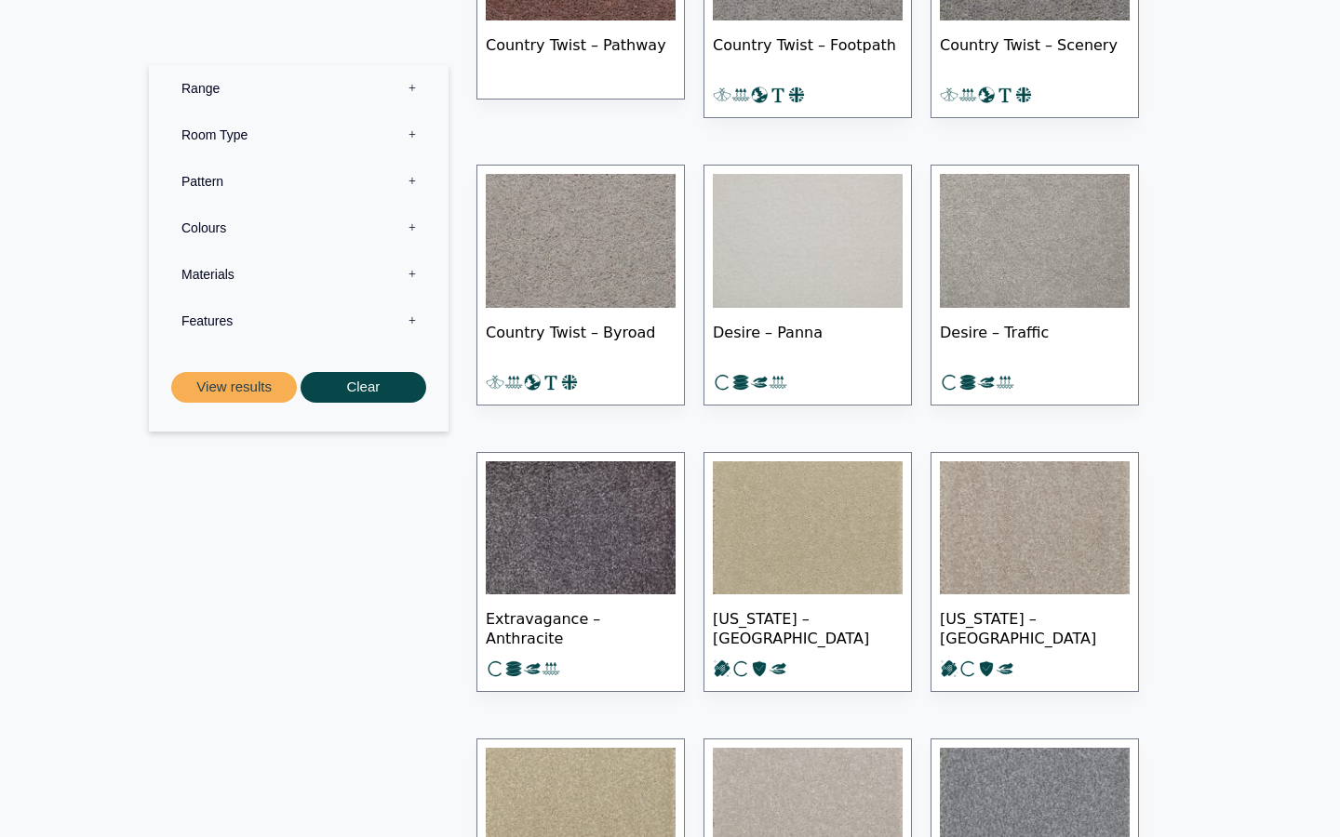
scroll to position [2792, 0]
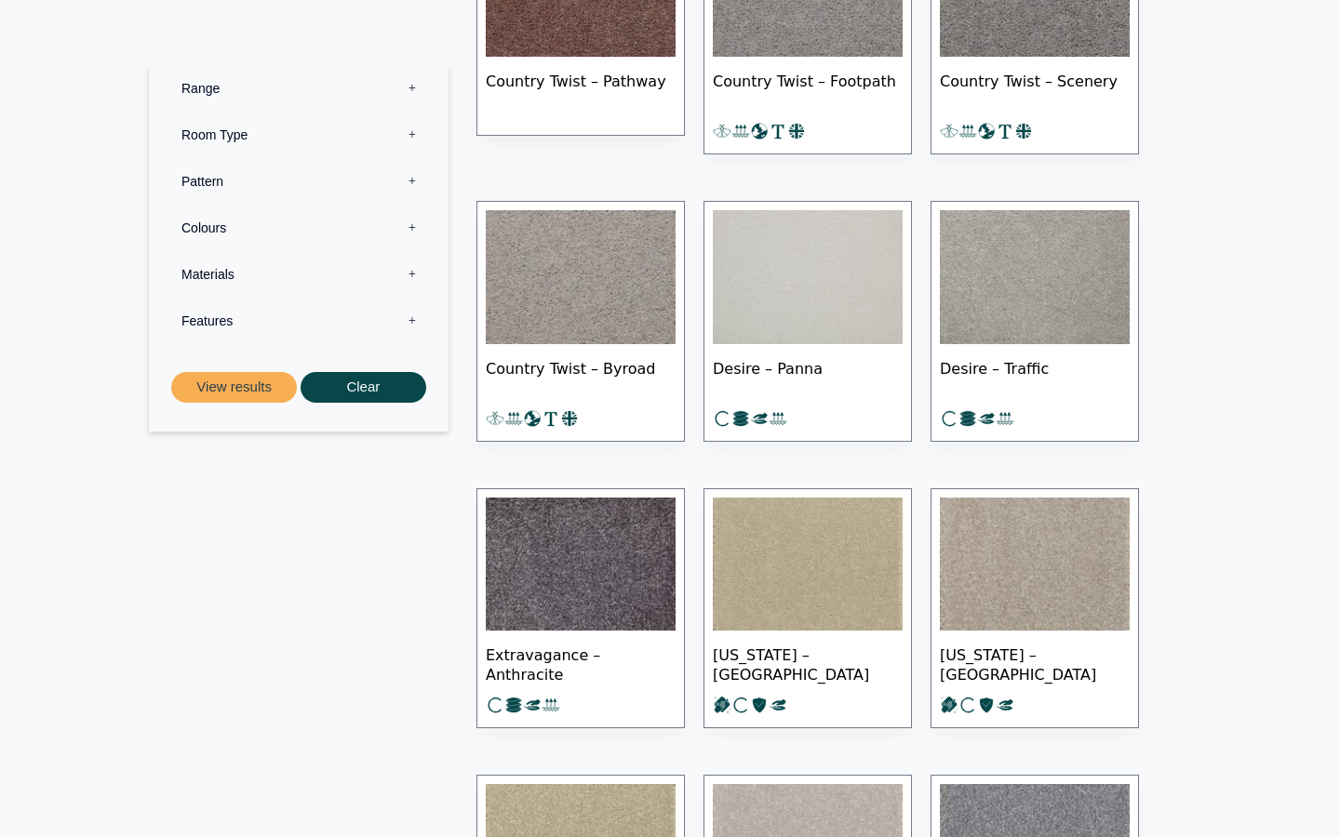
click at [1013, 277] on img at bounding box center [1035, 277] width 190 height 134
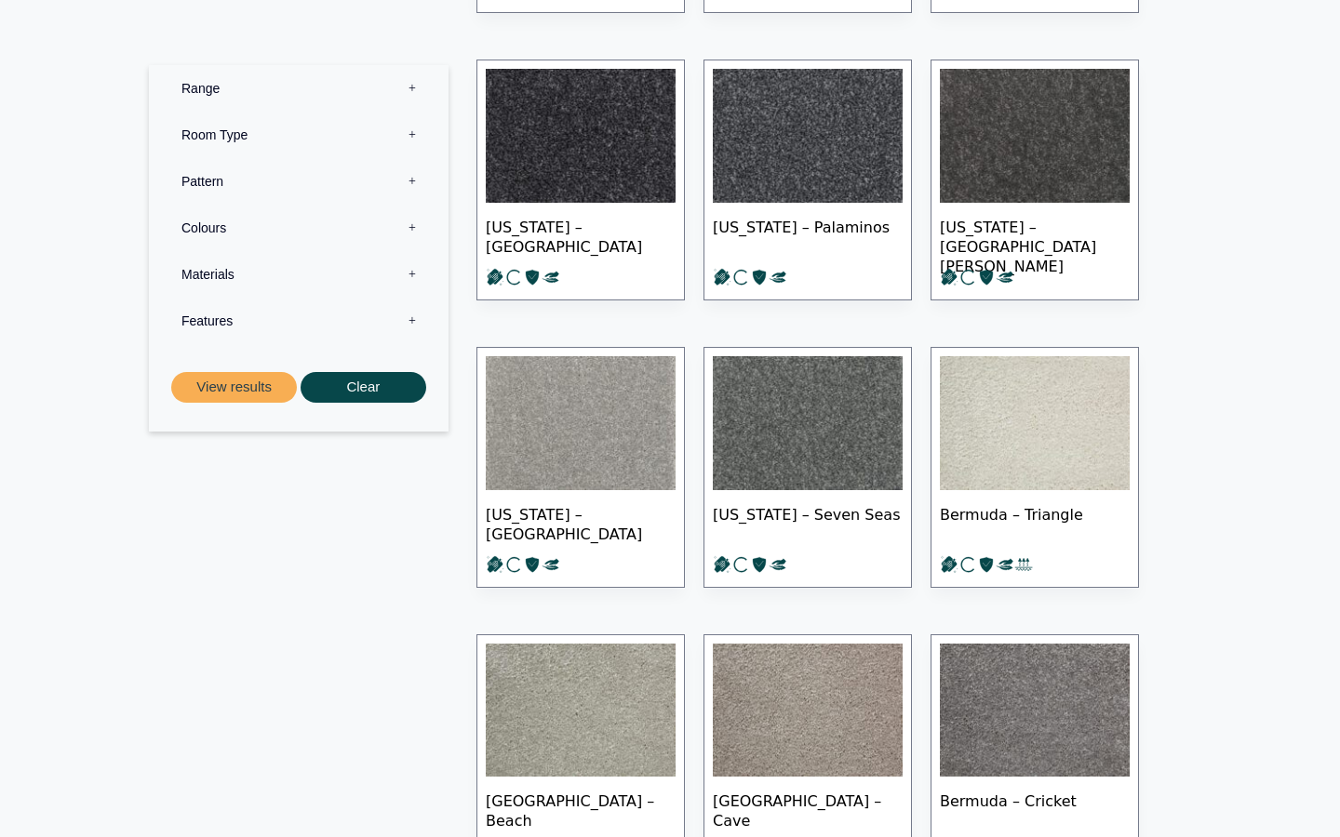
scroll to position [3909, 0]
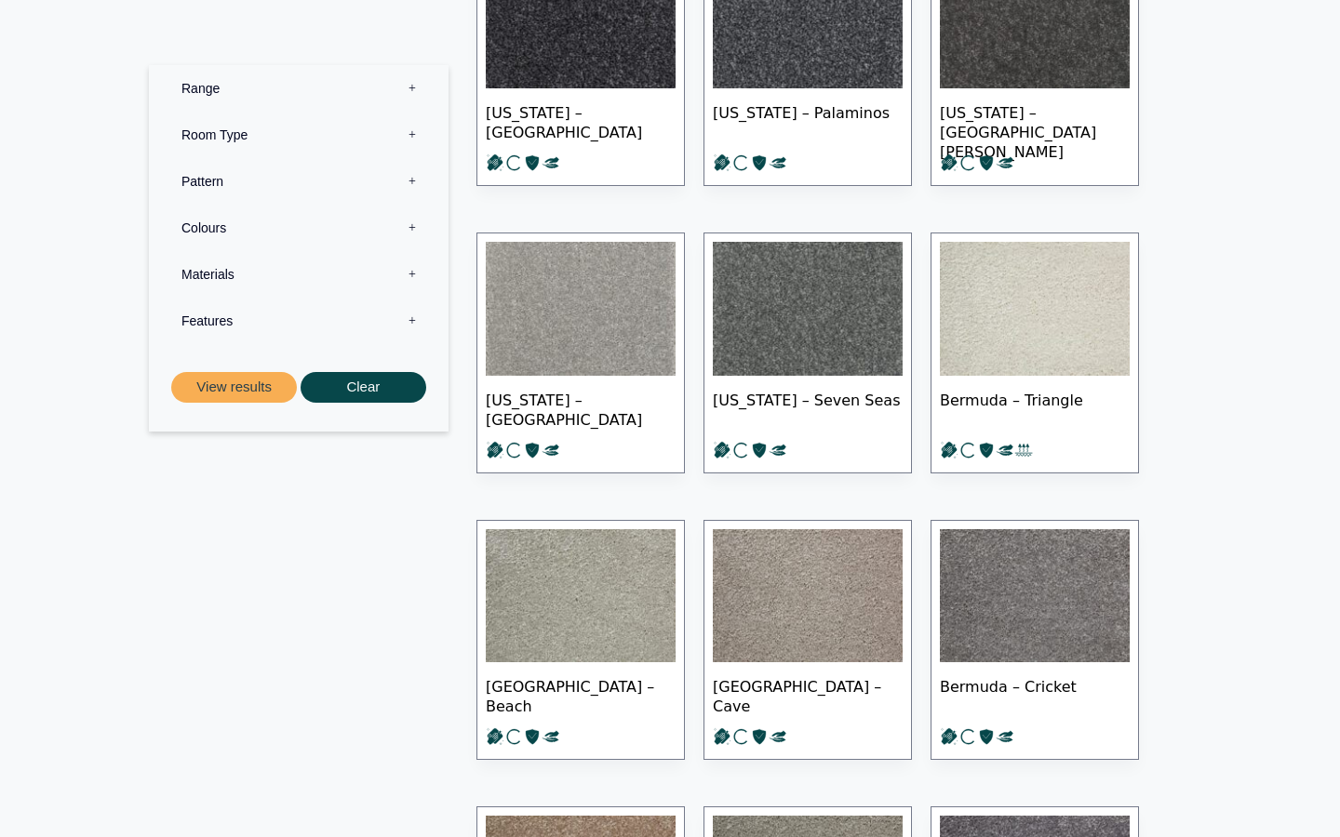
click at [593, 628] on img at bounding box center [581, 596] width 190 height 134
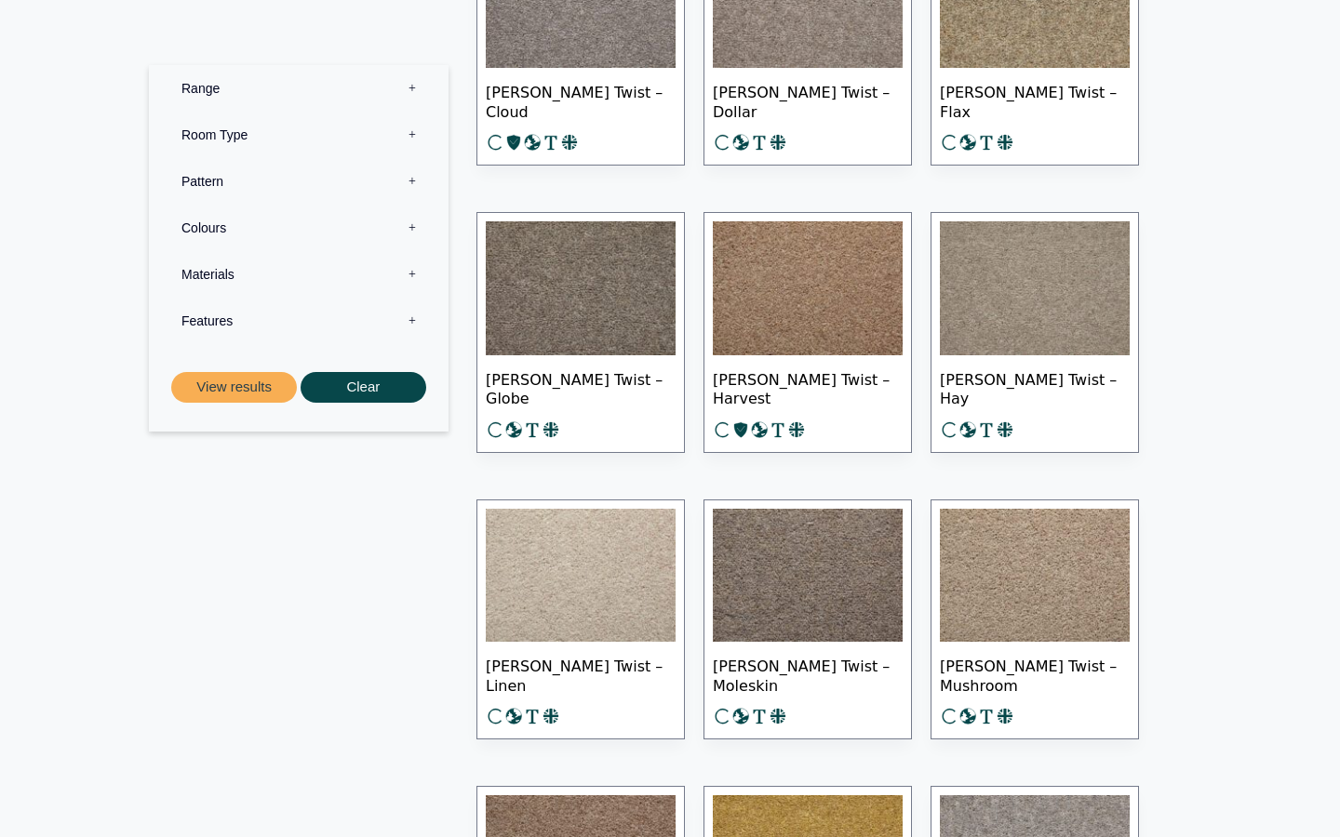
scroll to position [6518, 0]
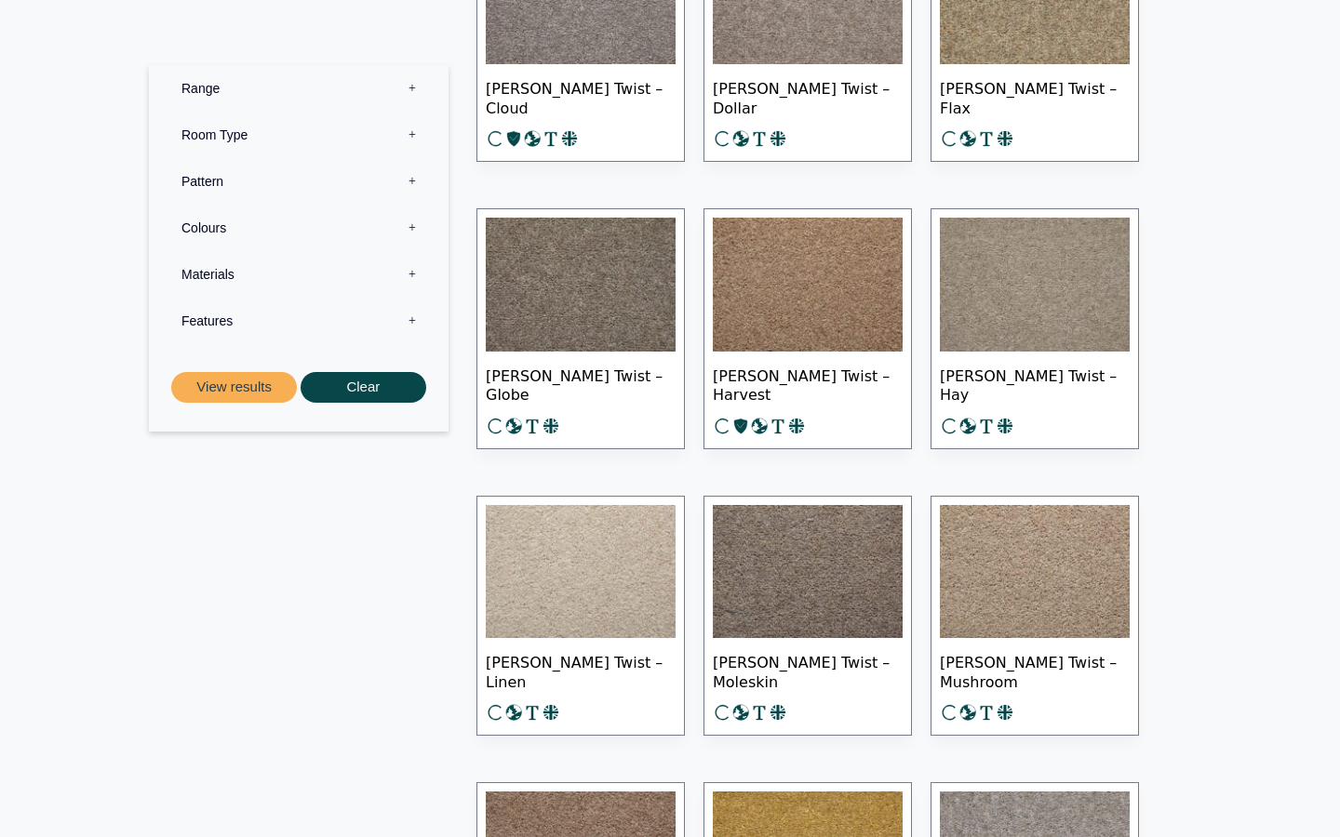
click at [576, 590] on img at bounding box center [581, 572] width 190 height 134
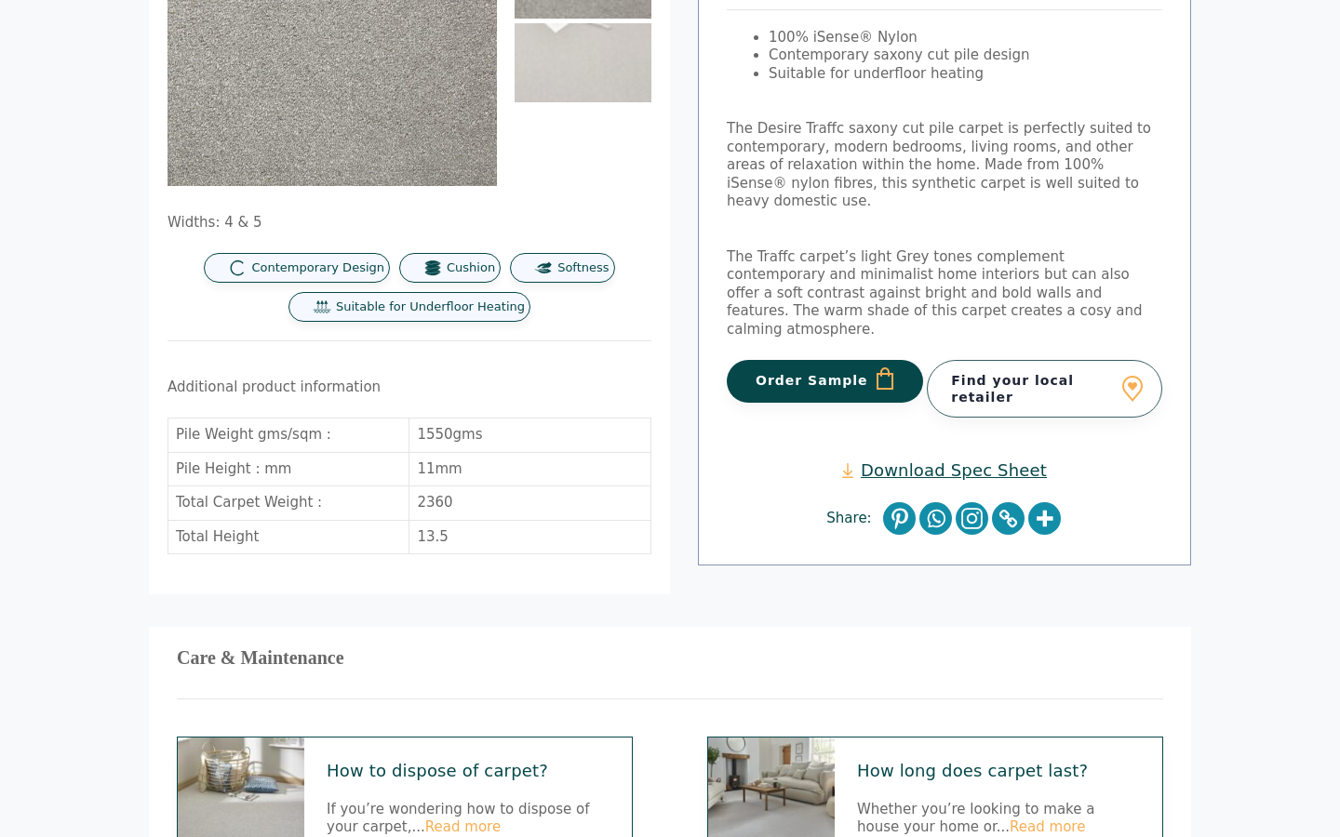
scroll to position [271, 0]
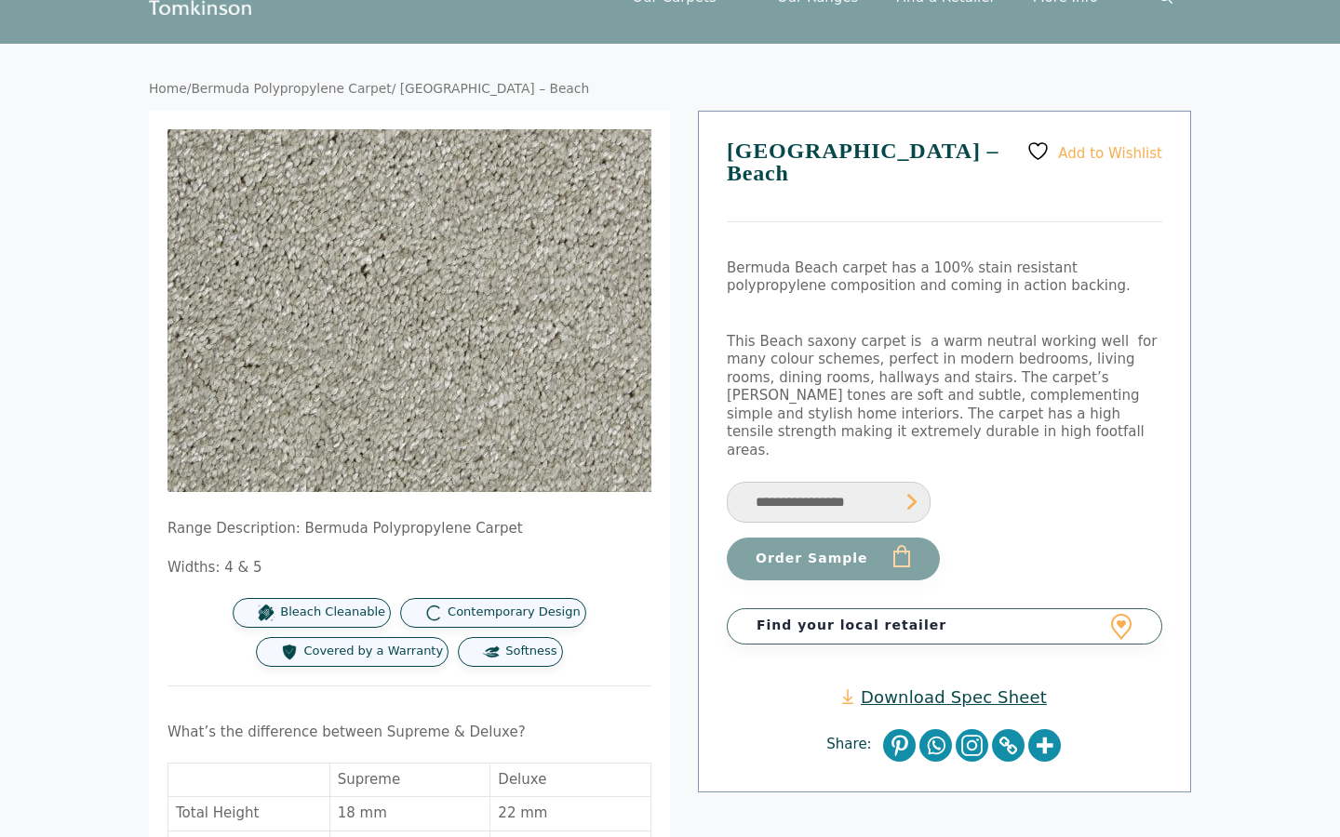
scroll to position [88, 0]
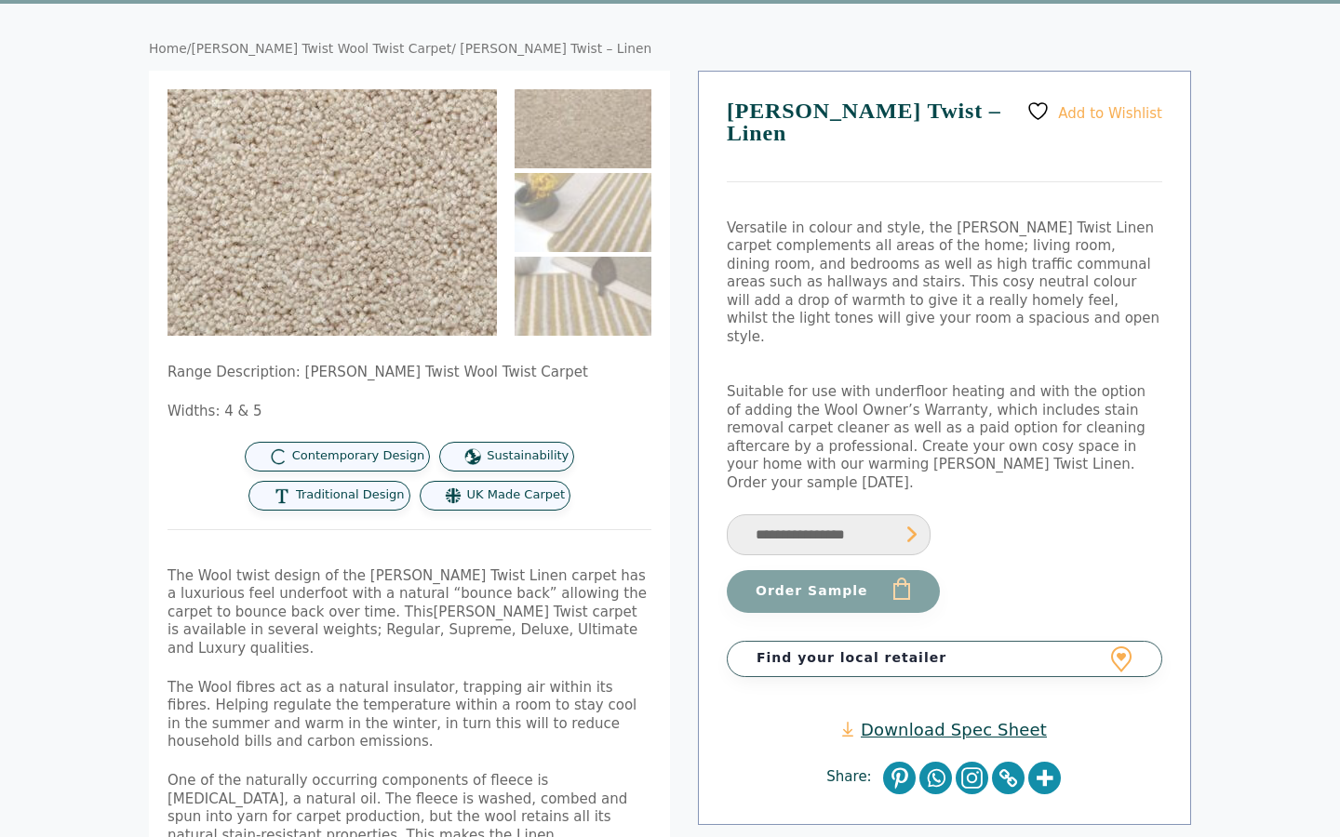
scroll to position [131, 0]
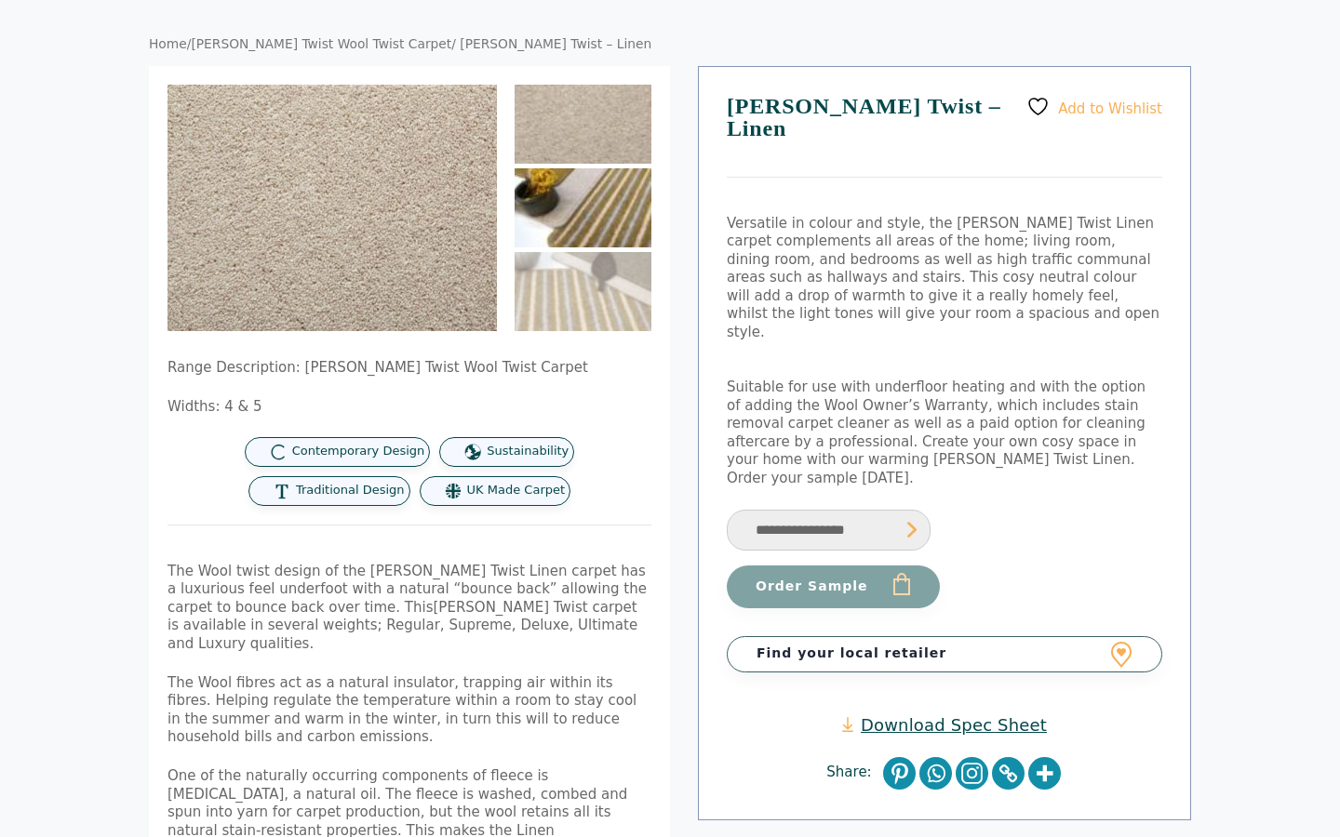
click at [597, 229] on img at bounding box center [582, 207] width 137 height 79
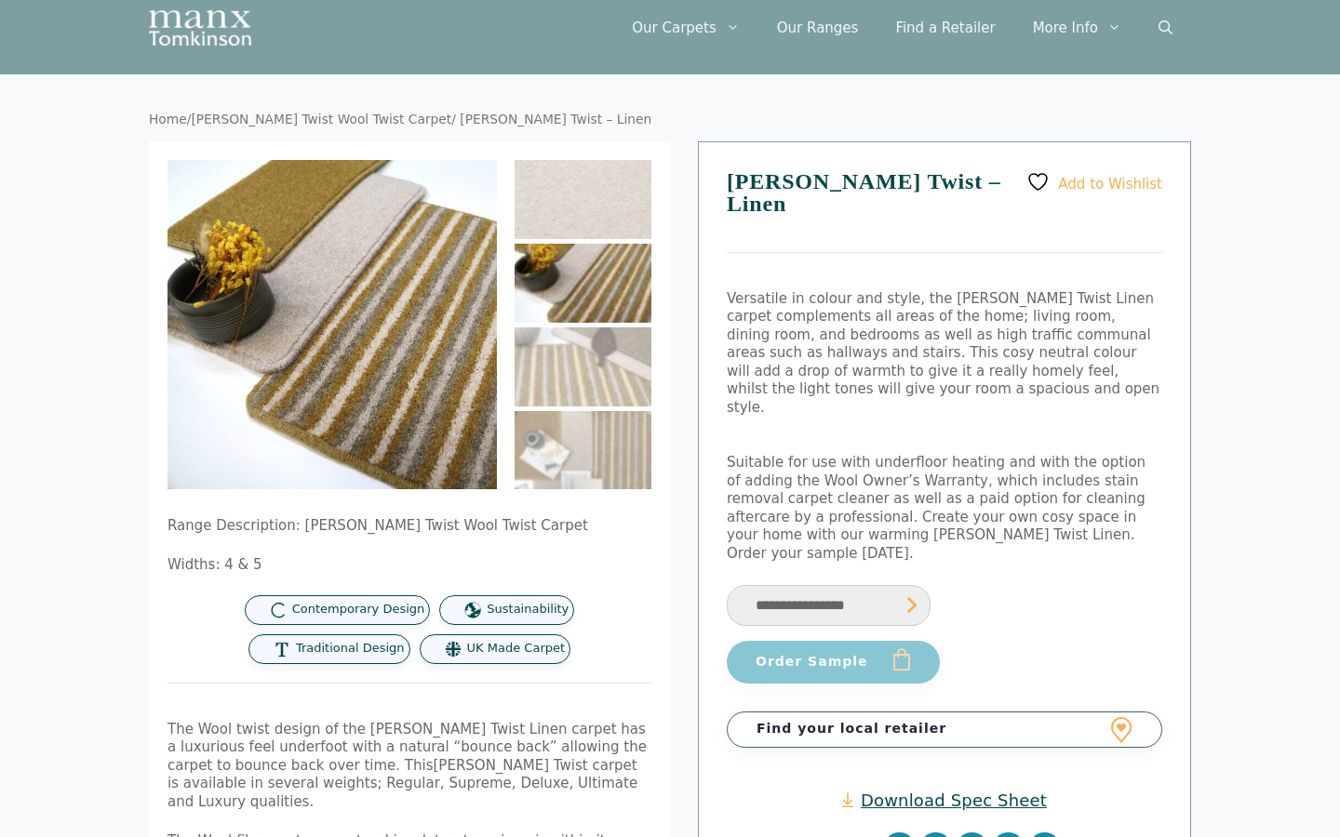
scroll to position [54, 0]
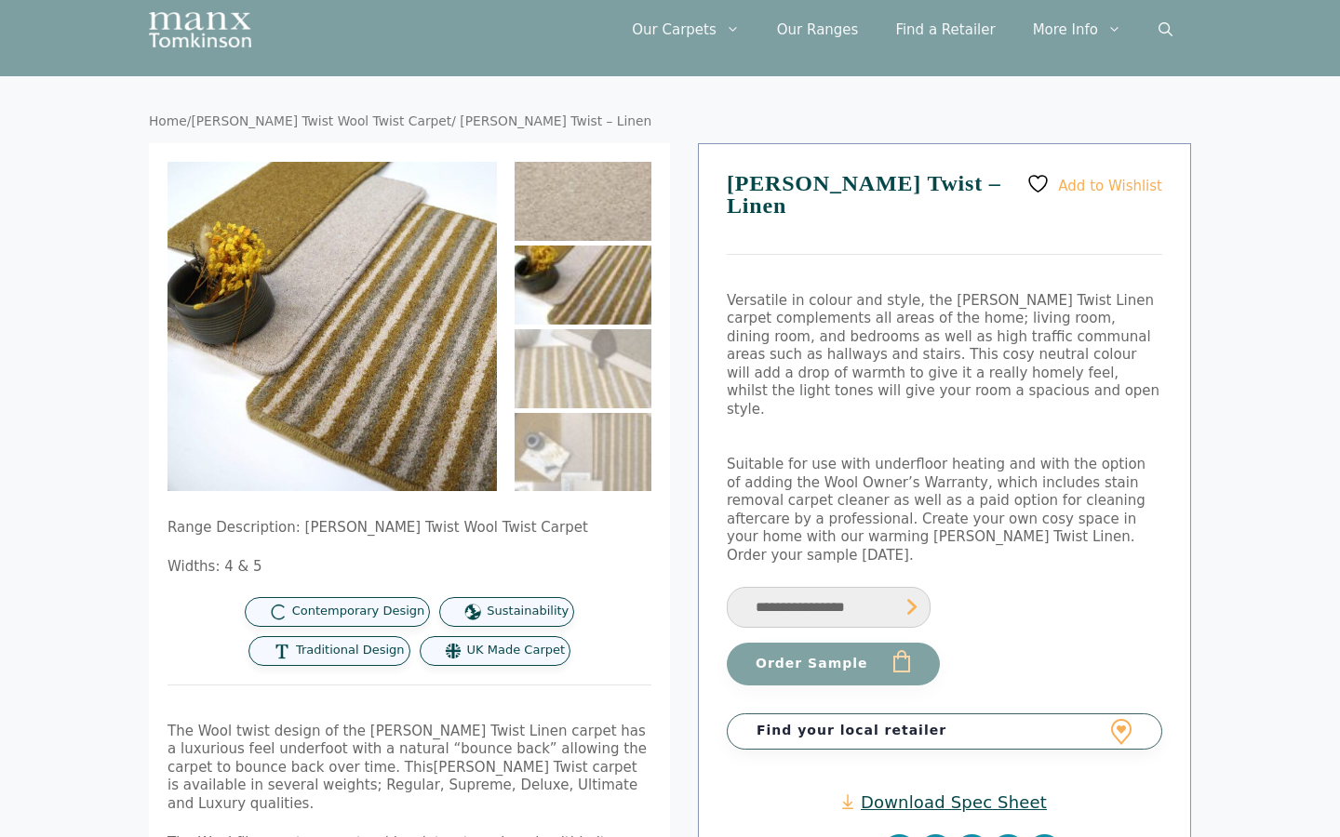
click at [568, 207] on img at bounding box center [582, 201] width 137 height 79
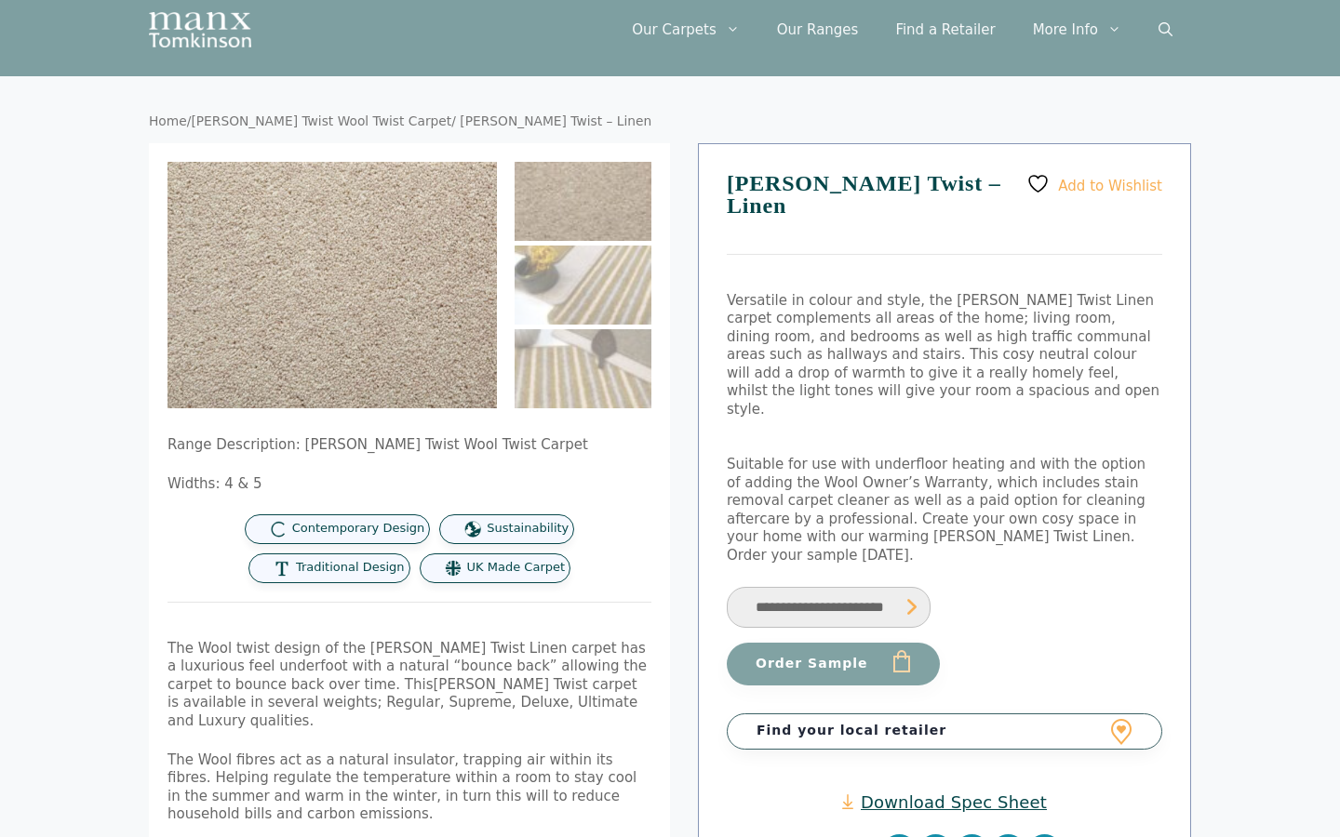
select select "**********"
click at [867, 643] on button "Order Sample" at bounding box center [833, 664] width 213 height 43
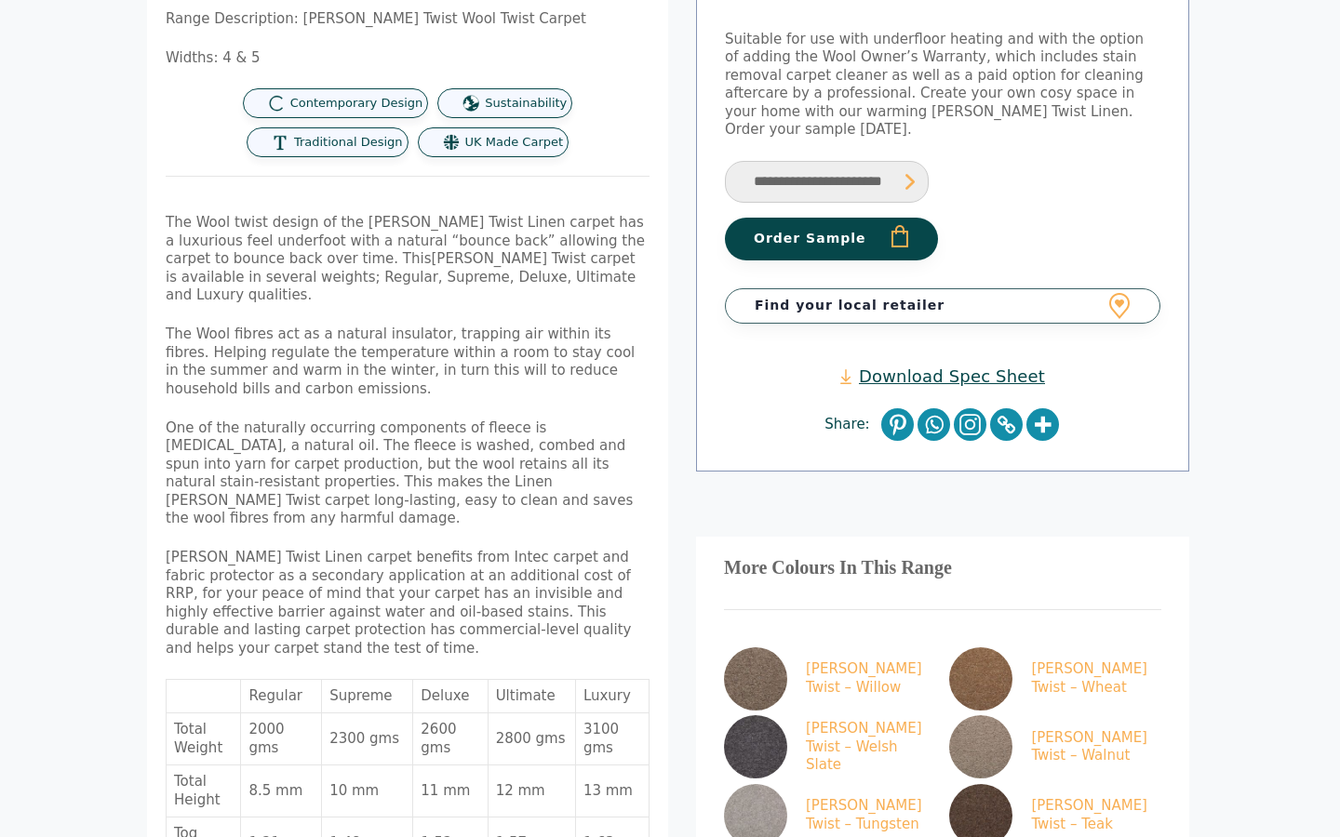
scroll to position [562, 2]
select select "**********"
click at [831, 219] on button "Order Sample" at bounding box center [831, 240] width 213 height 43
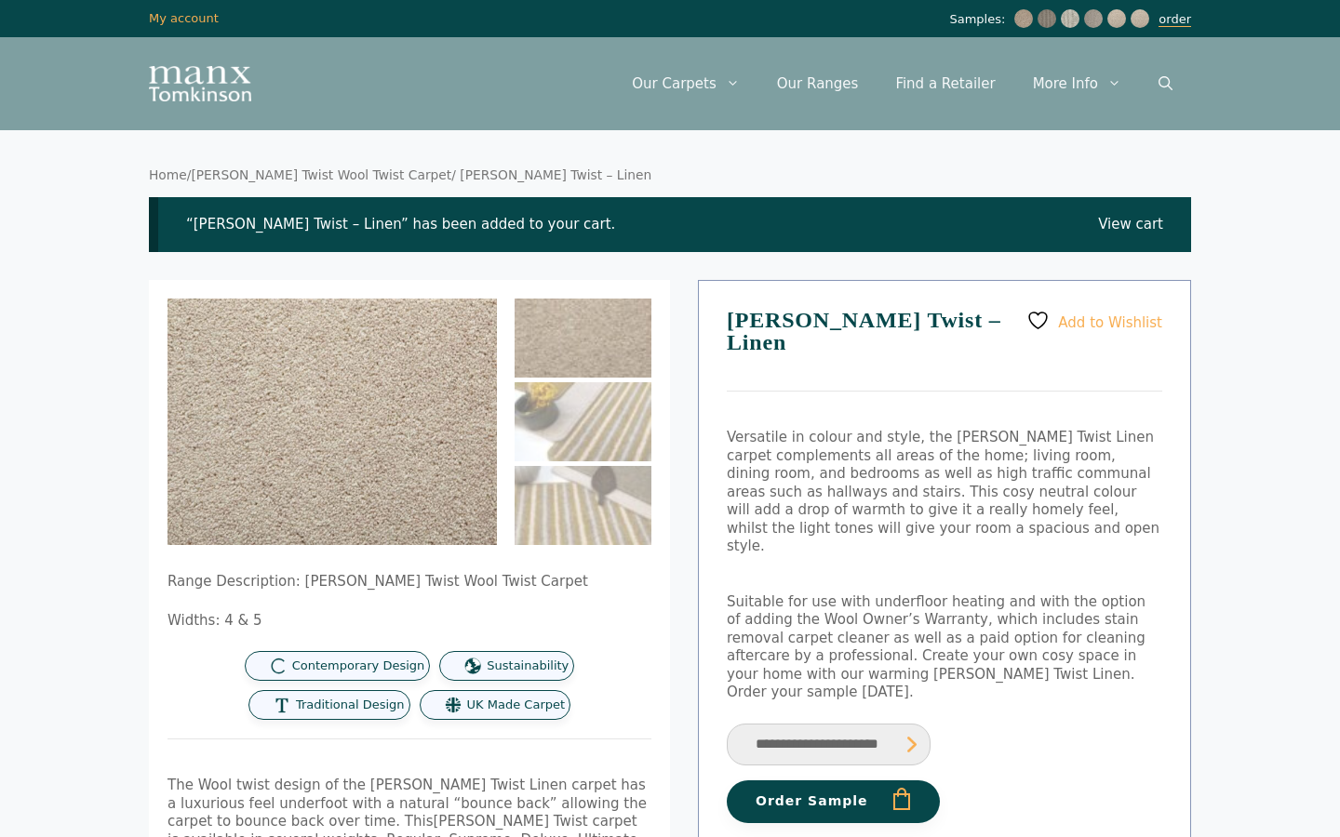
click at [1180, 27] on link "order" at bounding box center [1174, 19] width 33 height 15
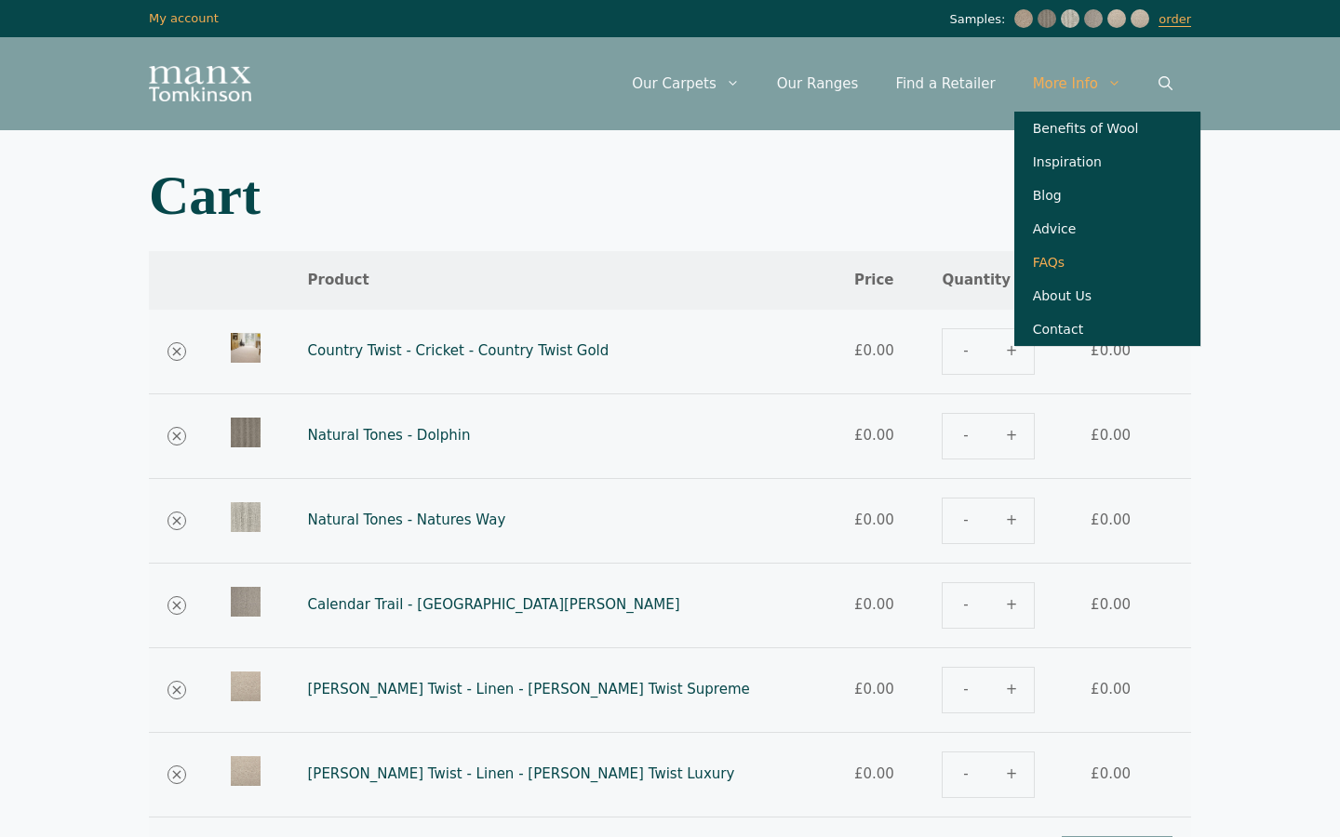
click at [1038, 272] on link "FAQs" at bounding box center [1107, 262] width 186 height 33
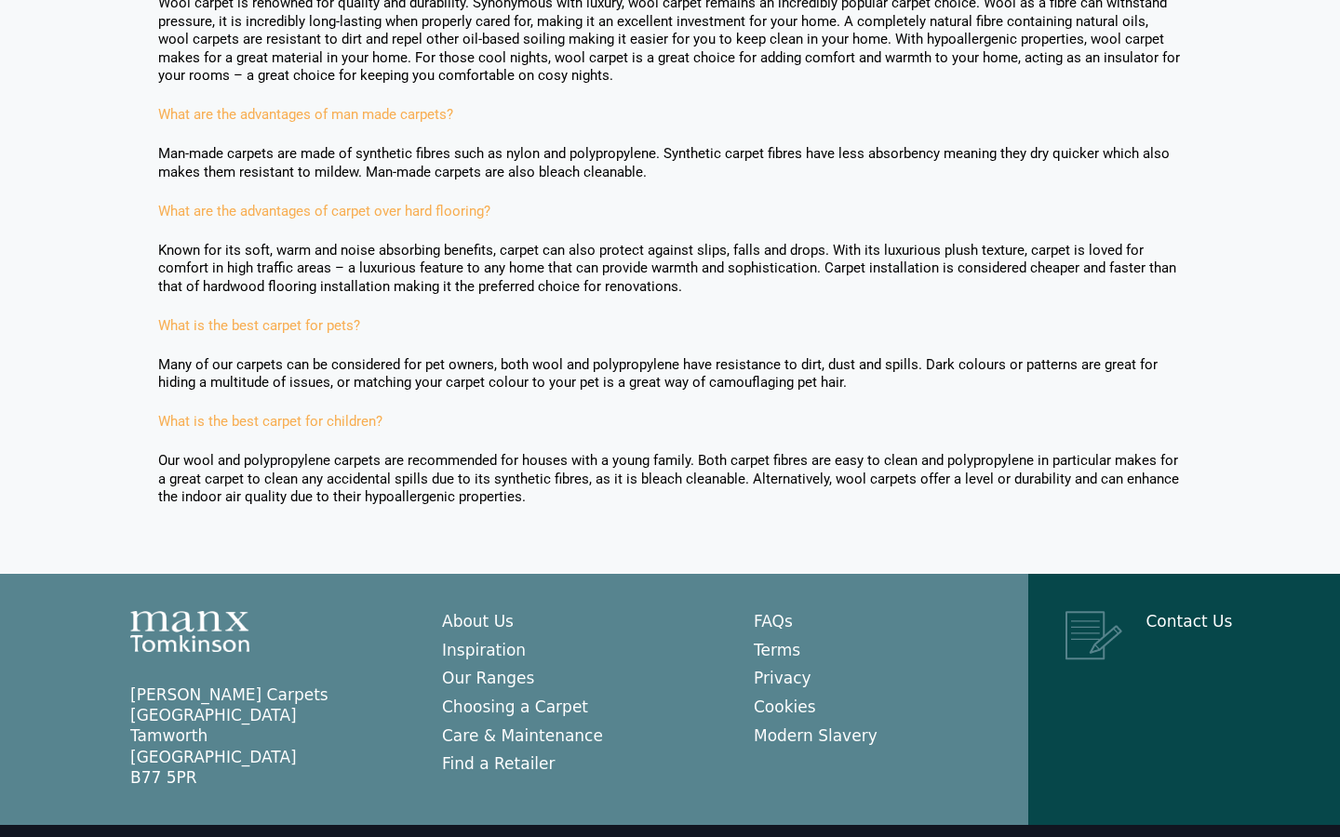
scroll to position [1554, 0]
